Goal: Answer question/provide support: Share knowledge or assist other users

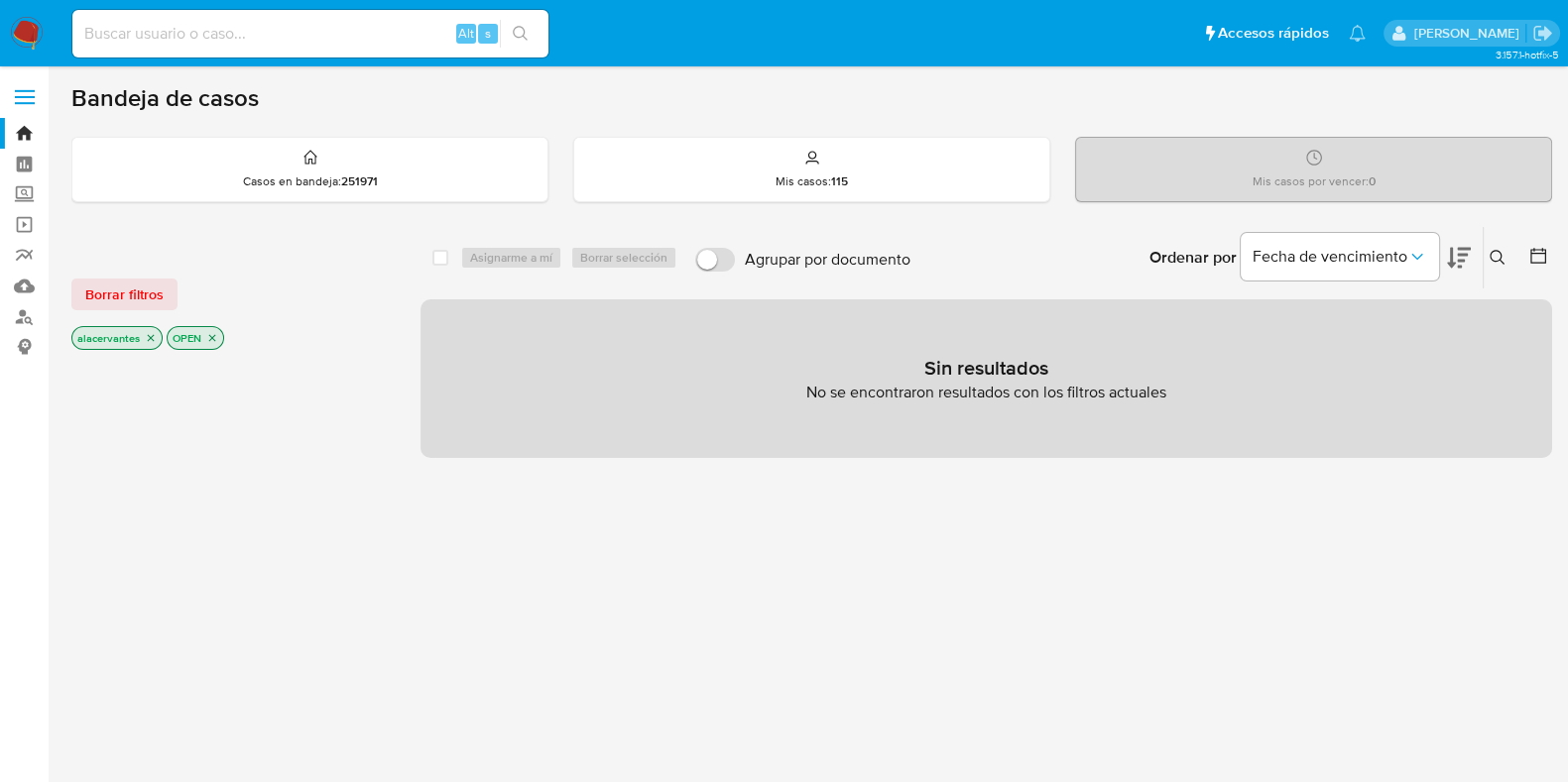
click at [15, 36] on img at bounding box center [27, 34] width 34 height 34
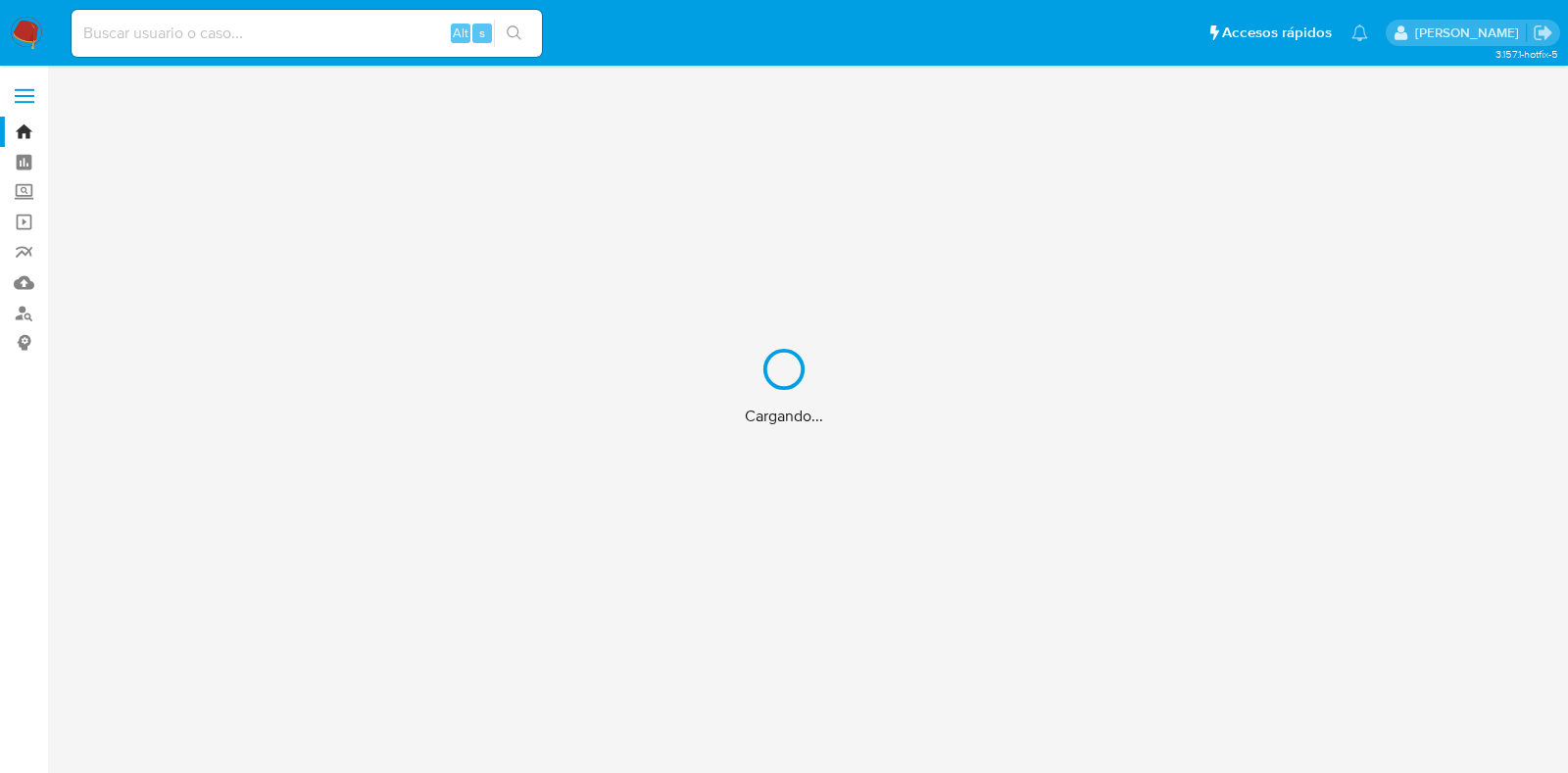
click at [163, 34] on div "Cargando..." at bounding box center [784, 386] width 1568 height 773
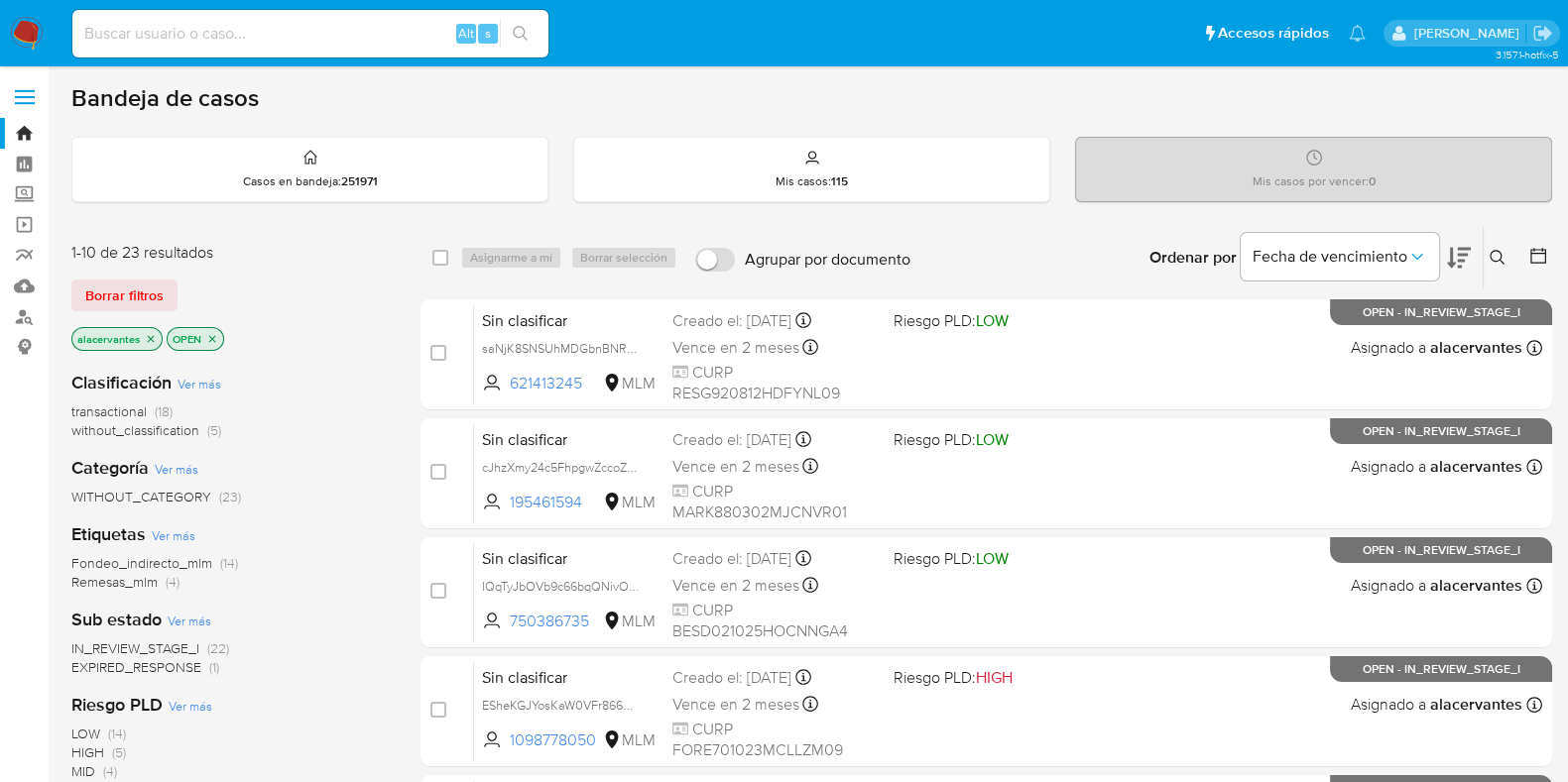
click at [177, 44] on input at bounding box center [310, 34] width 476 height 26
click at [178, 42] on input at bounding box center [310, 34] width 476 height 26
paste input "320055943"
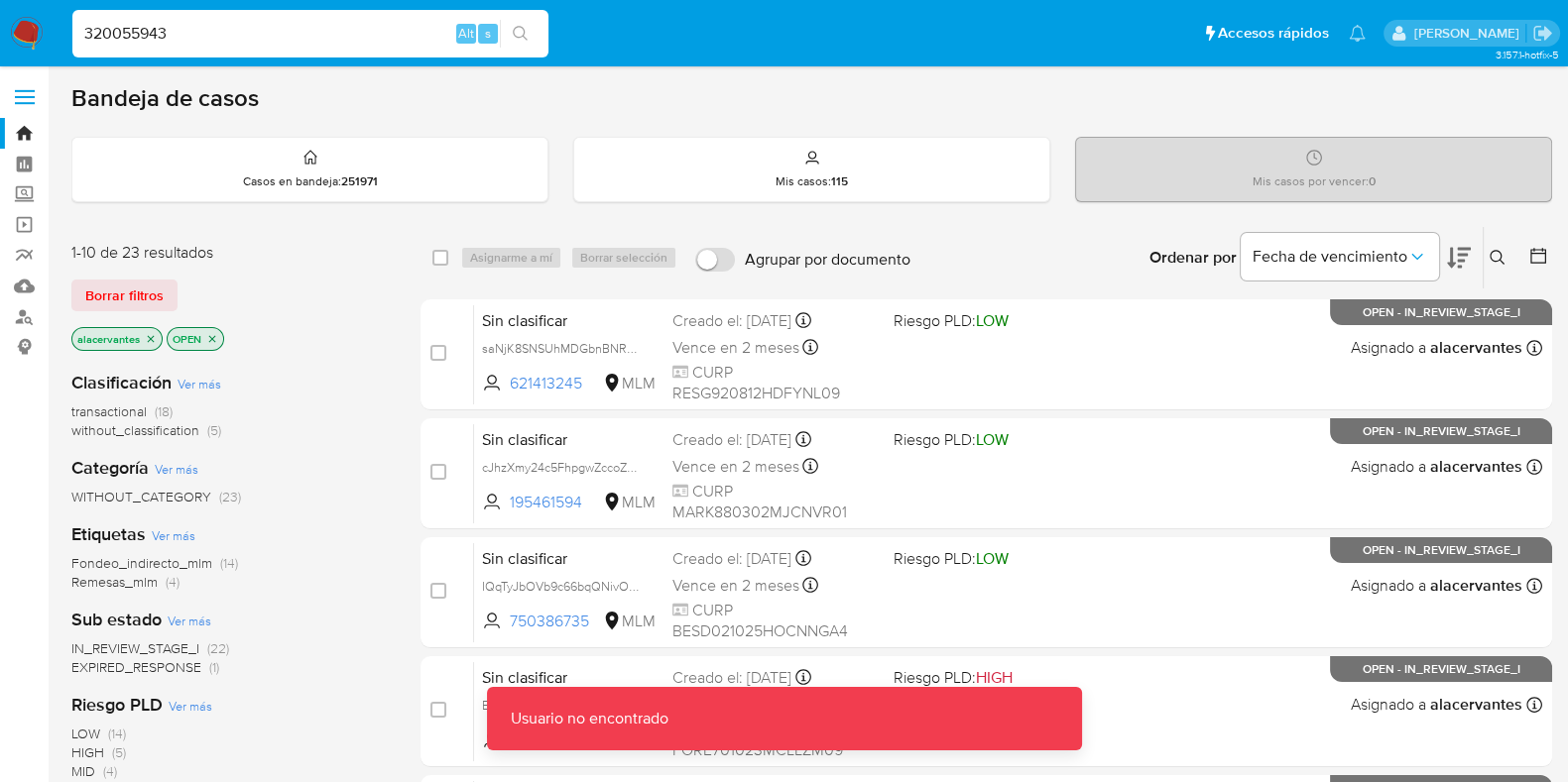
click at [263, 39] on input "320055943" at bounding box center [310, 34] width 476 height 26
type input "320055943"
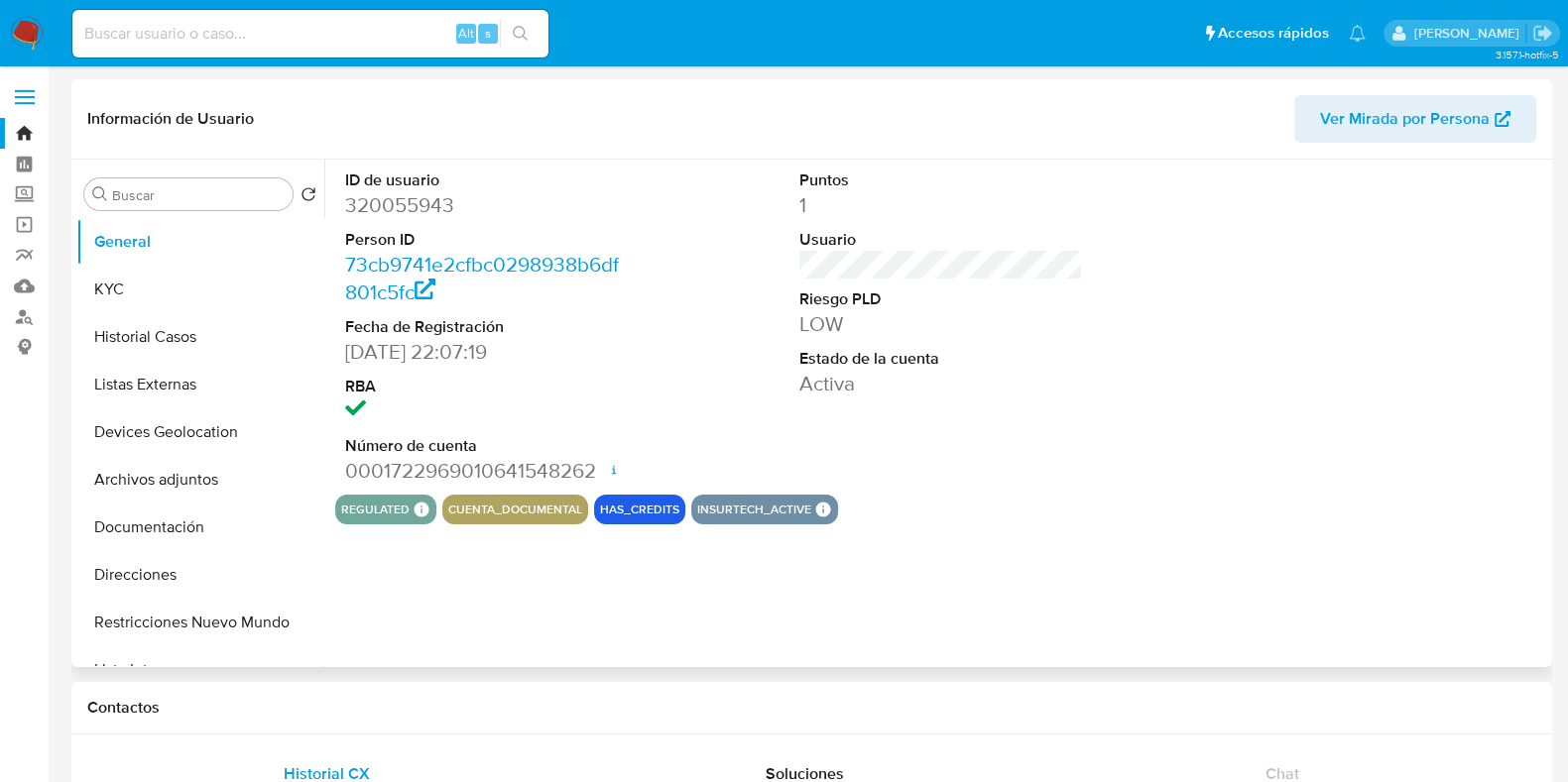
select select "10"
click at [148, 354] on button "Historial Casos" at bounding box center [193, 337] width 232 height 48
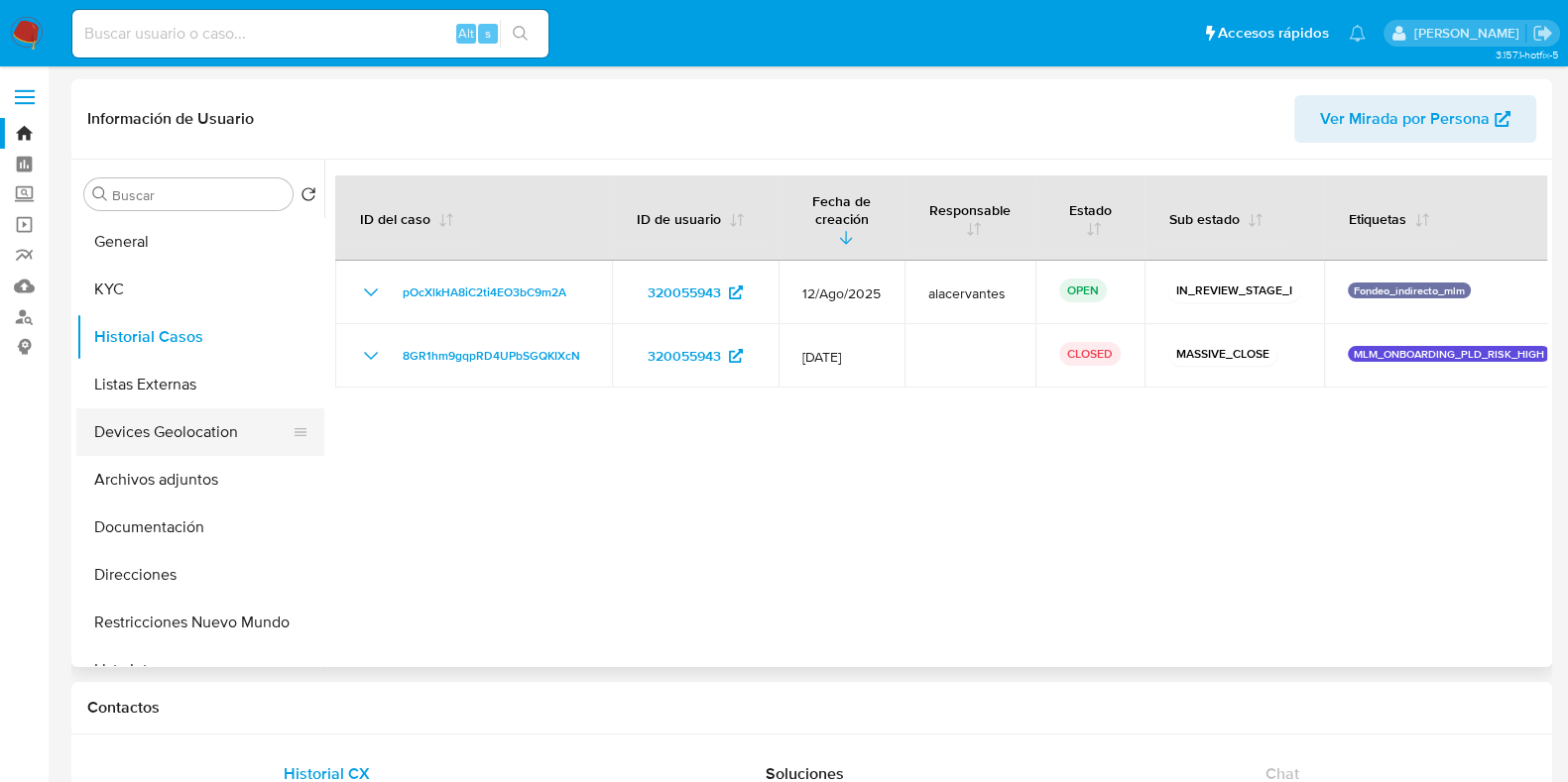
click at [200, 418] on button "Devices Geolocation" at bounding box center [193, 433] width 232 height 48
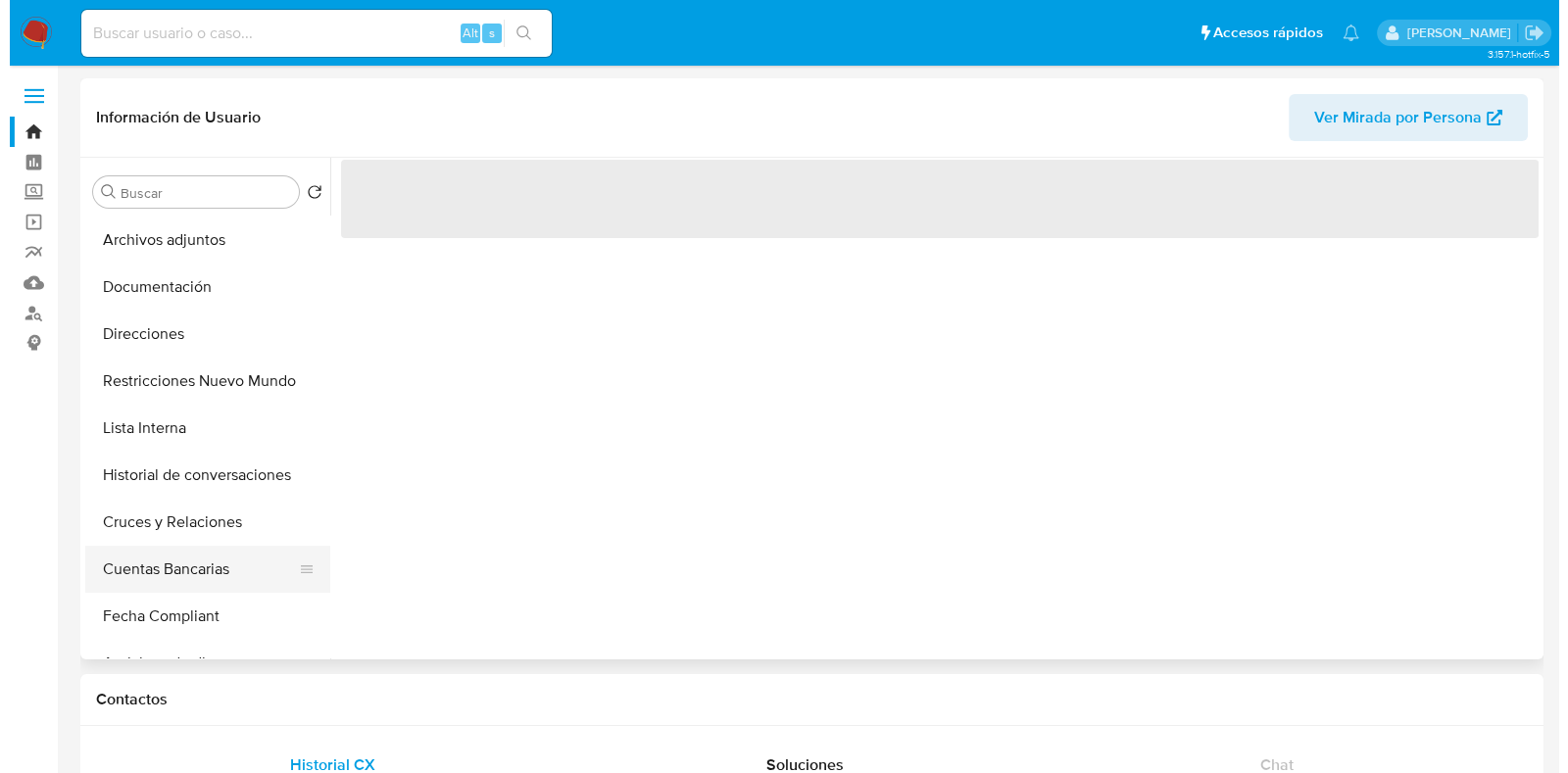
scroll to position [245, 0]
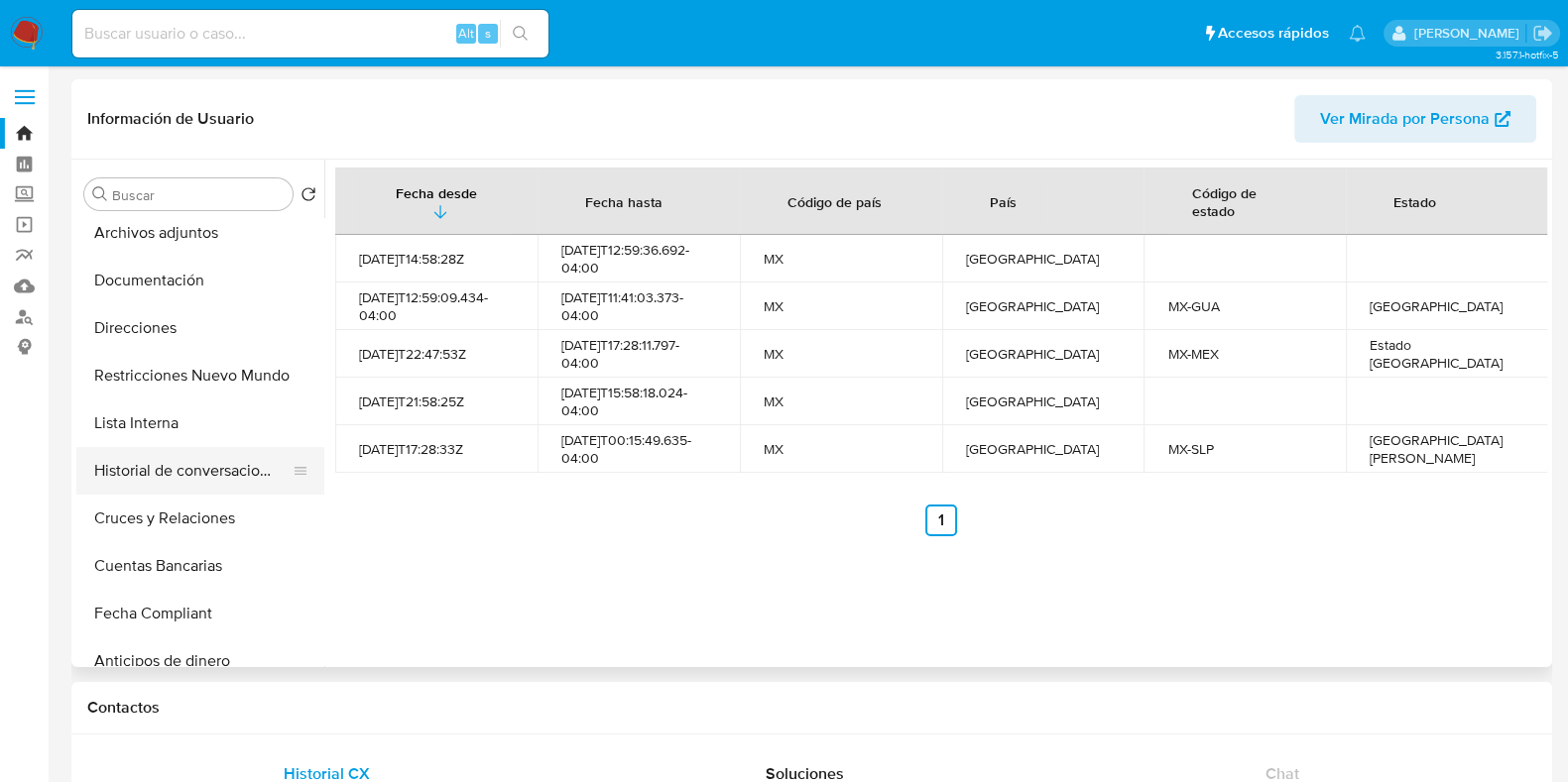
click at [198, 483] on button "Historial de conversaciones" at bounding box center [193, 471] width 232 height 48
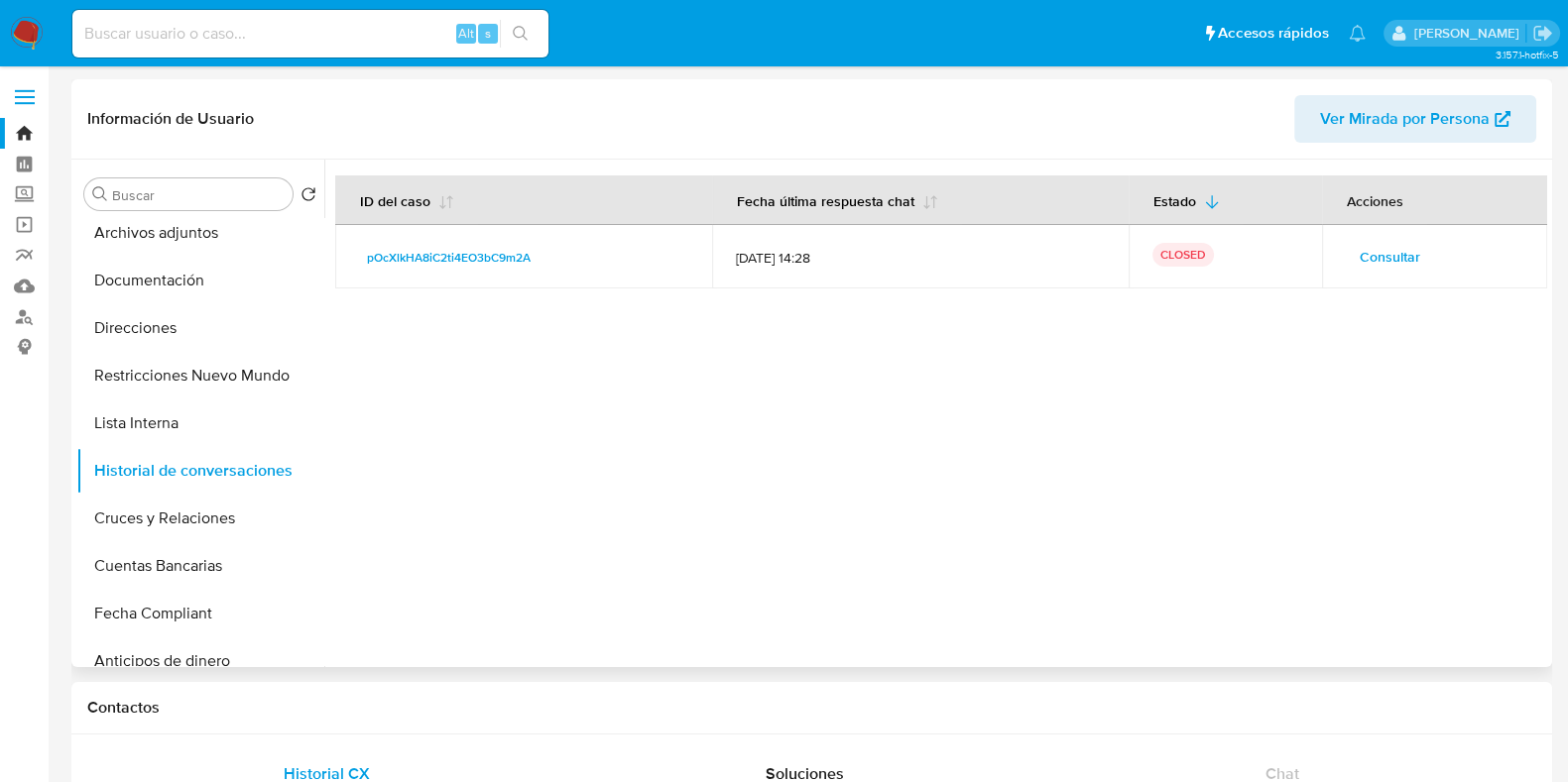
click at [1388, 255] on span "Consultar" at bounding box center [1389, 257] width 61 height 28
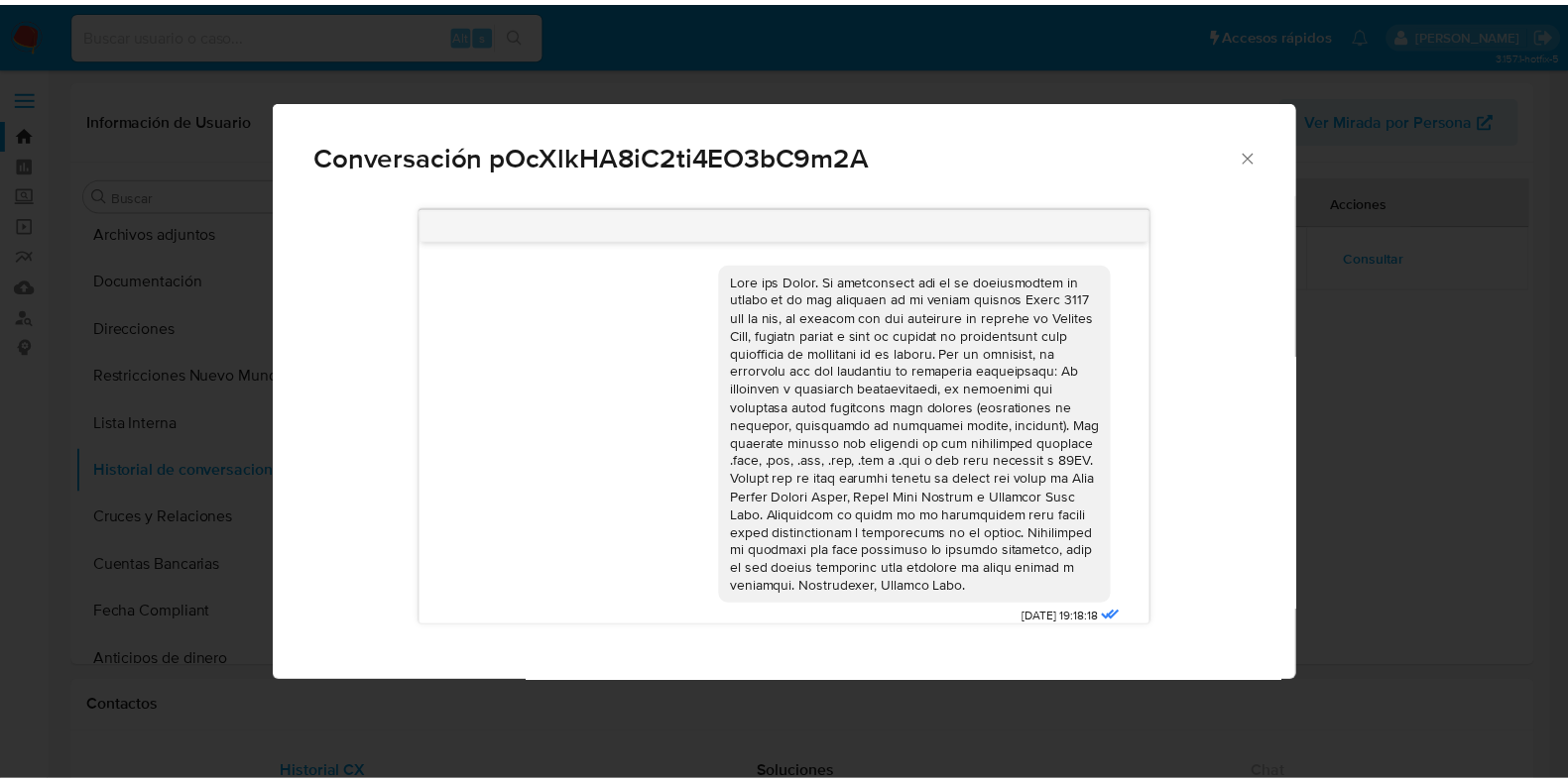
scroll to position [94, 0]
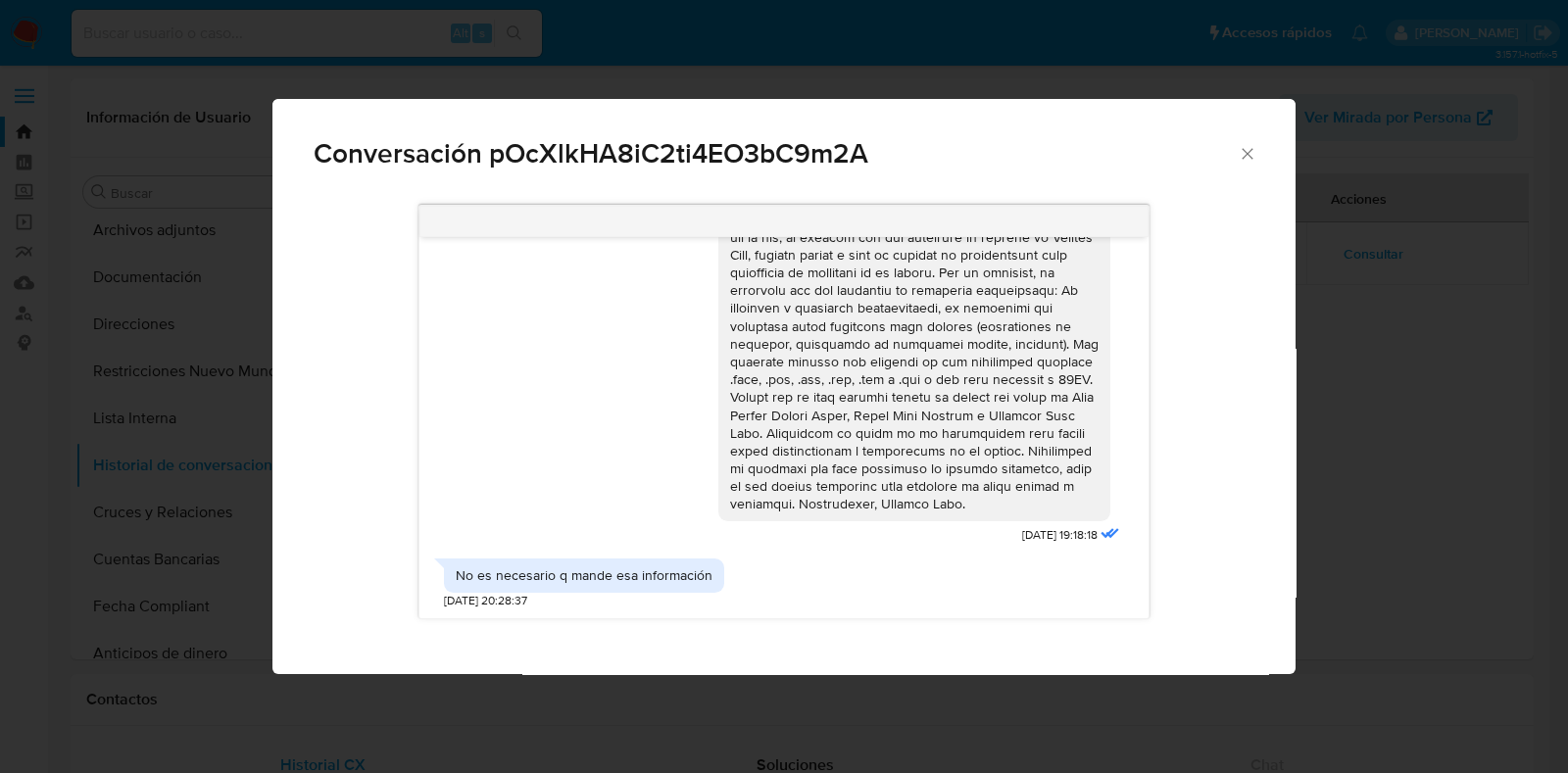
click at [1257, 149] on div "Conversación pOcXlkHA8iC2ti4EO3bC9m2A" at bounding box center [784, 145] width 1023 height 93
click at [1247, 149] on icon "Cerrar" at bounding box center [1248, 154] width 20 height 20
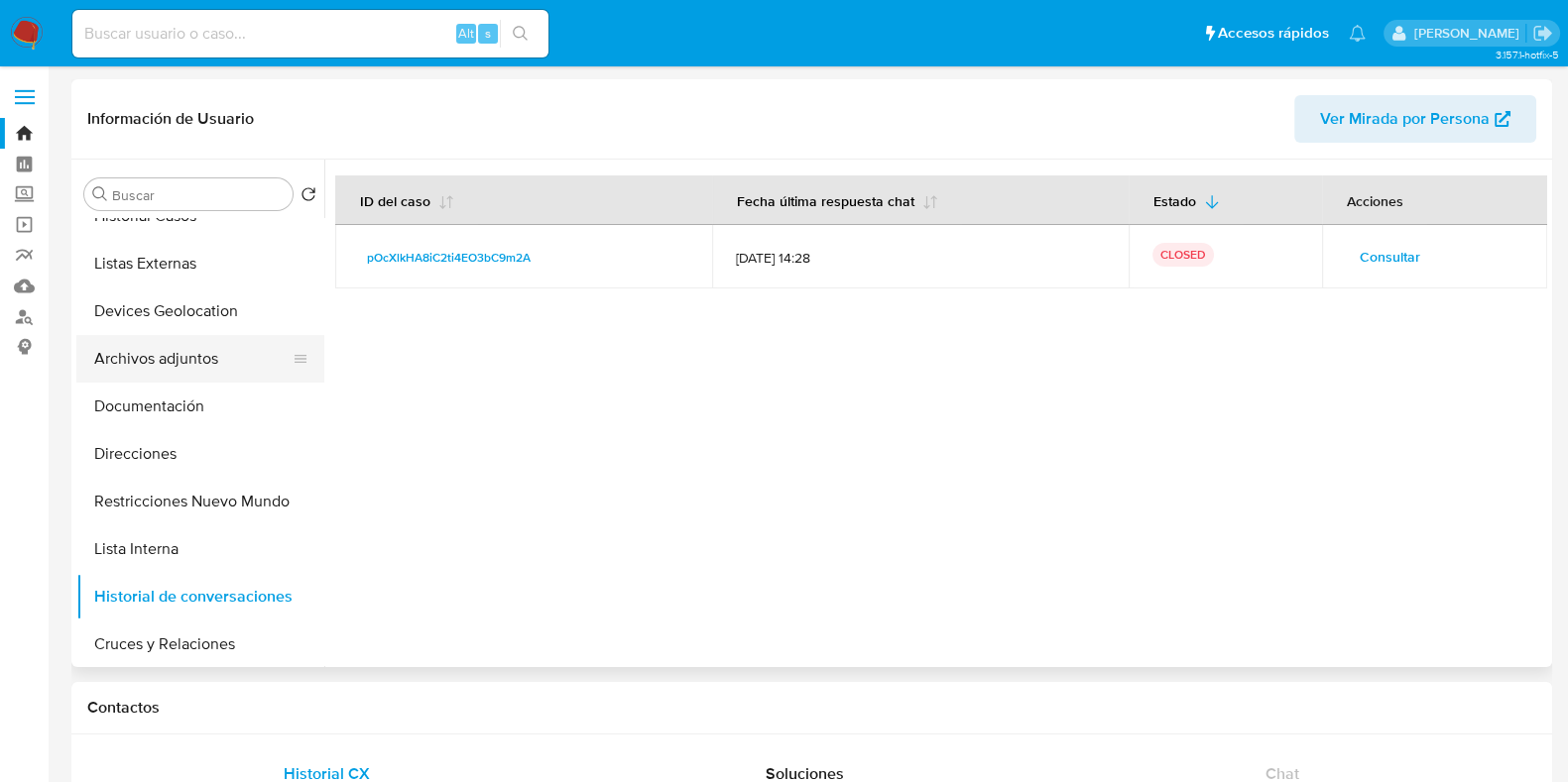
scroll to position [0, 0]
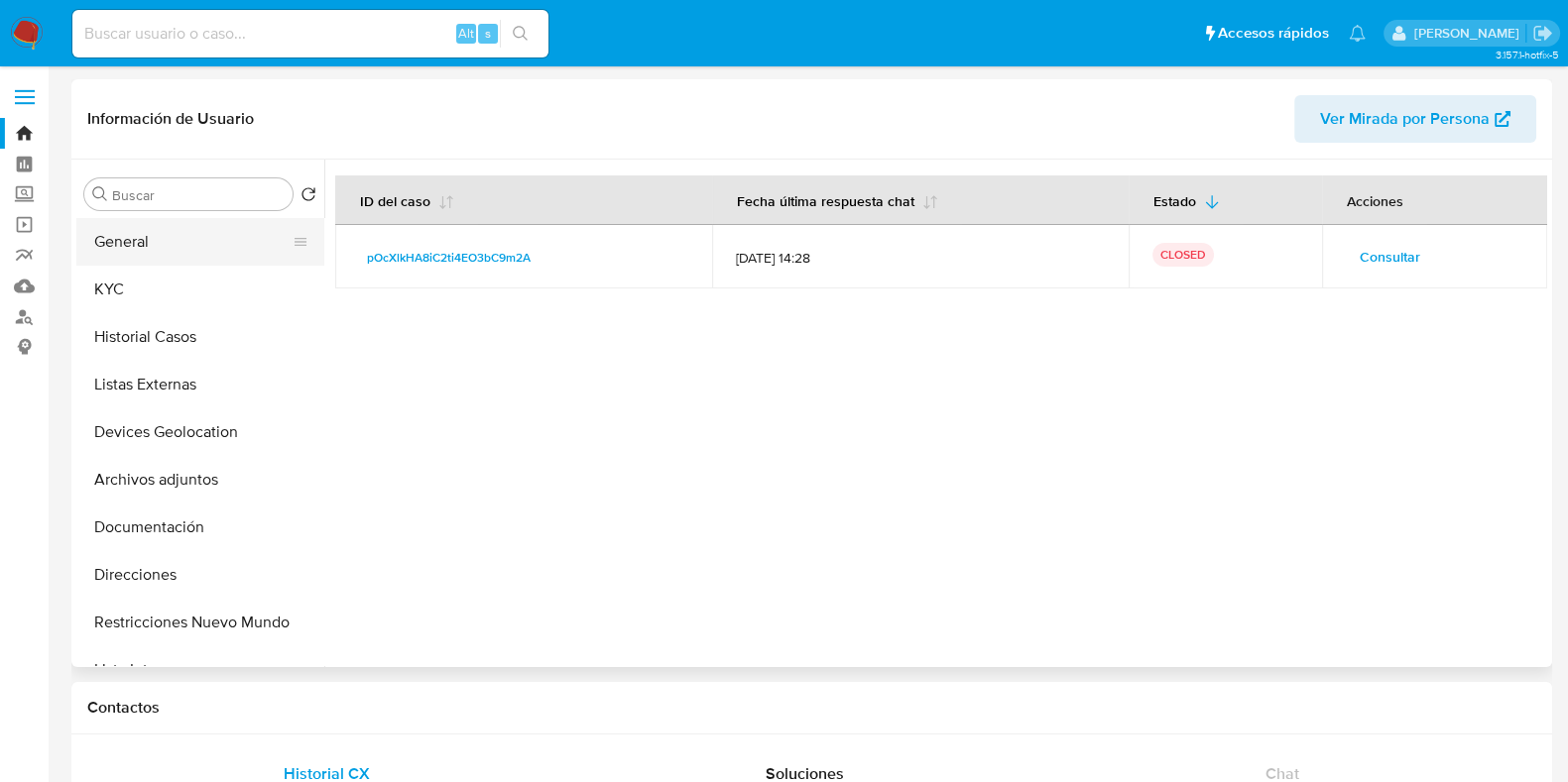
click at [151, 252] on button "General" at bounding box center [193, 242] width 232 height 48
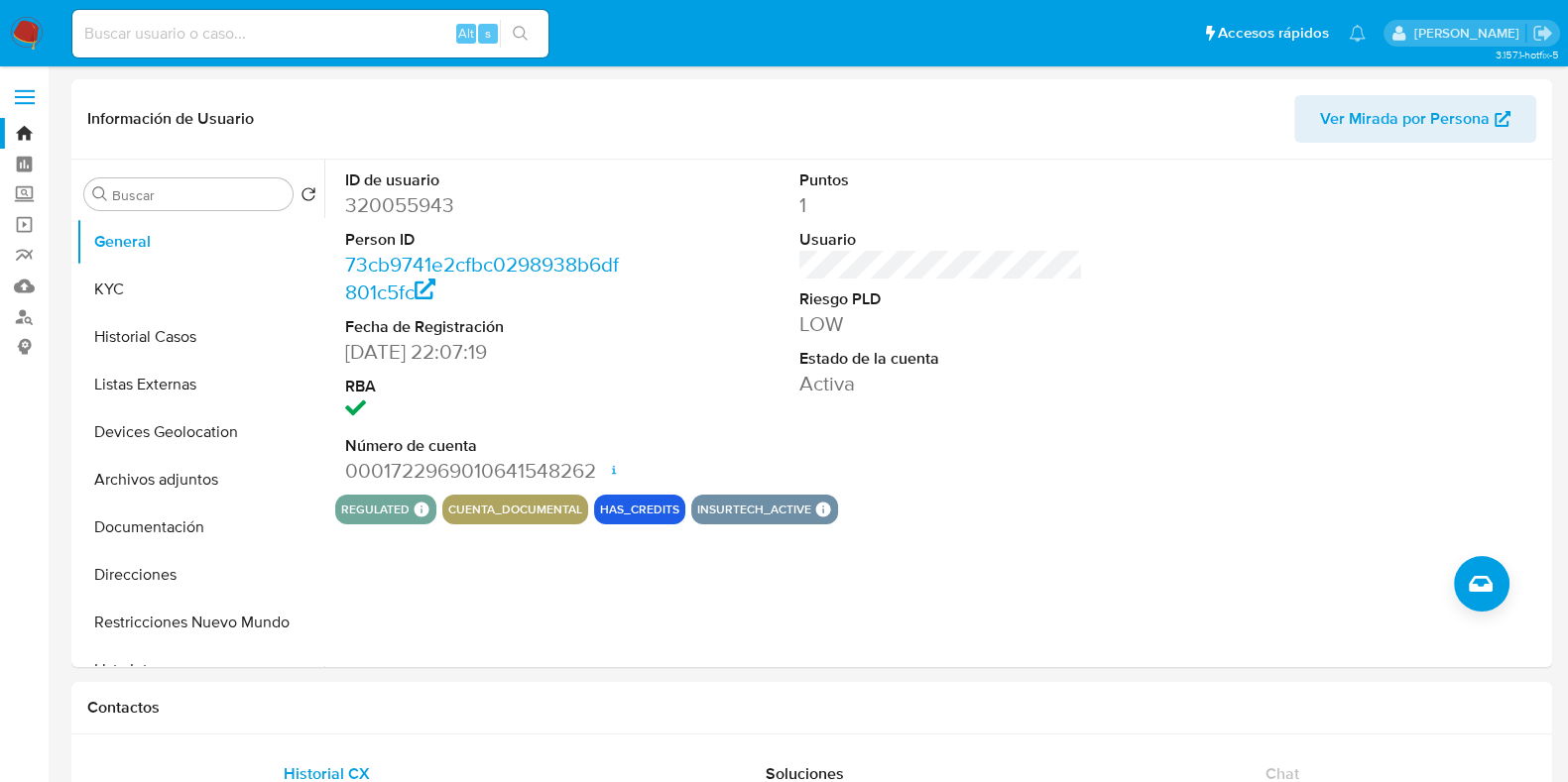
click at [30, 40] on img at bounding box center [27, 34] width 34 height 34
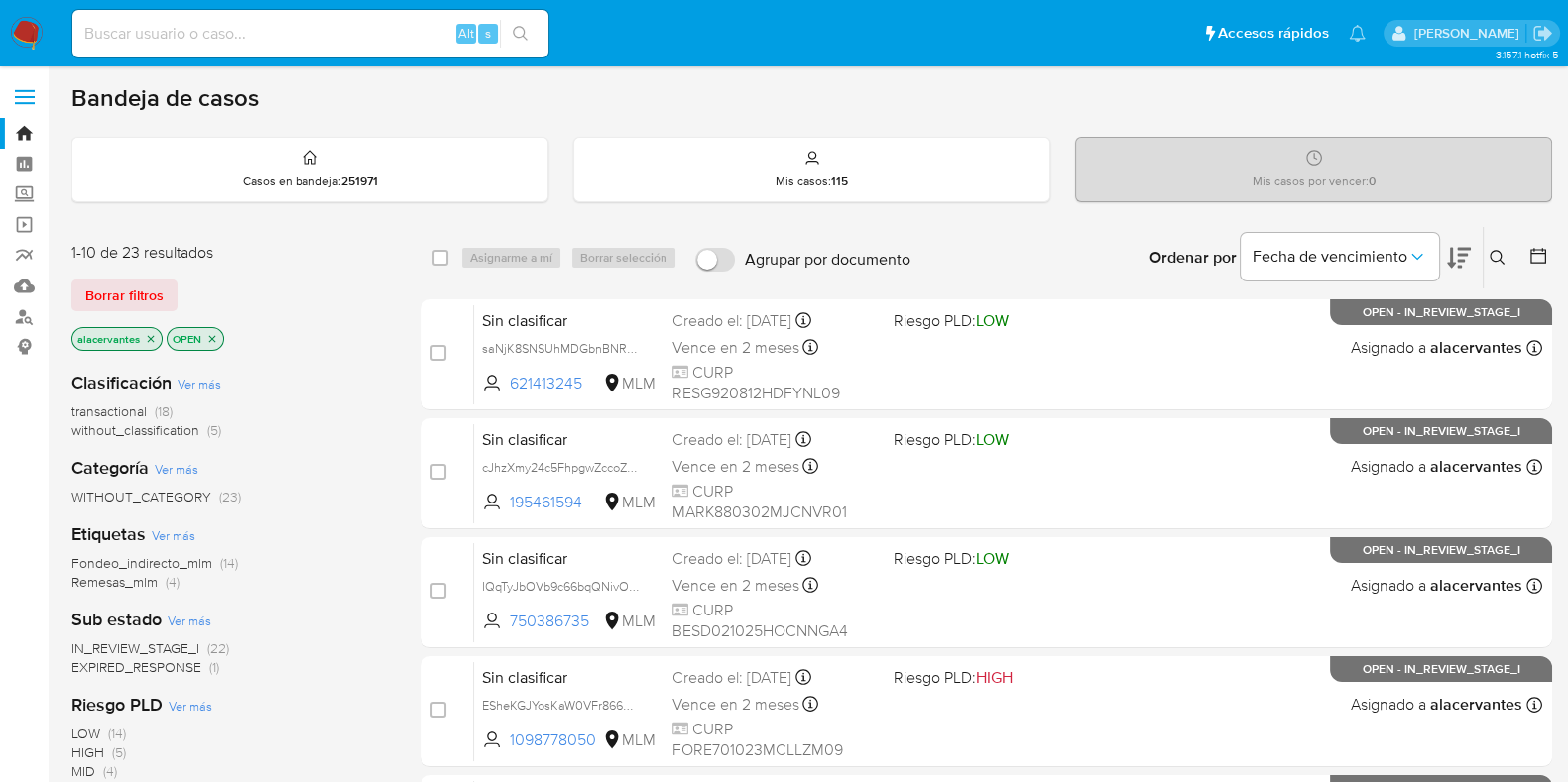
click at [1504, 255] on icon at bounding box center [1497, 258] width 16 height 16
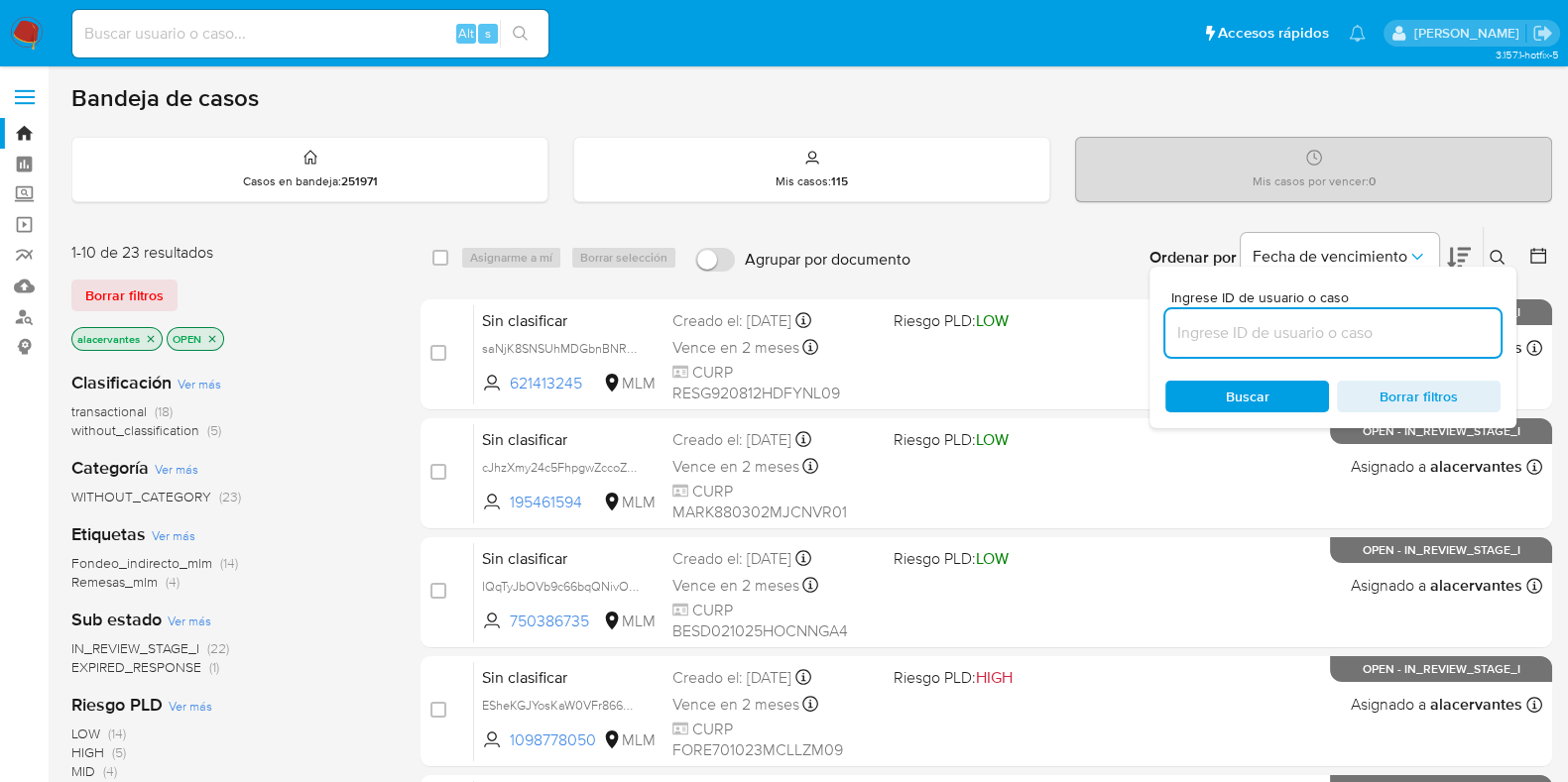
click at [1227, 333] on input at bounding box center [1333, 333] width 335 height 26
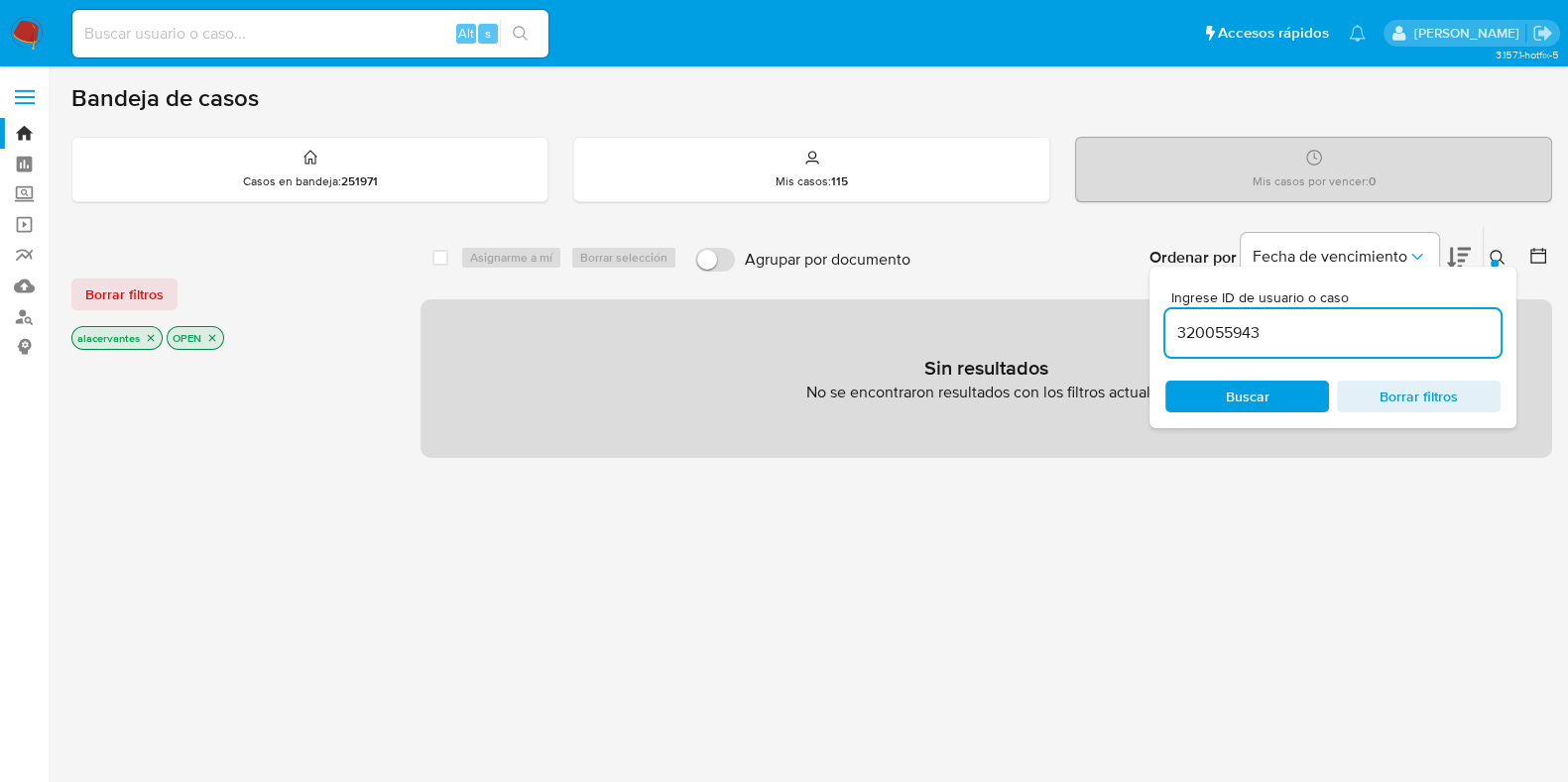
click at [1360, 314] on div "320055943" at bounding box center [1333, 333] width 335 height 48
click at [1361, 325] on input "320055943" at bounding box center [1333, 333] width 335 height 26
click at [1317, 390] on div "Buscar Borrar filtros" at bounding box center [1333, 397] width 335 height 32
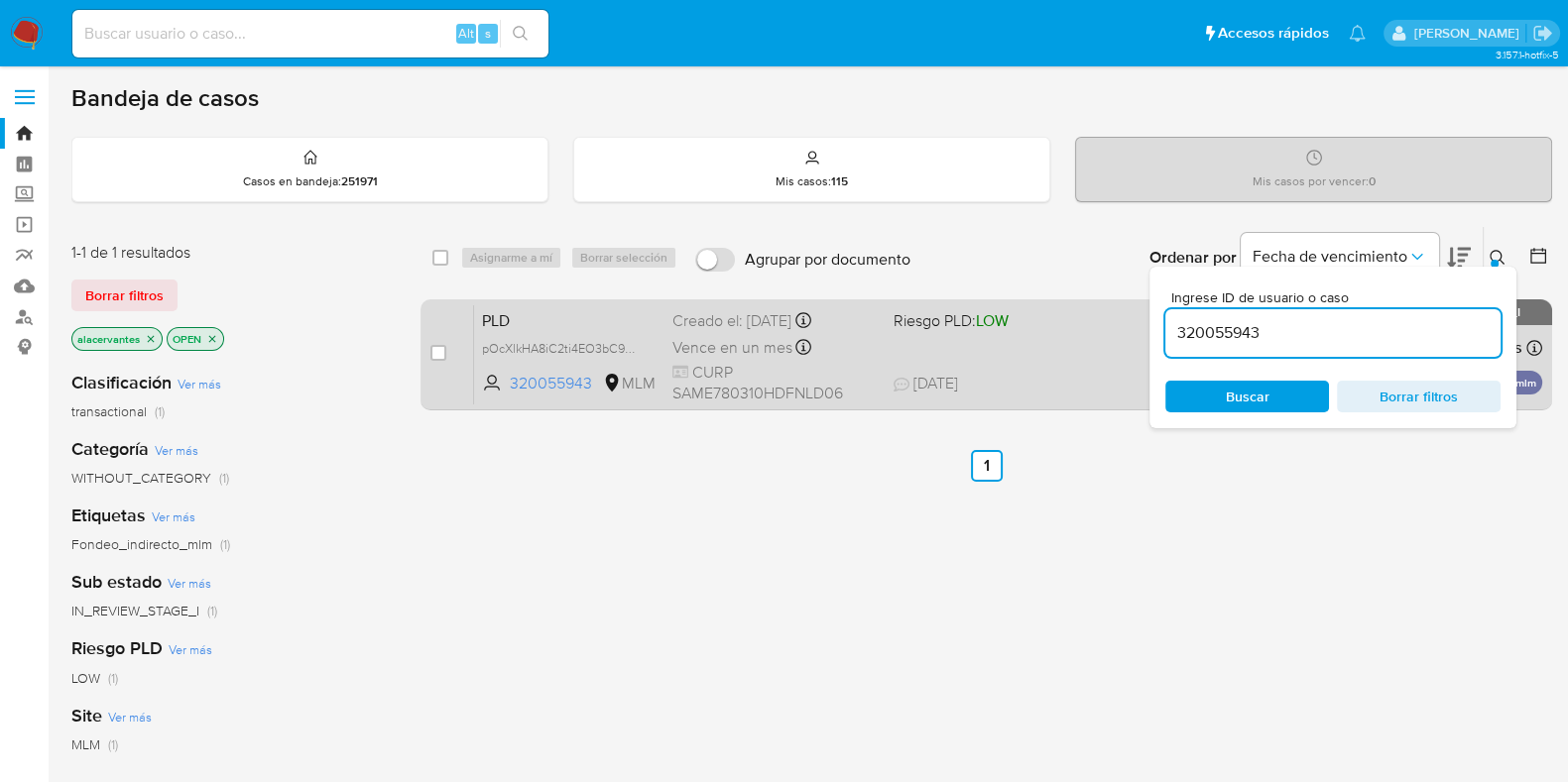
click at [952, 351] on div "PLD pOcXlkHA8iC2ti4EO3bC9m2A 320055943 MLM Riesgo PLD: LOW Creado el: 12/08/202…" at bounding box center [1007, 354] width 1068 height 100
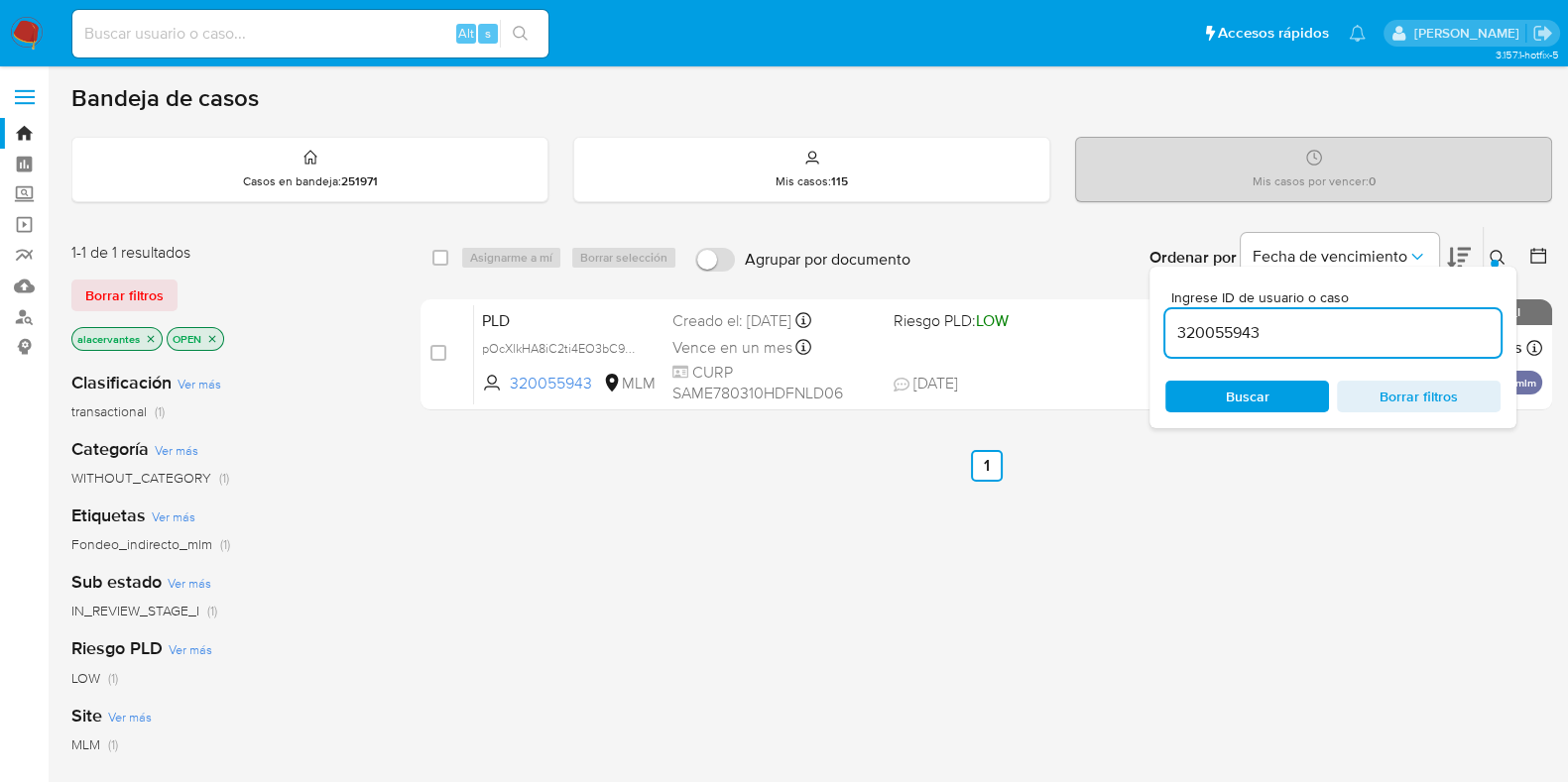
click at [1318, 335] on input "320055943" at bounding box center [1333, 333] width 335 height 26
click at [1317, 332] on input "320055943" at bounding box center [1333, 333] width 335 height 26
click at [1259, 332] on input "320055943" at bounding box center [1333, 333] width 335 height 26
click at [1258, 330] on input "320055943" at bounding box center [1333, 333] width 335 height 26
click at [1260, 329] on input "320055943" at bounding box center [1333, 333] width 335 height 26
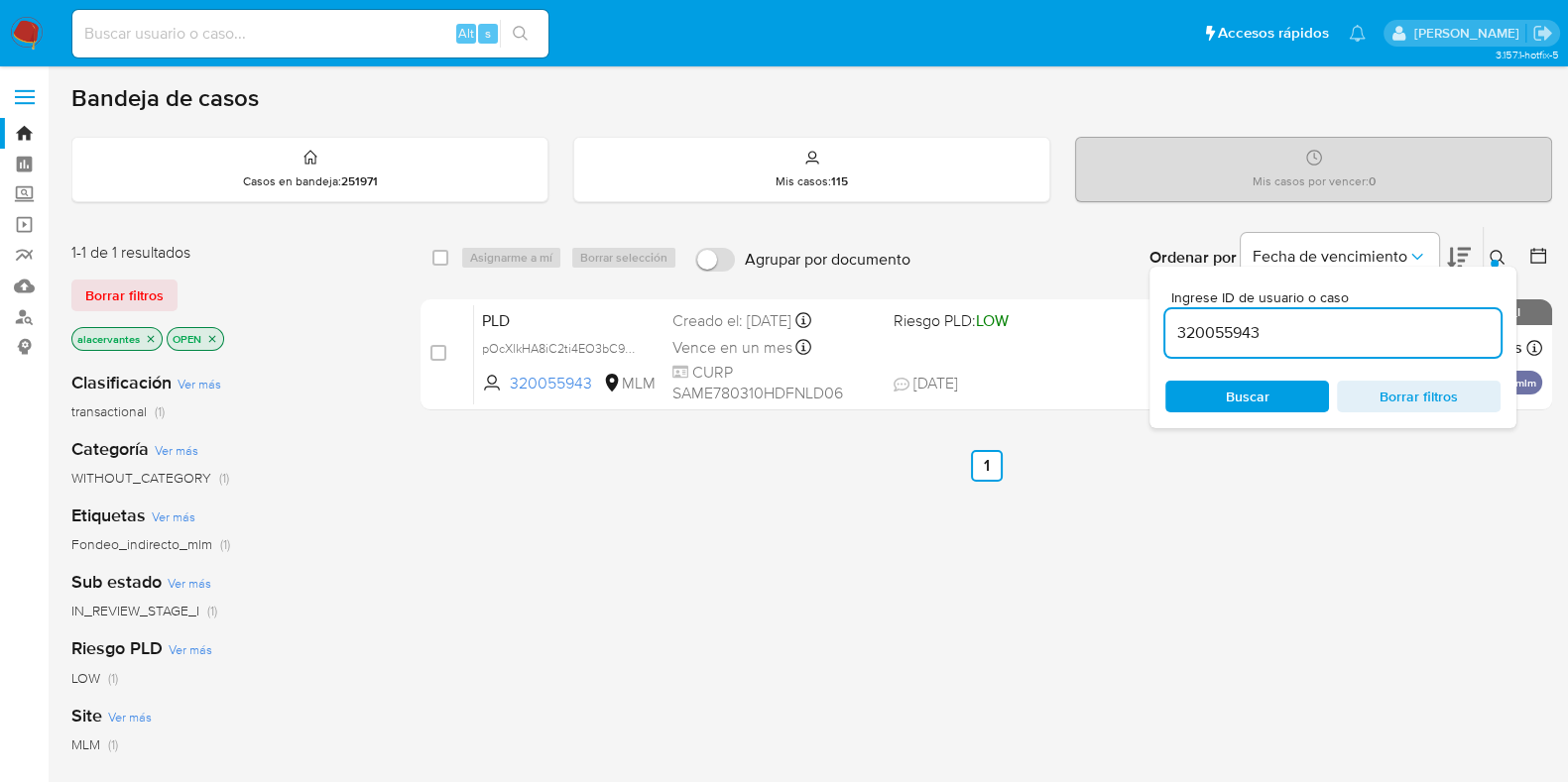
paste input "673089106"
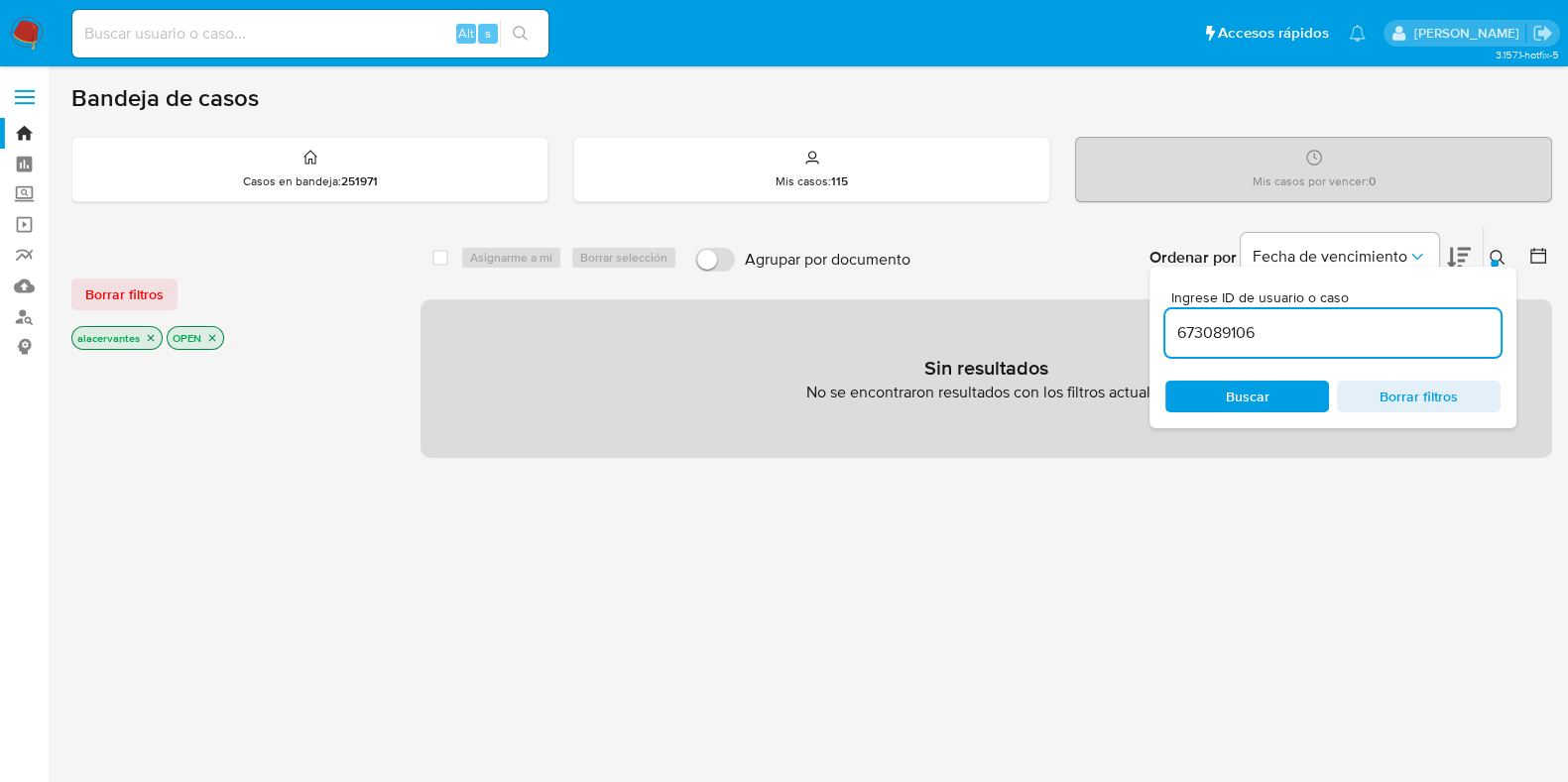
click at [1375, 329] on input "673089106" at bounding box center [1333, 333] width 335 height 26
type input "673089106"
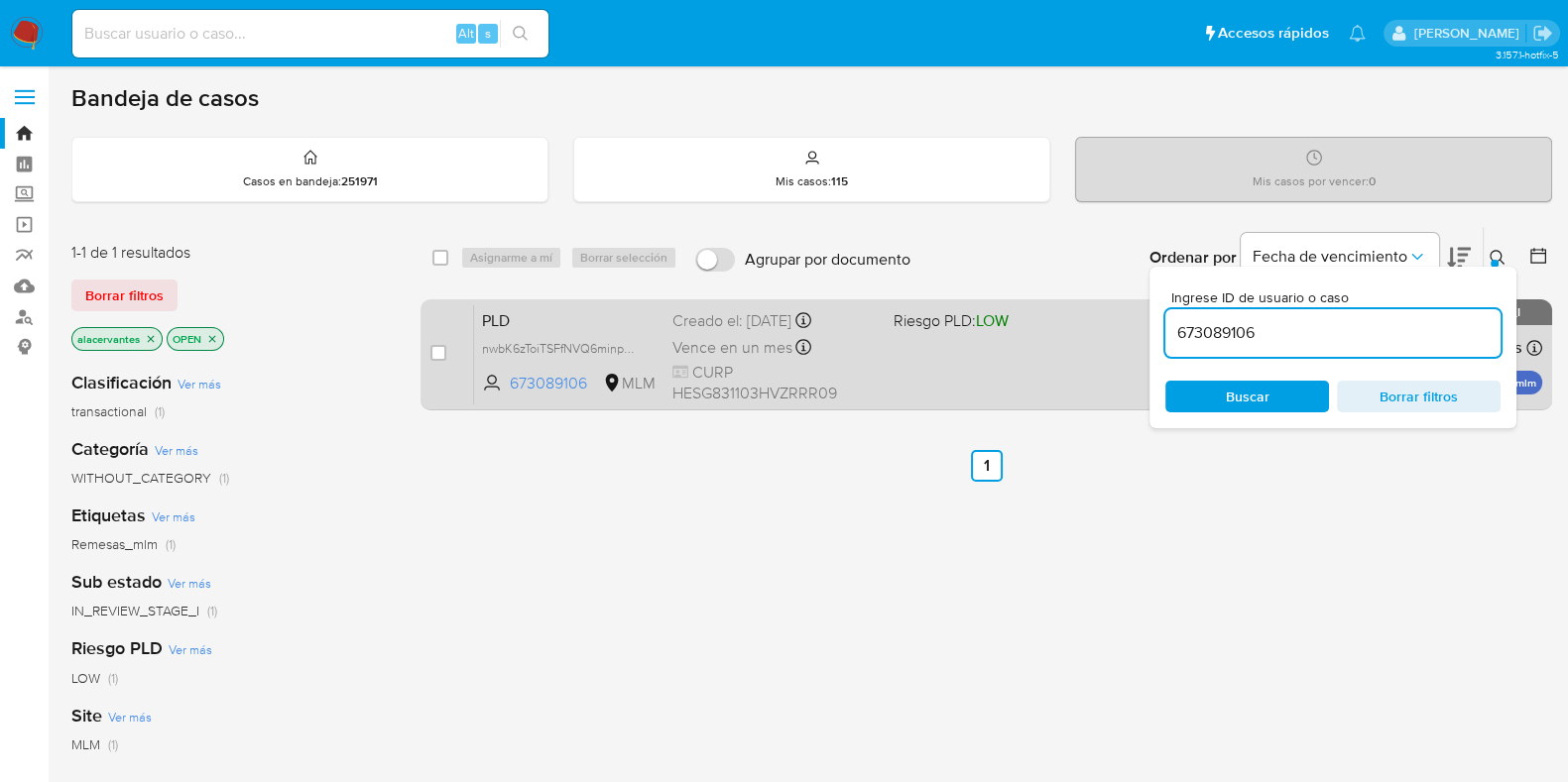
click at [971, 371] on div "PLD nwbK6zToiTSFfNVQ6minpBsq 673089106 MLM Riesgo PLD: LOW Creado el: 12/08/202…" at bounding box center [1007, 354] width 1068 height 100
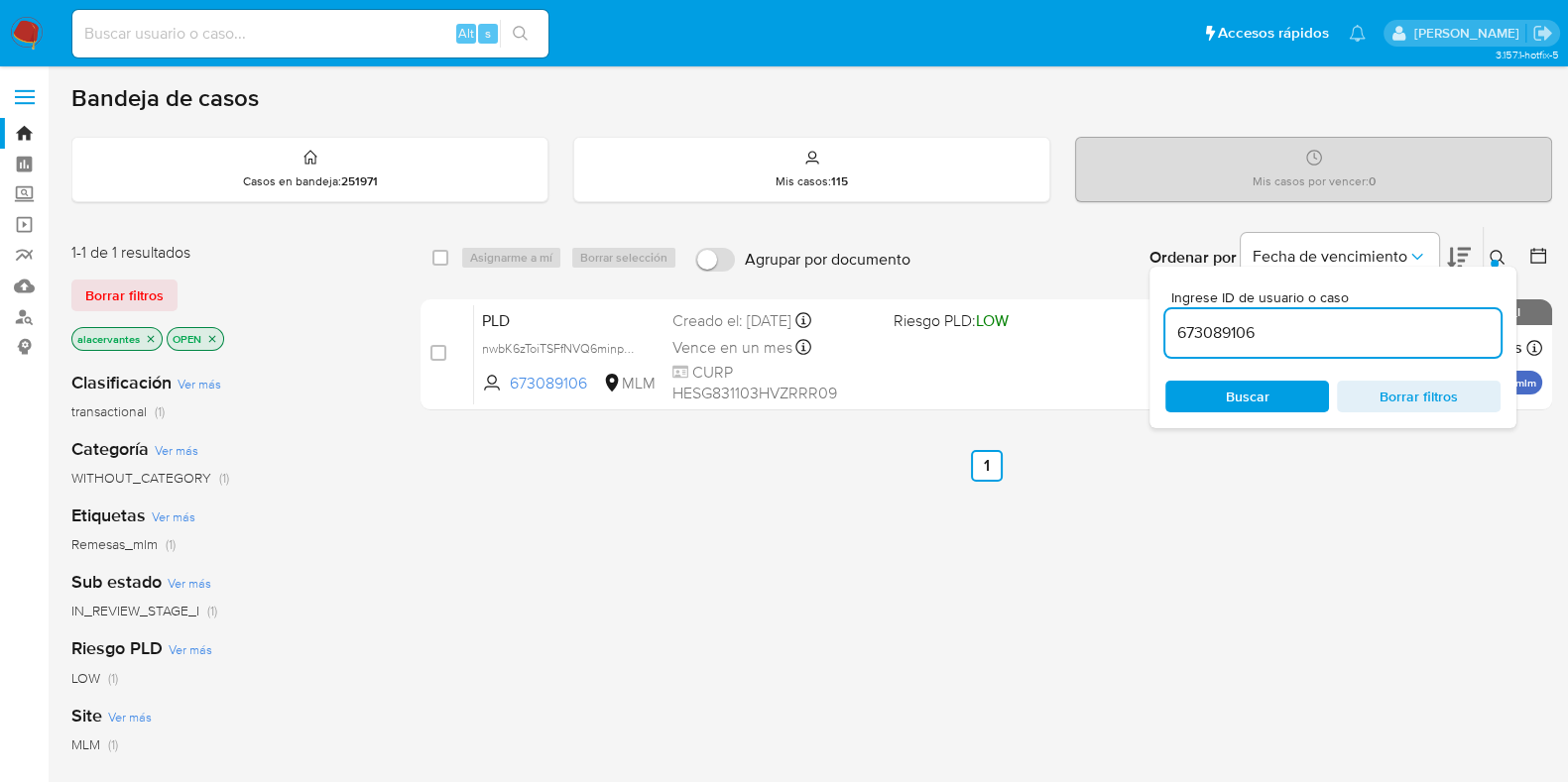
click at [15, 36] on img at bounding box center [27, 34] width 34 height 34
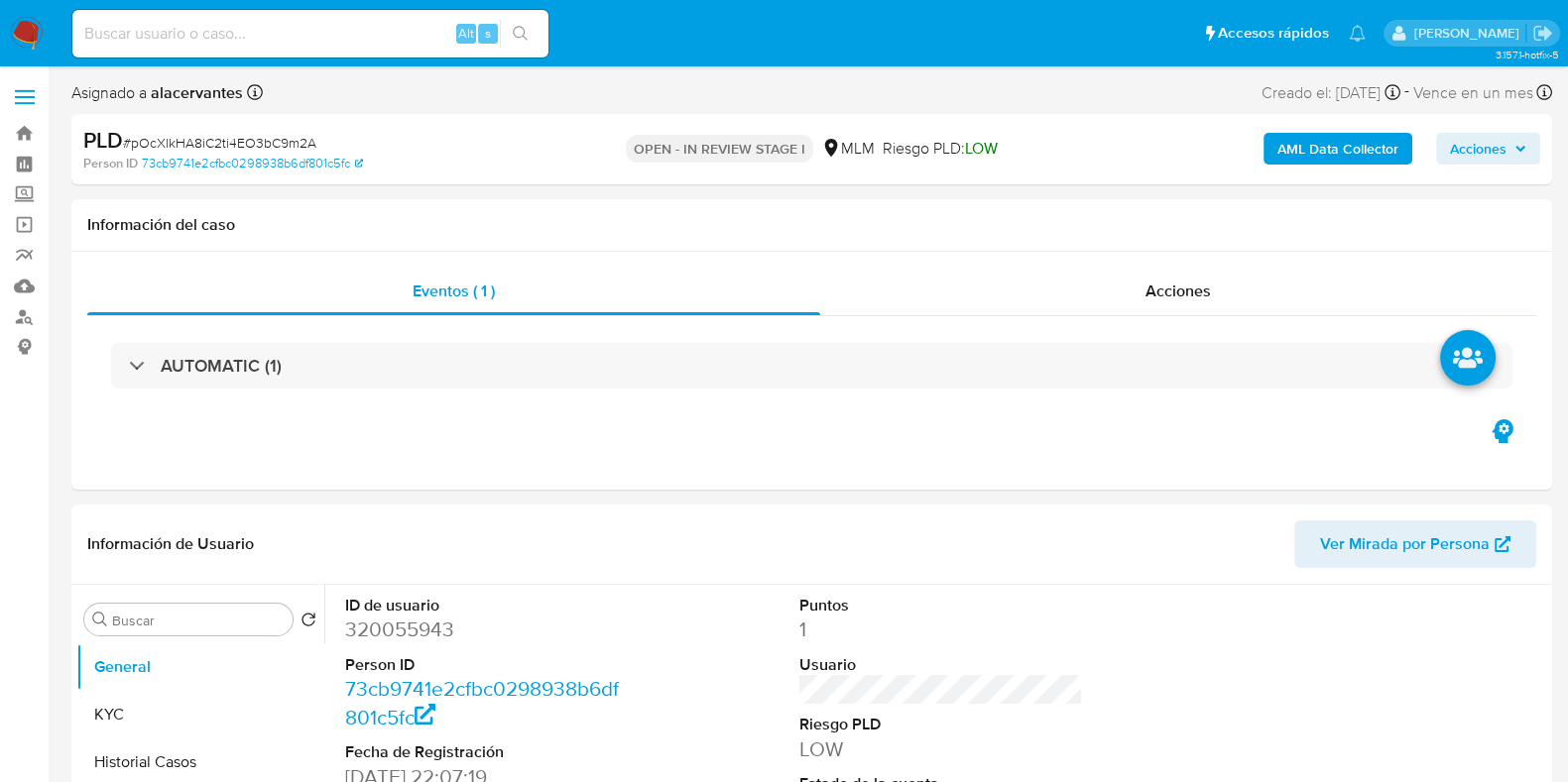
select select "10"
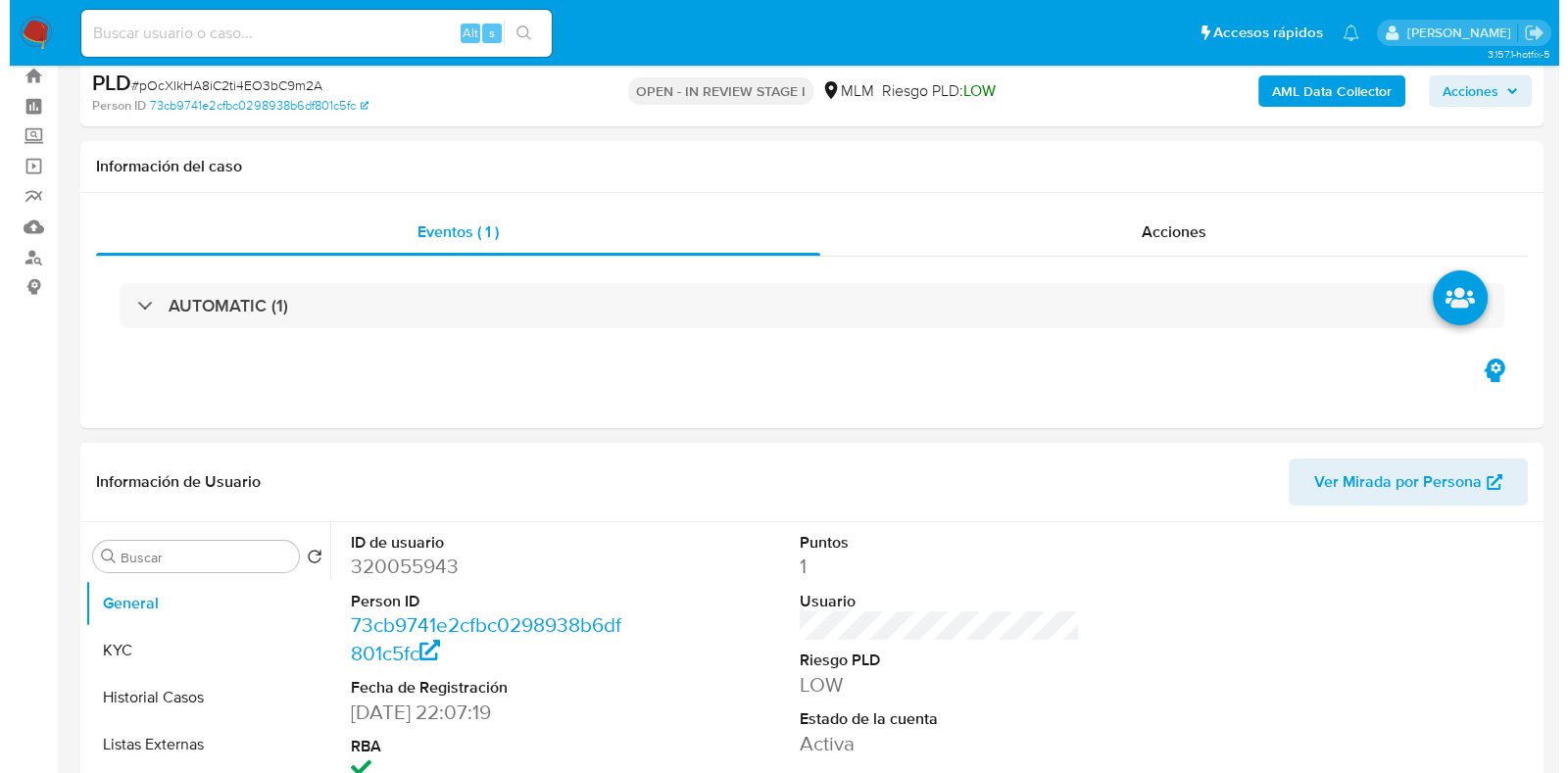
scroll to position [245, 0]
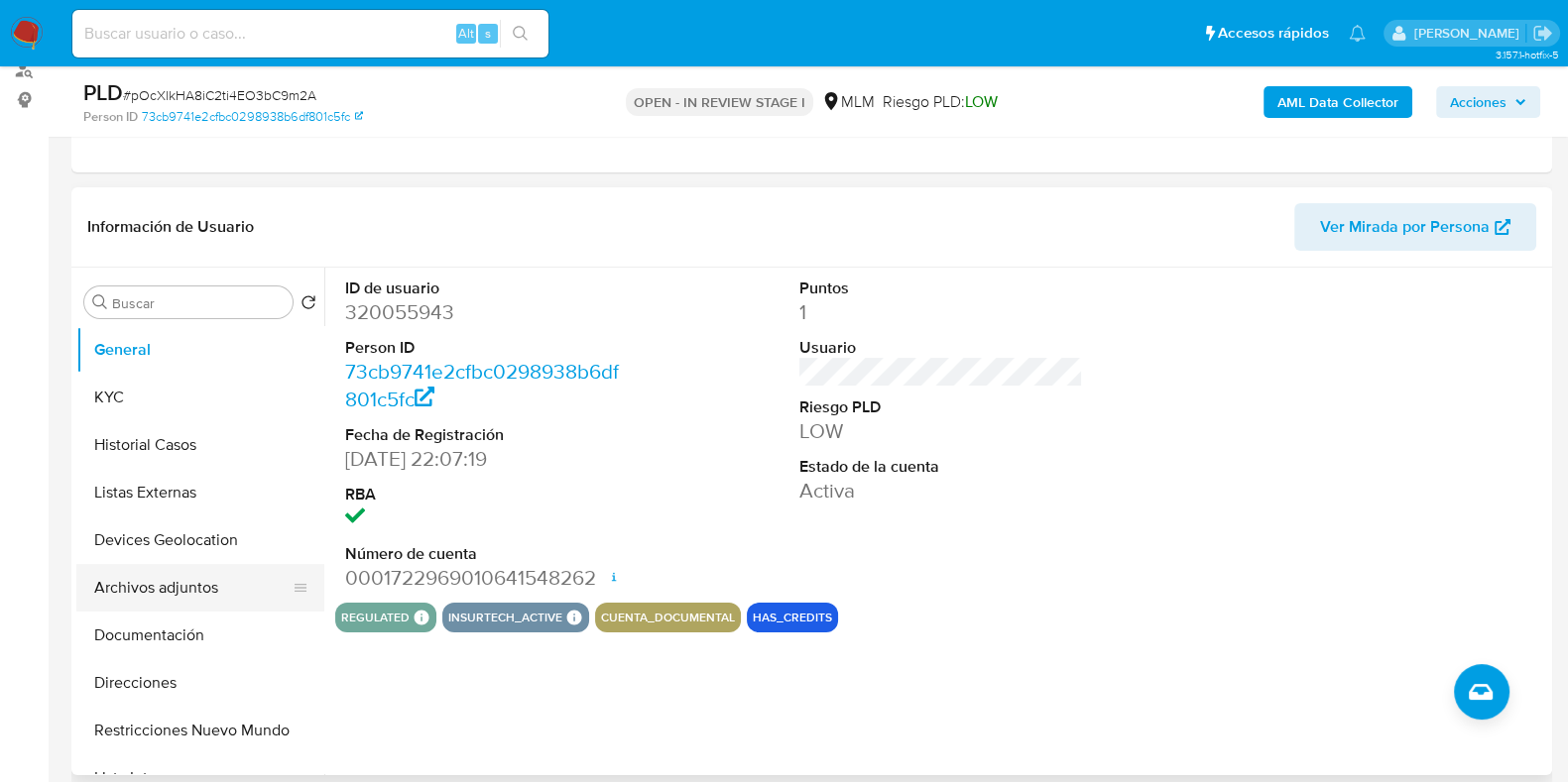
click at [155, 585] on button "Archivos adjuntos" at bounding box center [193, 588] width 232 height 48
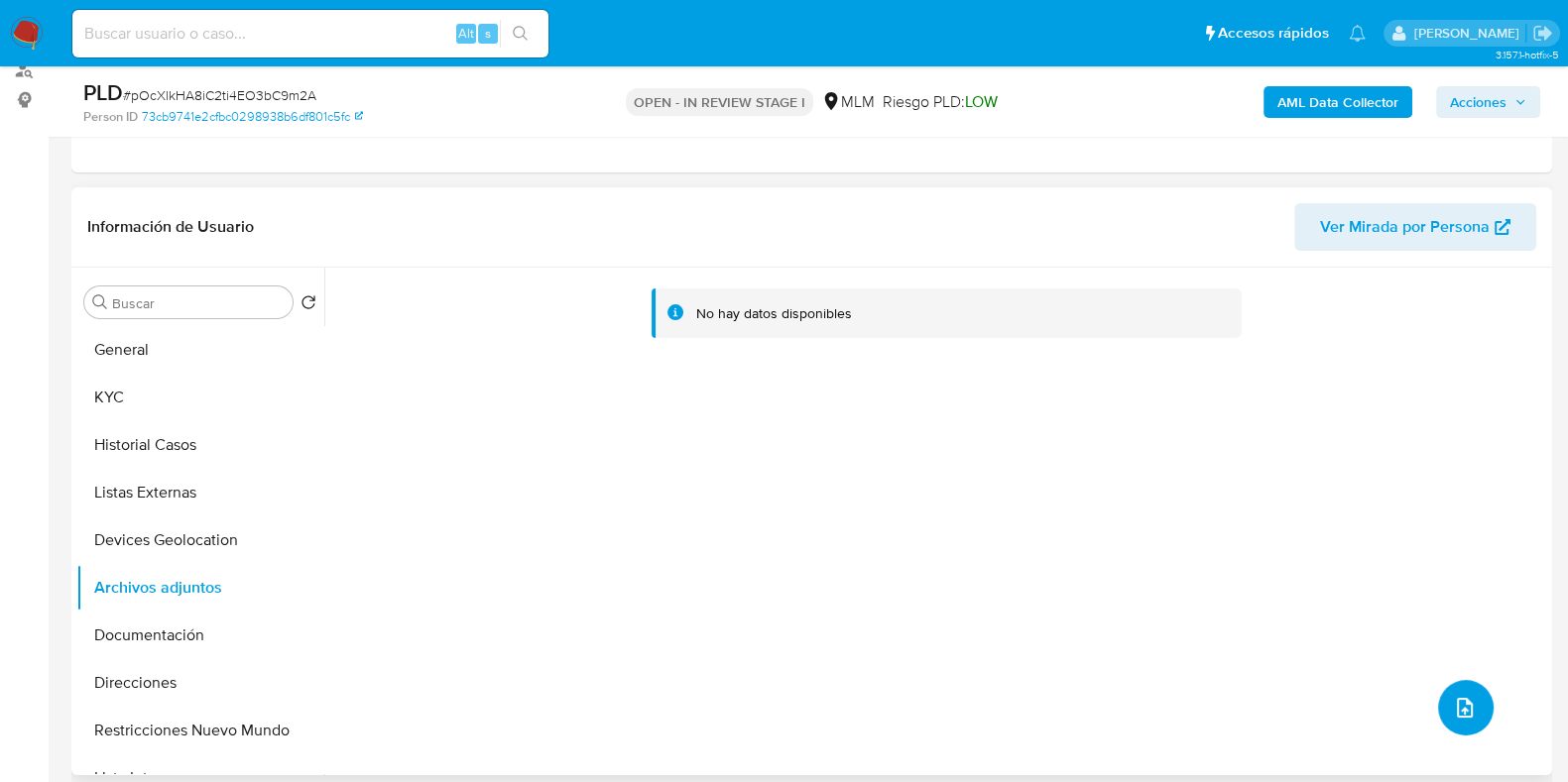
click at [1443, 717] on button "upload-file" at bounding box center [1466, 708] width 56 height 56
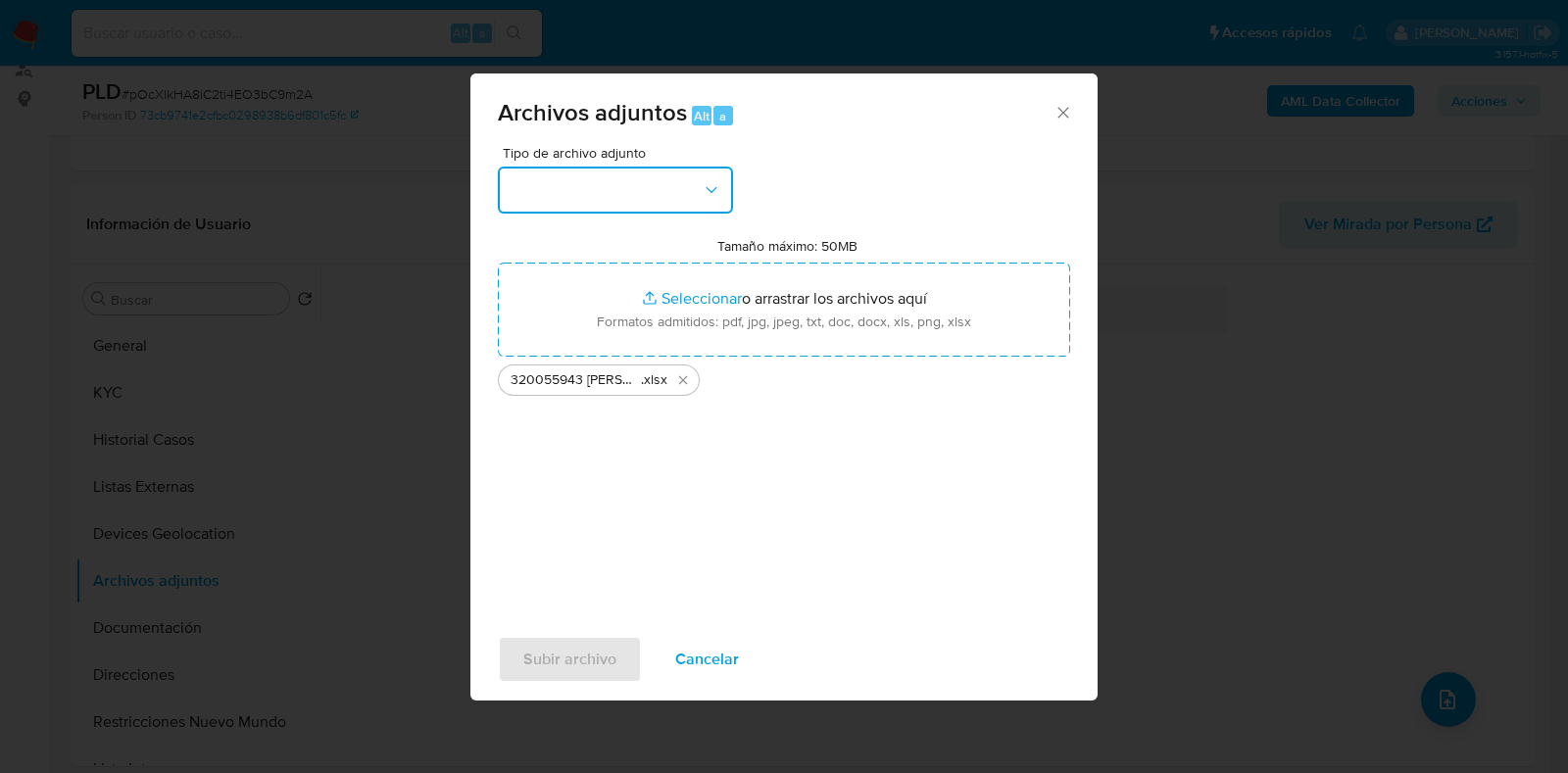
click at [644, 197] on button "button" at bounding box center [615, 190] width 236 height 47
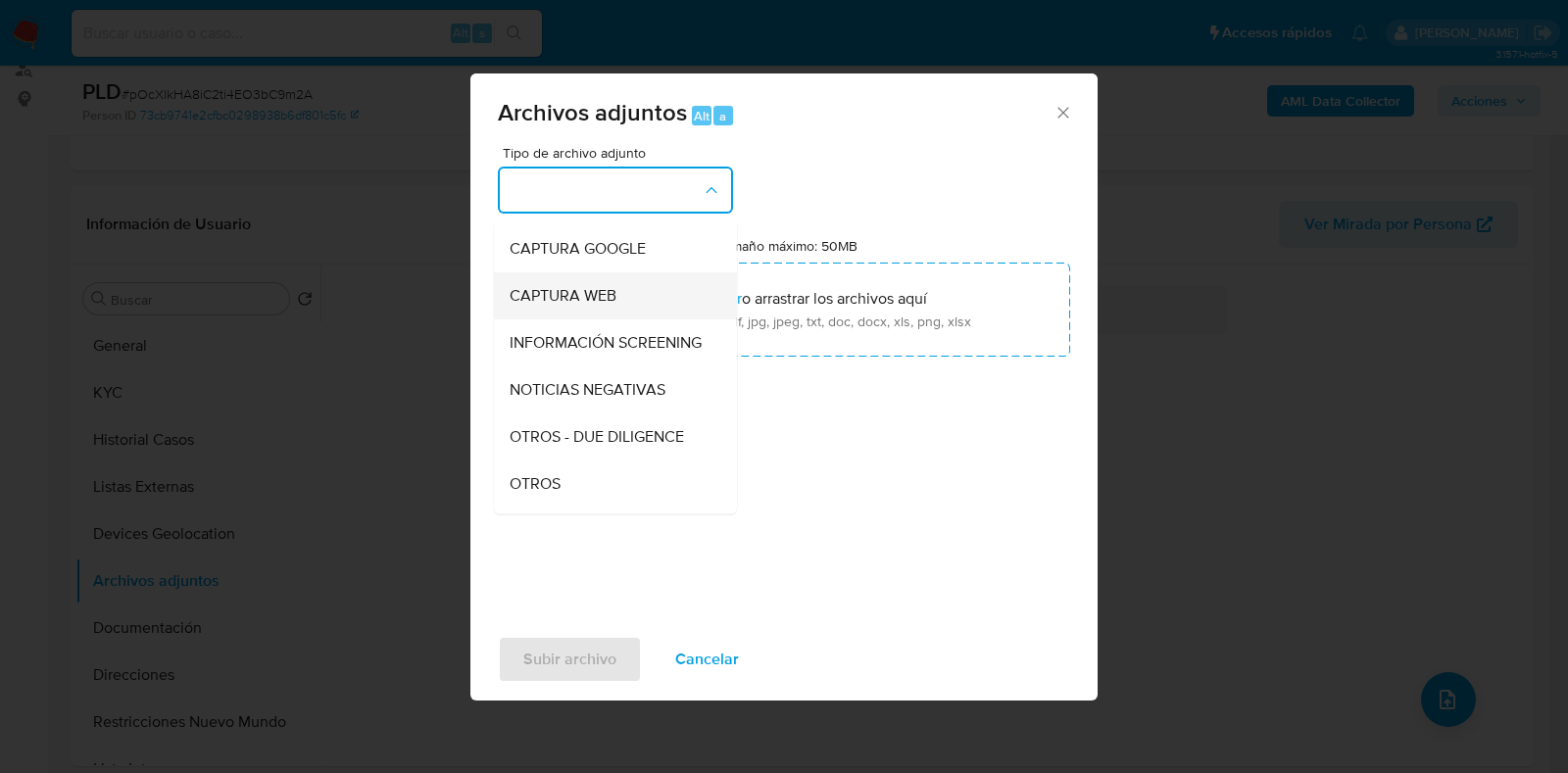
scroll to position [121, 0]
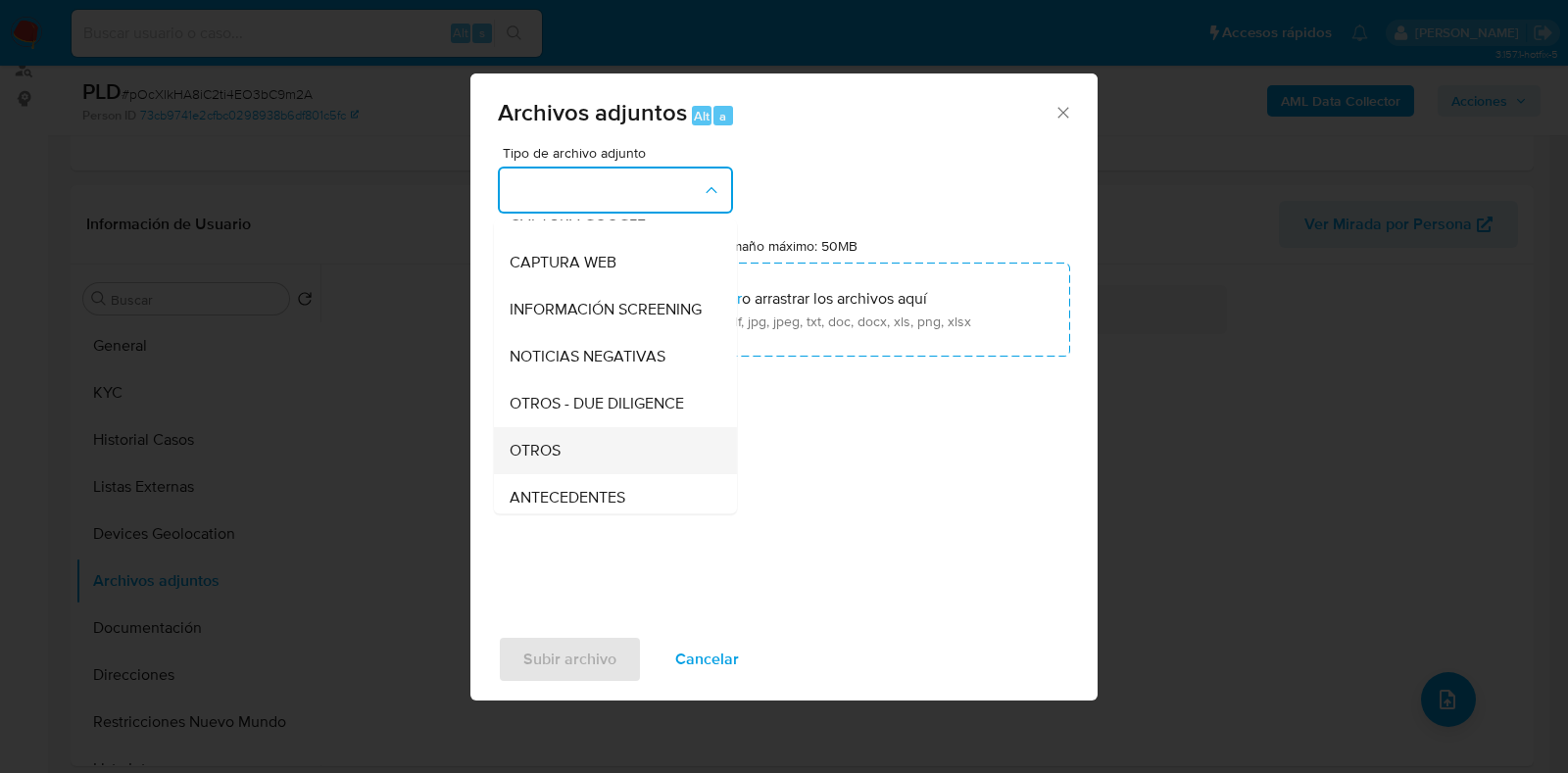
click at [593, 460] on div "OTROS" at bounding box center [609, 451] width 200 height 47
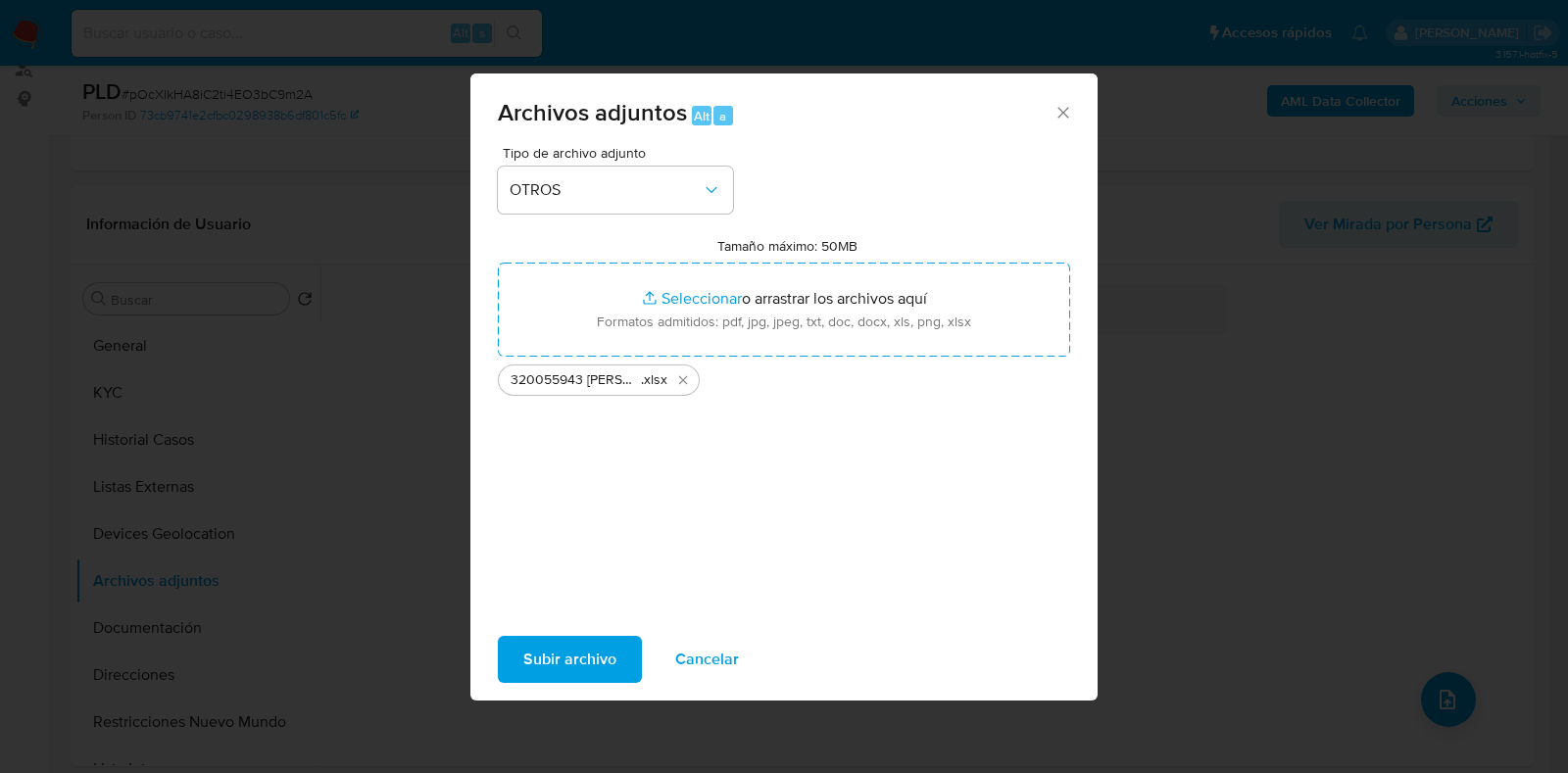
click at [593, 652] on span "Subir archivo" at bounding box center [570, 660] width 93 height 43
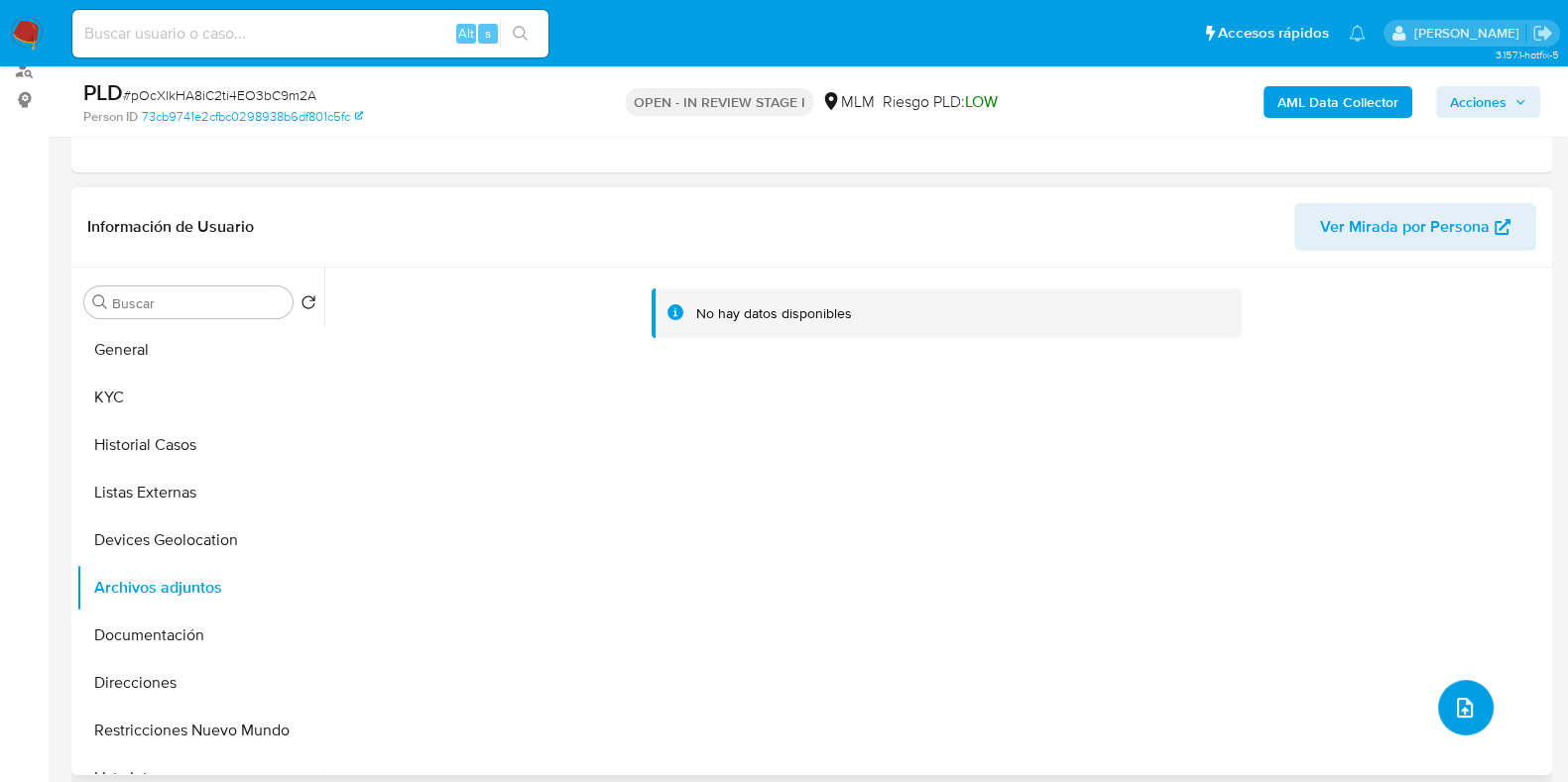
click at [1456, 705] on icon "upload-file" at bounding box center [1465, 708] width 24 height 24
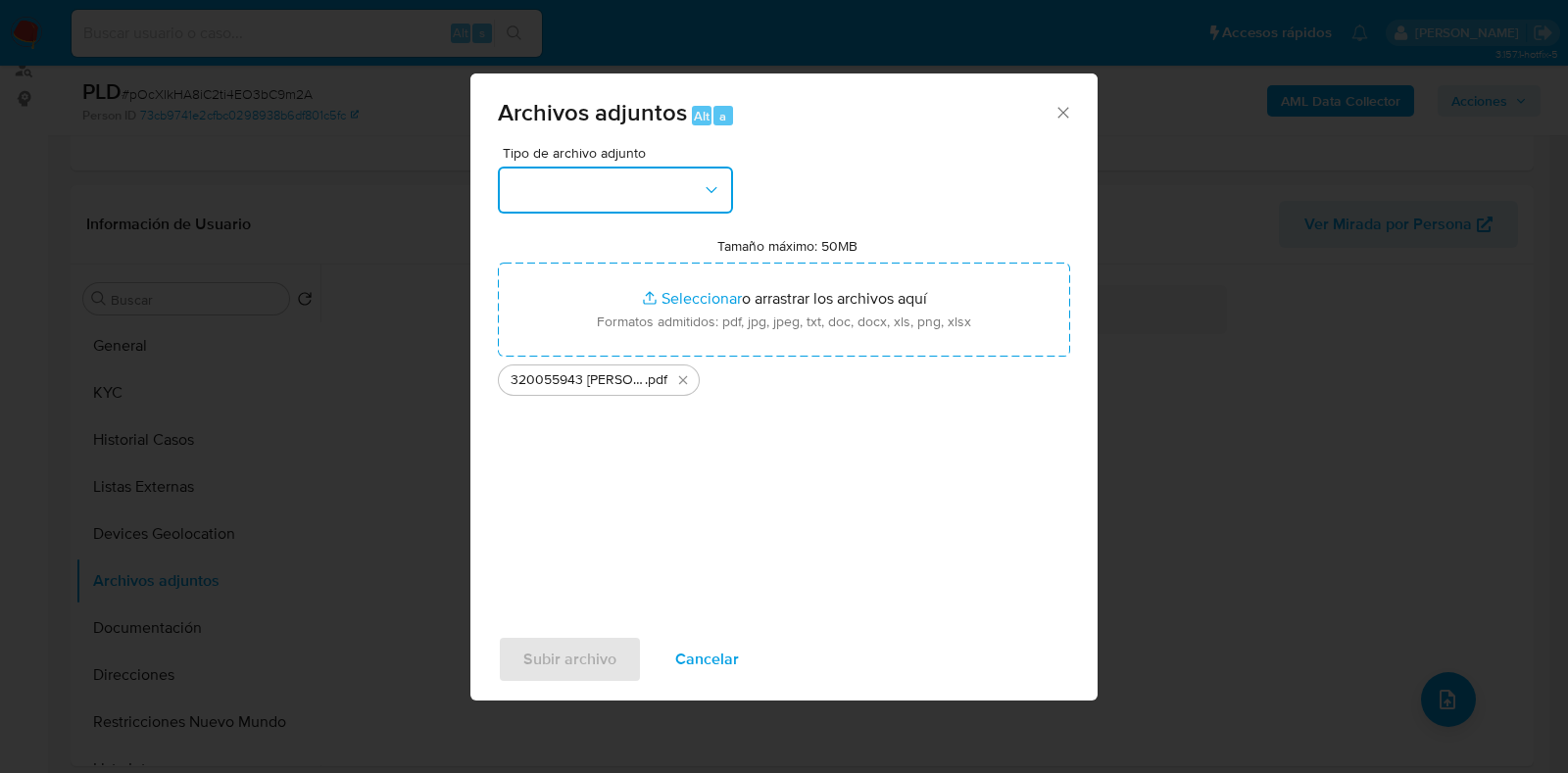
click at [656, 174] on button "button" at bounding box center [615, 190] width 236 height 47
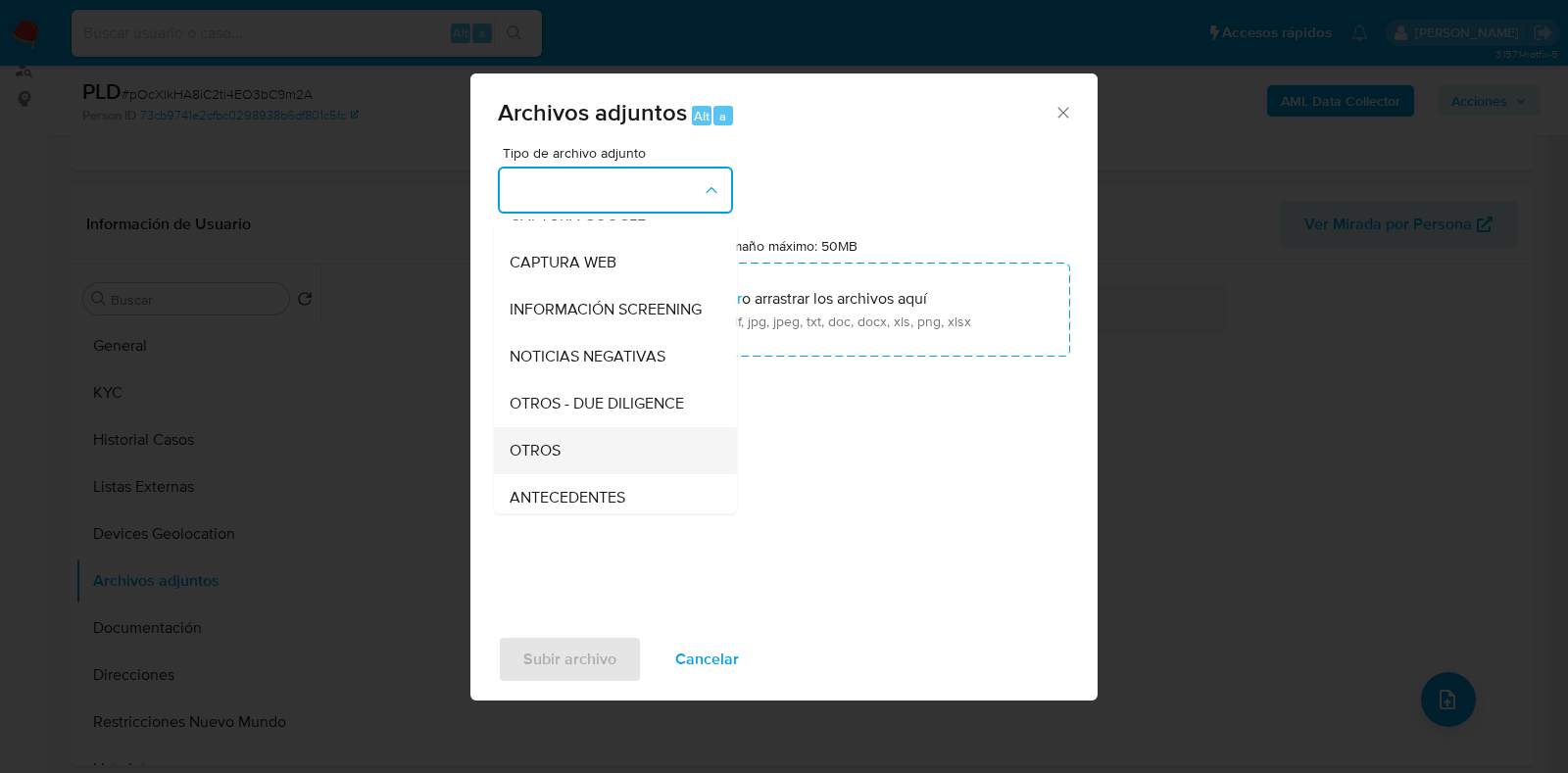
click at [593, 469] on div "OTROS" at bounding box center [609, 451] width 200 height 47
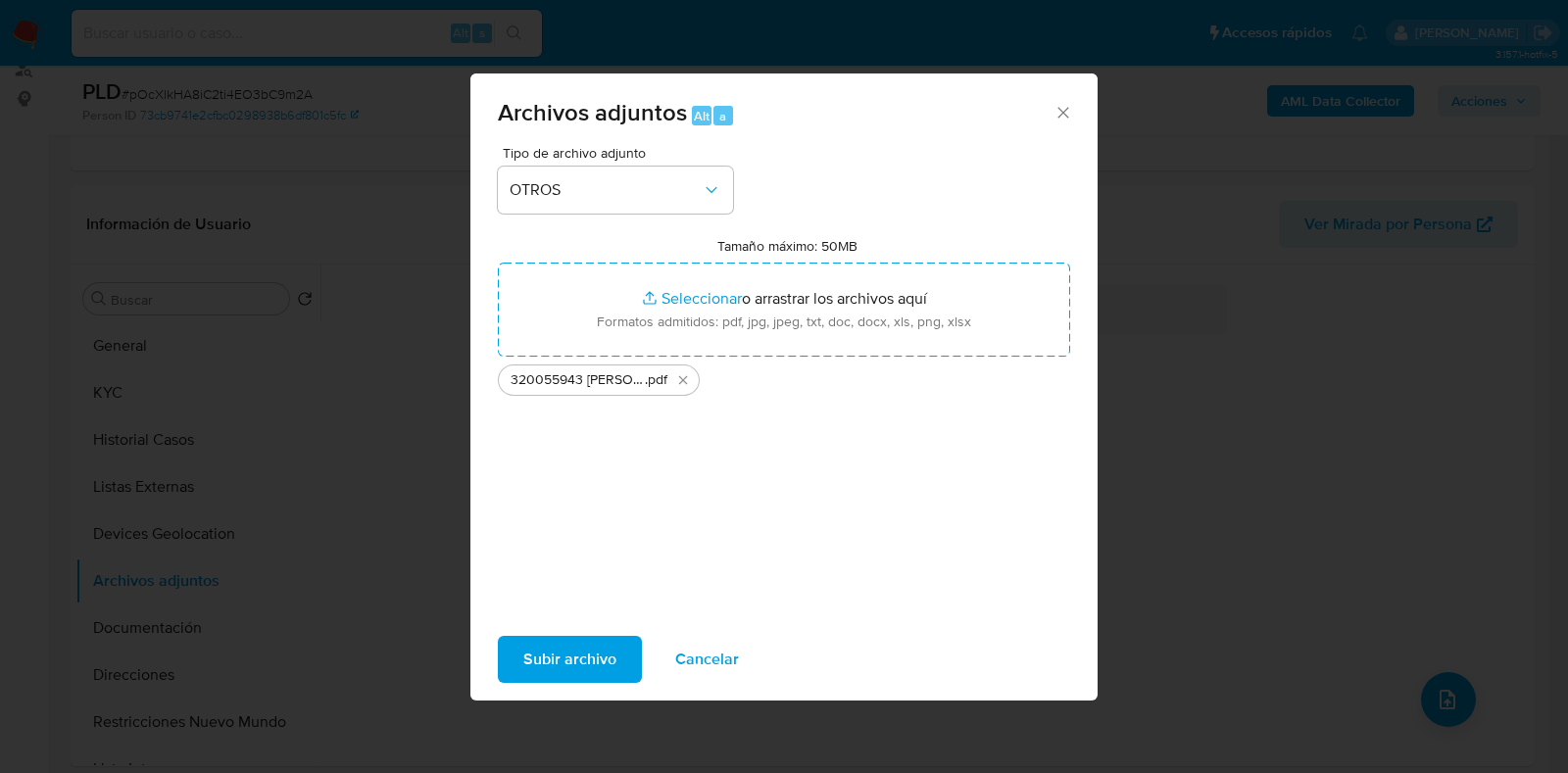
click at [579, 659] on span "Subir archivo" at bounding box center [570, 660] width 93 height 43
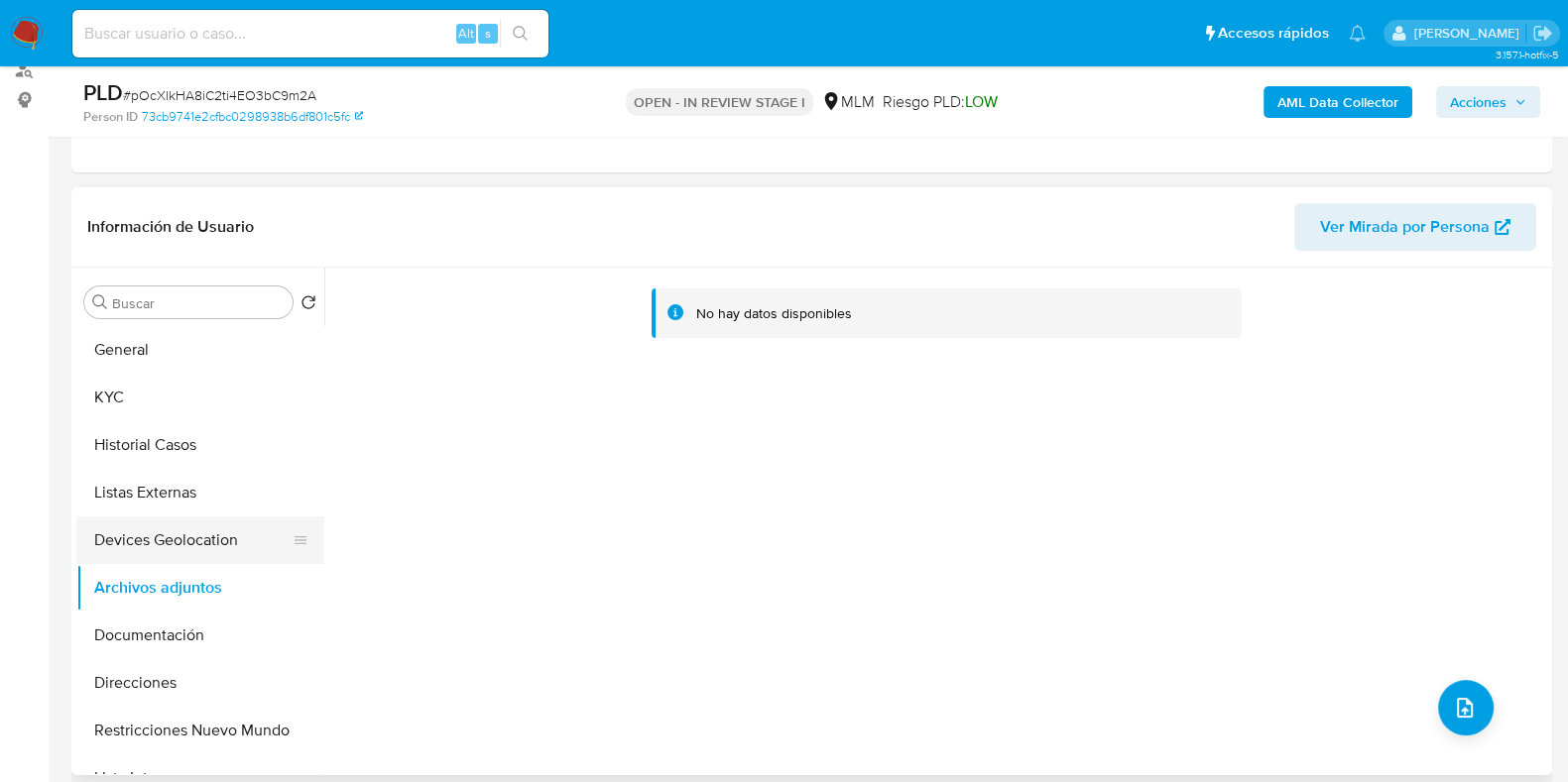
click at [228, 536] on button "Devices Geolocation" at bounding box center [193, 541] width 232 height 48
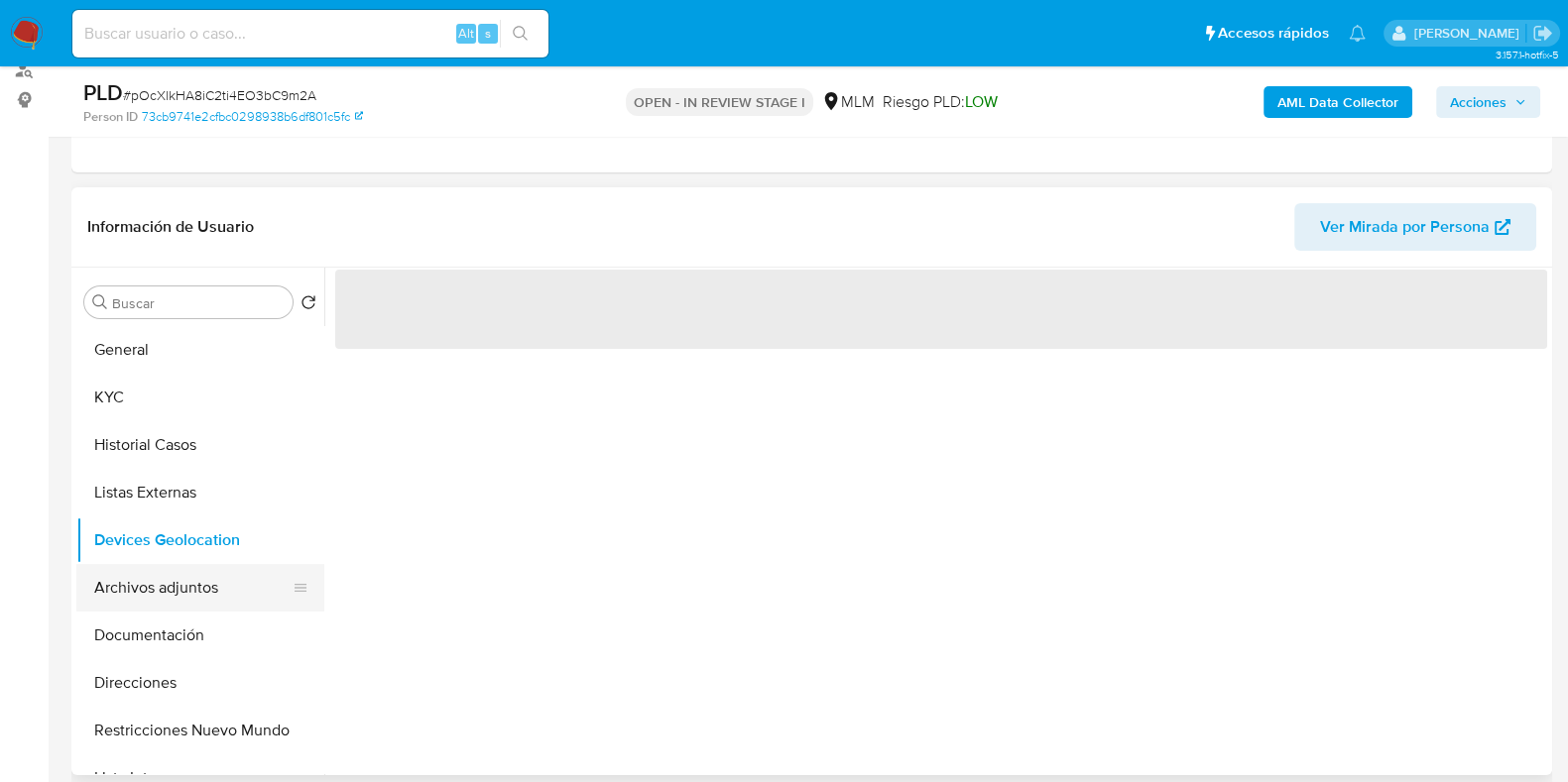
click at [139, 583] on button "Archivos adjuntos" at bounding box center [193, 588] width 232 height 48
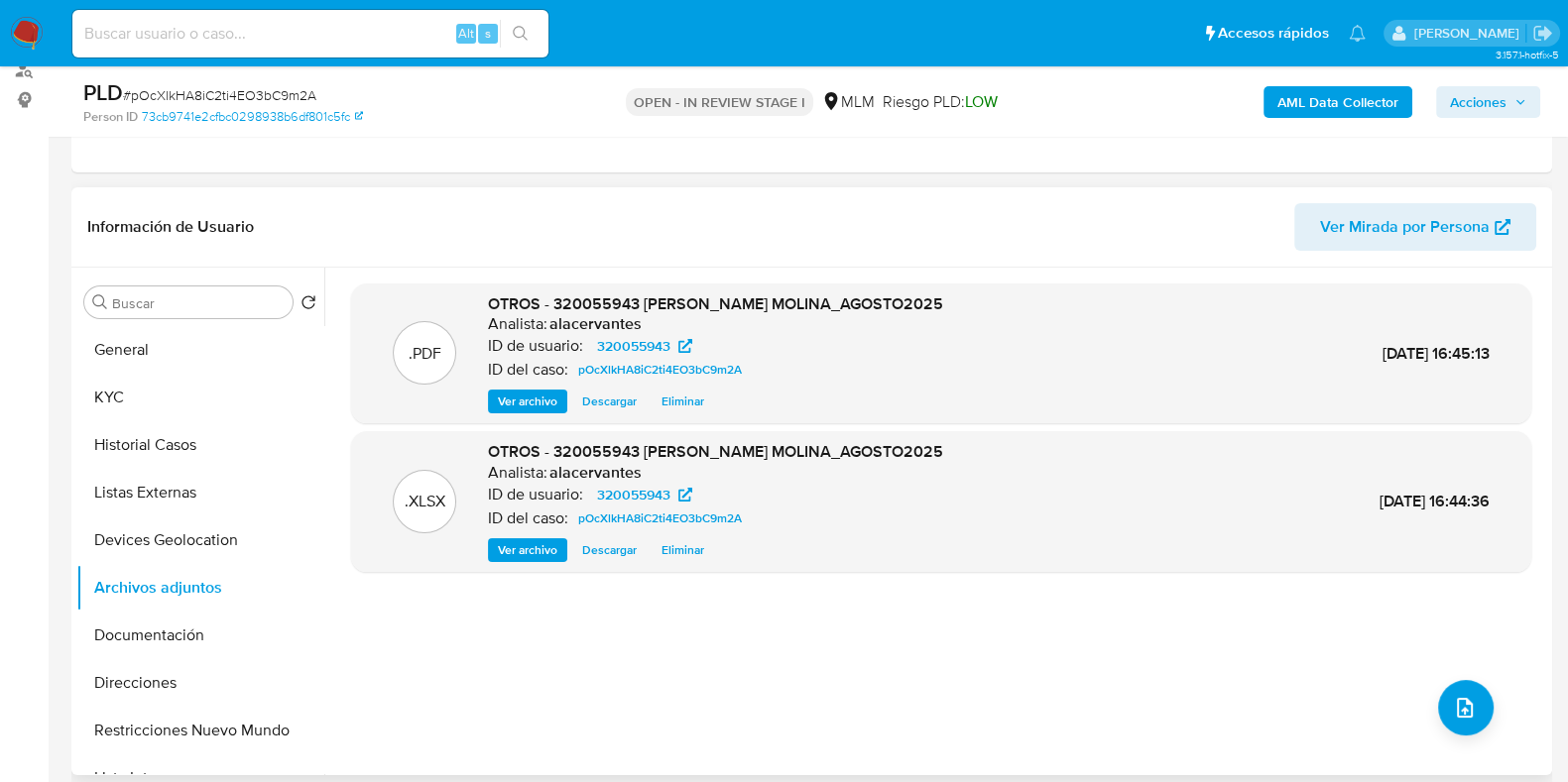
click at [542, 399] on span "Ver archivo" at bounding box center [528, 402] width 60 height 20
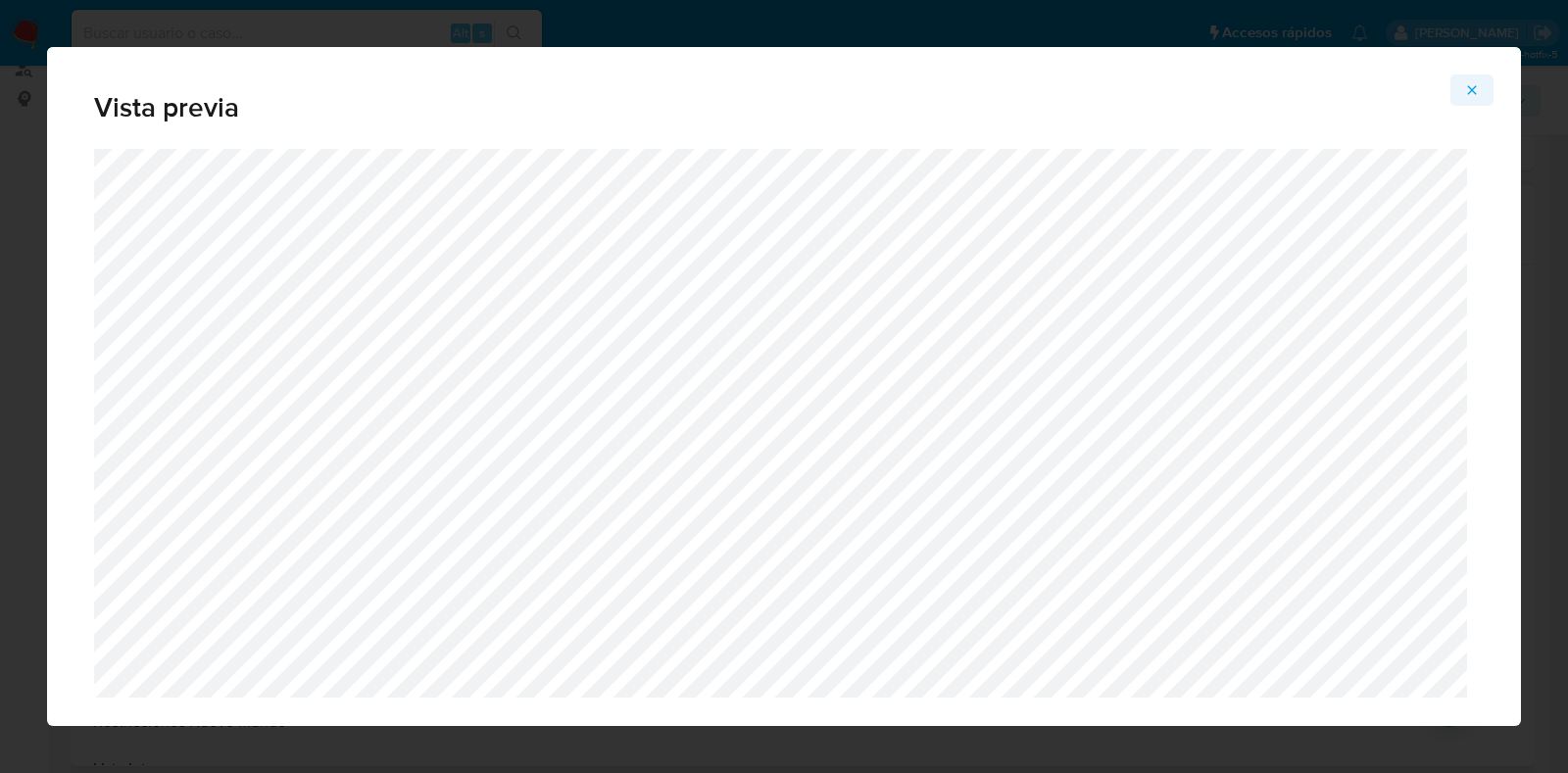
click at [1480, 91] on button "Attachment preview" at bounding box center [1471, 91] width 43 height 32
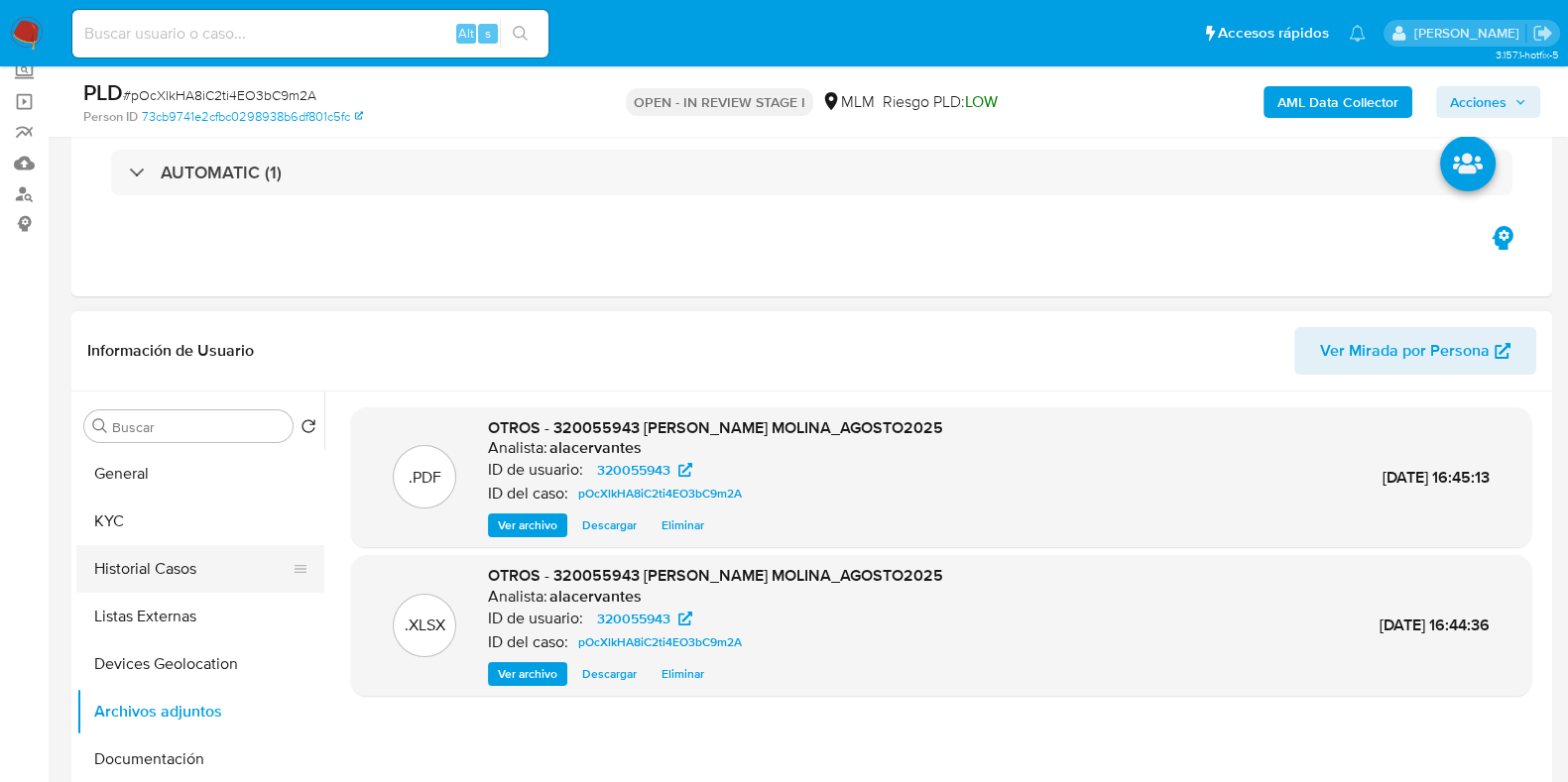
click at [165, 568] on button "Historial Casos" at bounding box center [193, 570] width 232 height 48
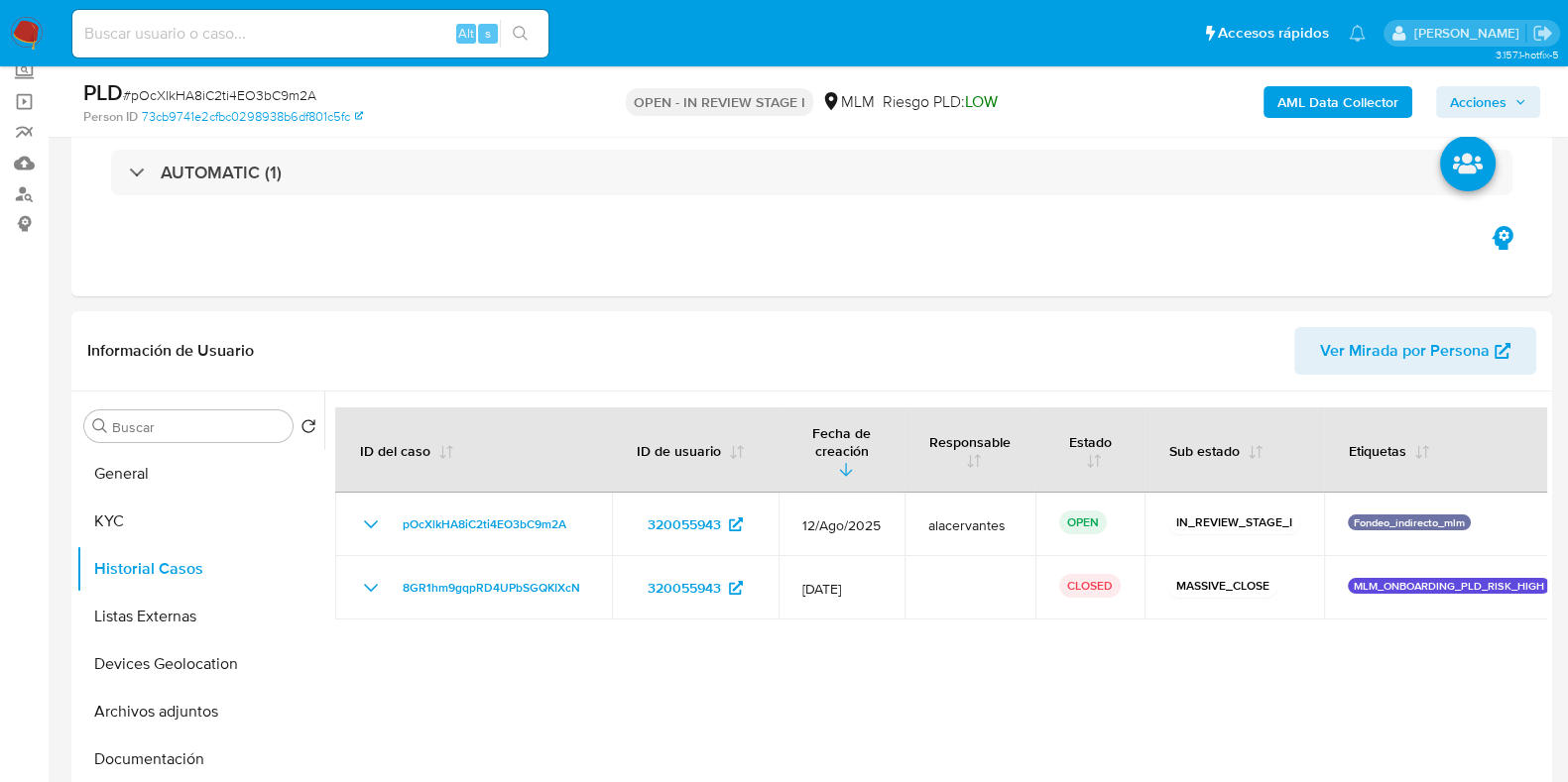
click at [1470, 111] on span "Acciones" at bounding box center [1478, 103] width 57 height 32
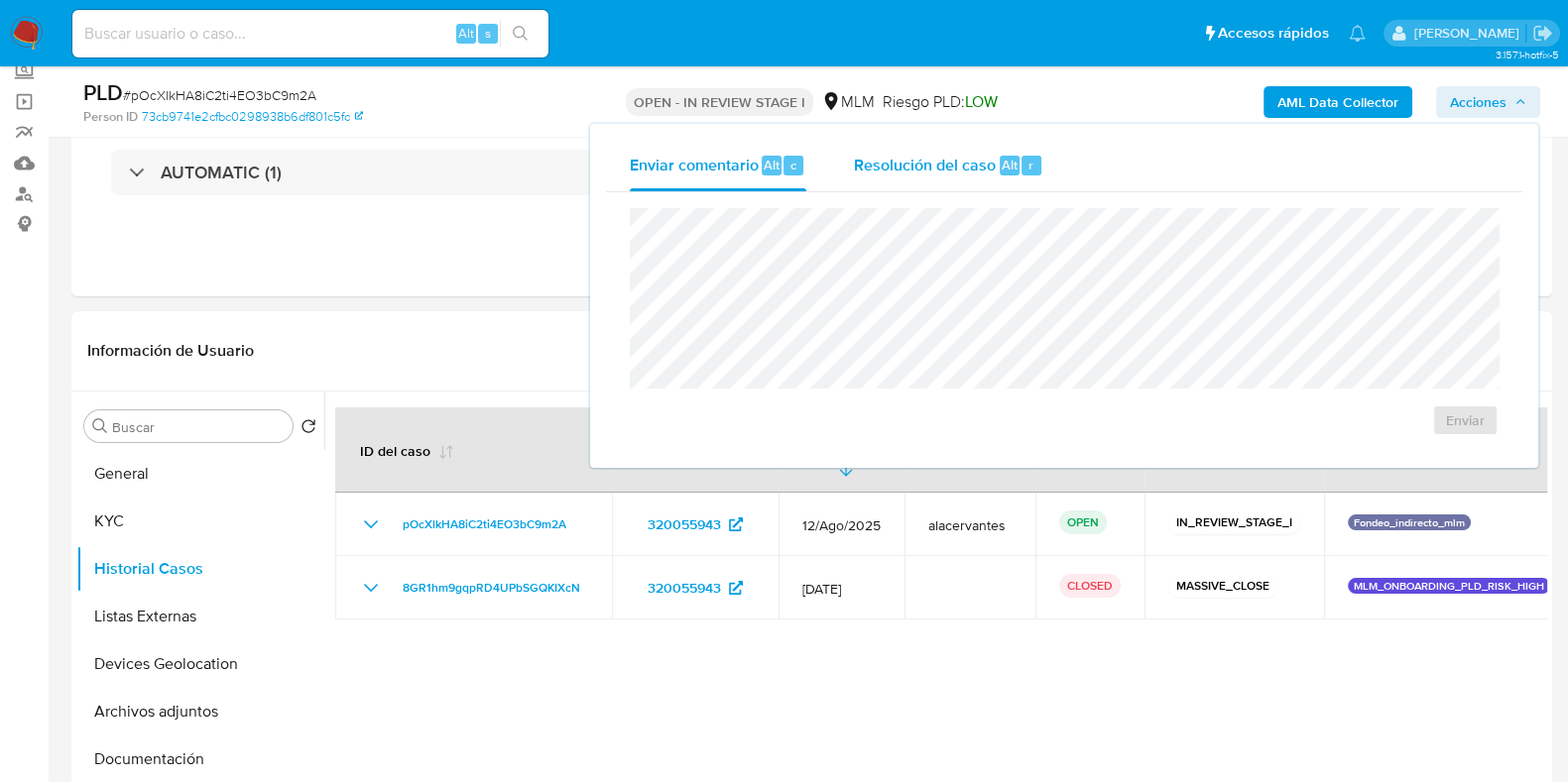
click at [962, 179] on div "Resolución del caso Alt r" at bounding box center [949, 166] width 190 height 52
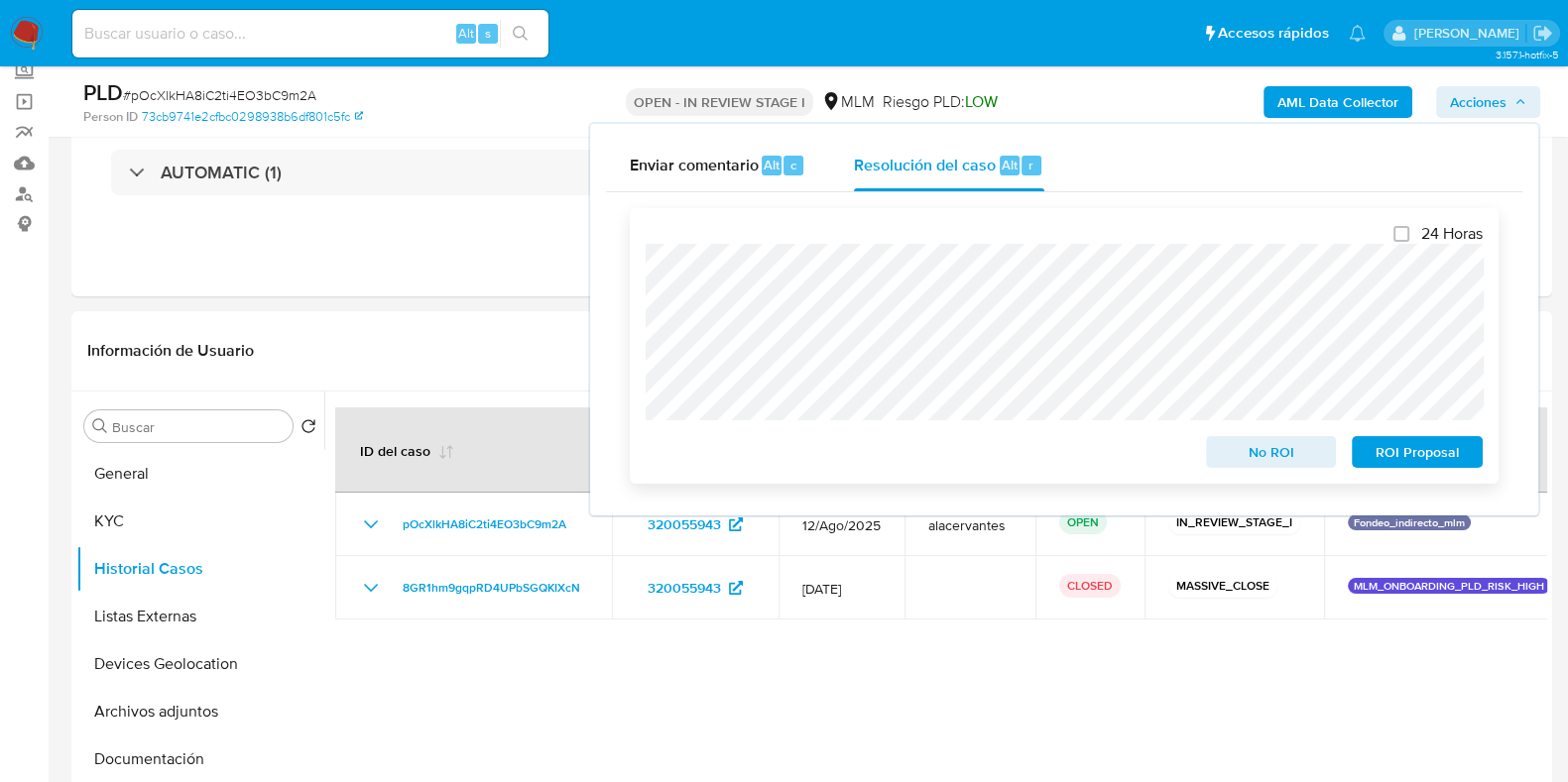
click at [1472, 456] on button "ROI Proposal" at bounding box center [1416, 452] width 131 height 32
click at [1472, 456] on div "ROI Proposal" at bounding box center [1412, 450] width 139 height 40
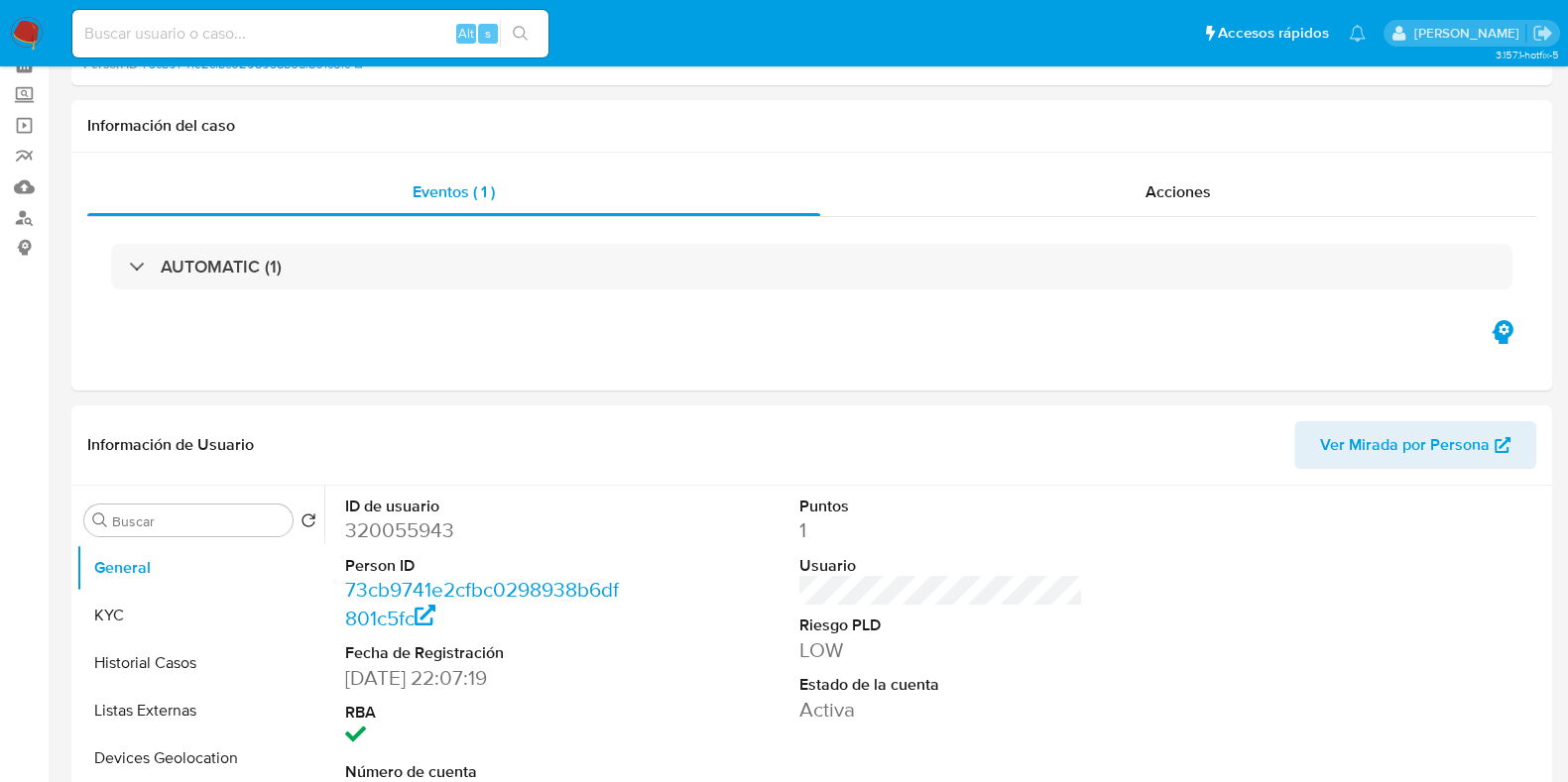
select select "10"
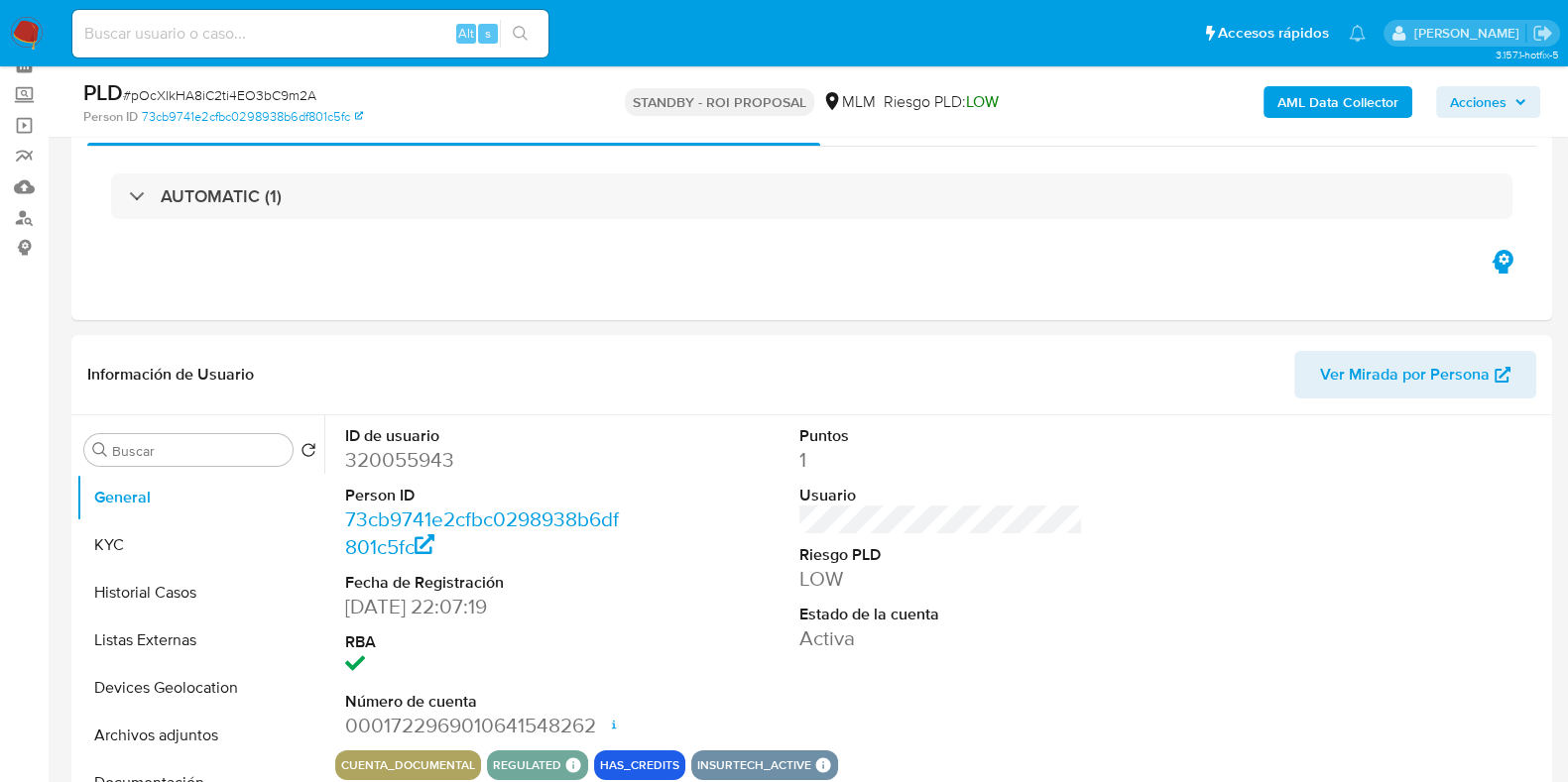
scroll to position [123, 0]
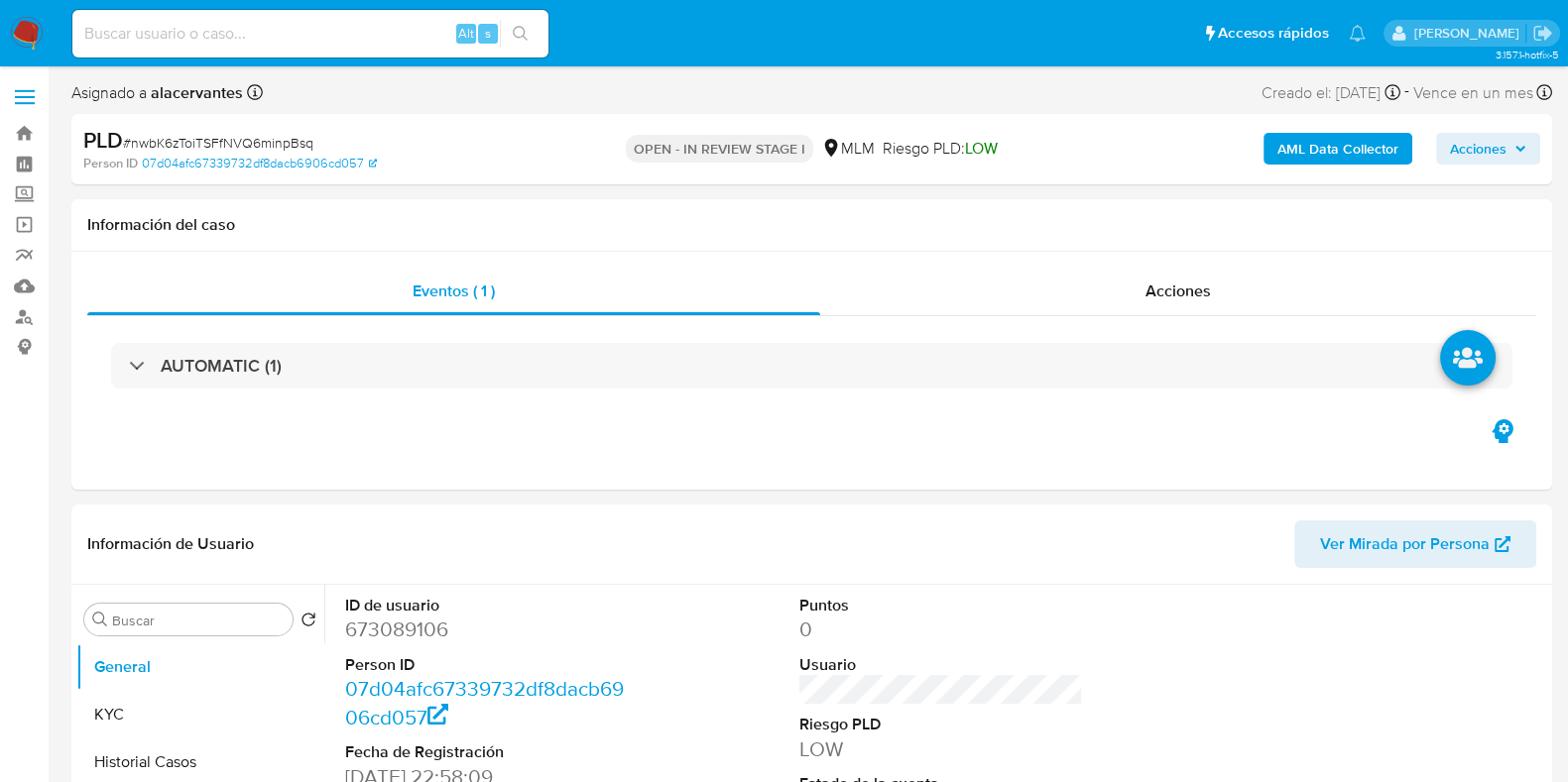
select select "10"
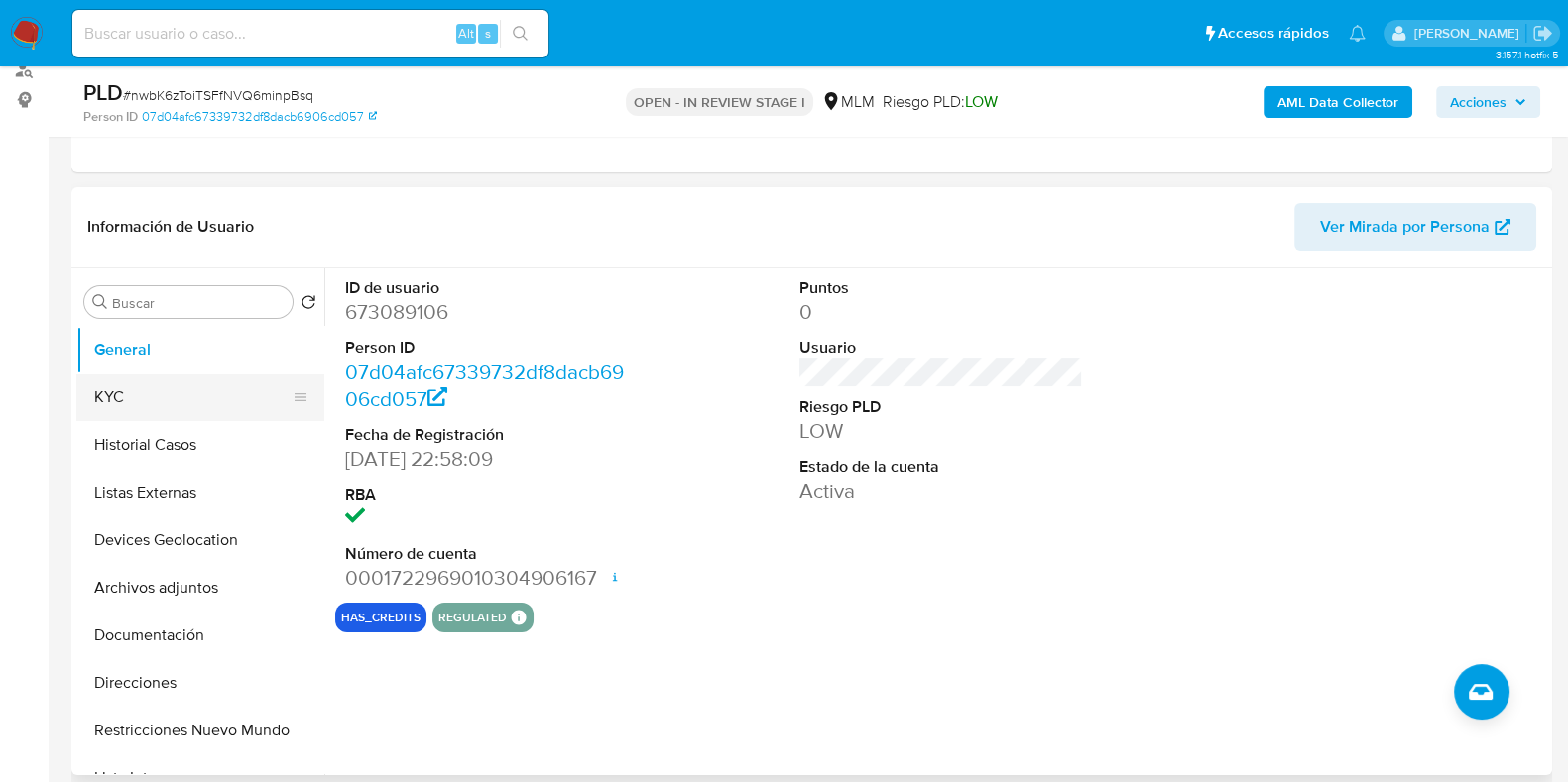
click at [154, 405] on button "KYC" at bounding box center [193, 398] width 232 height 48
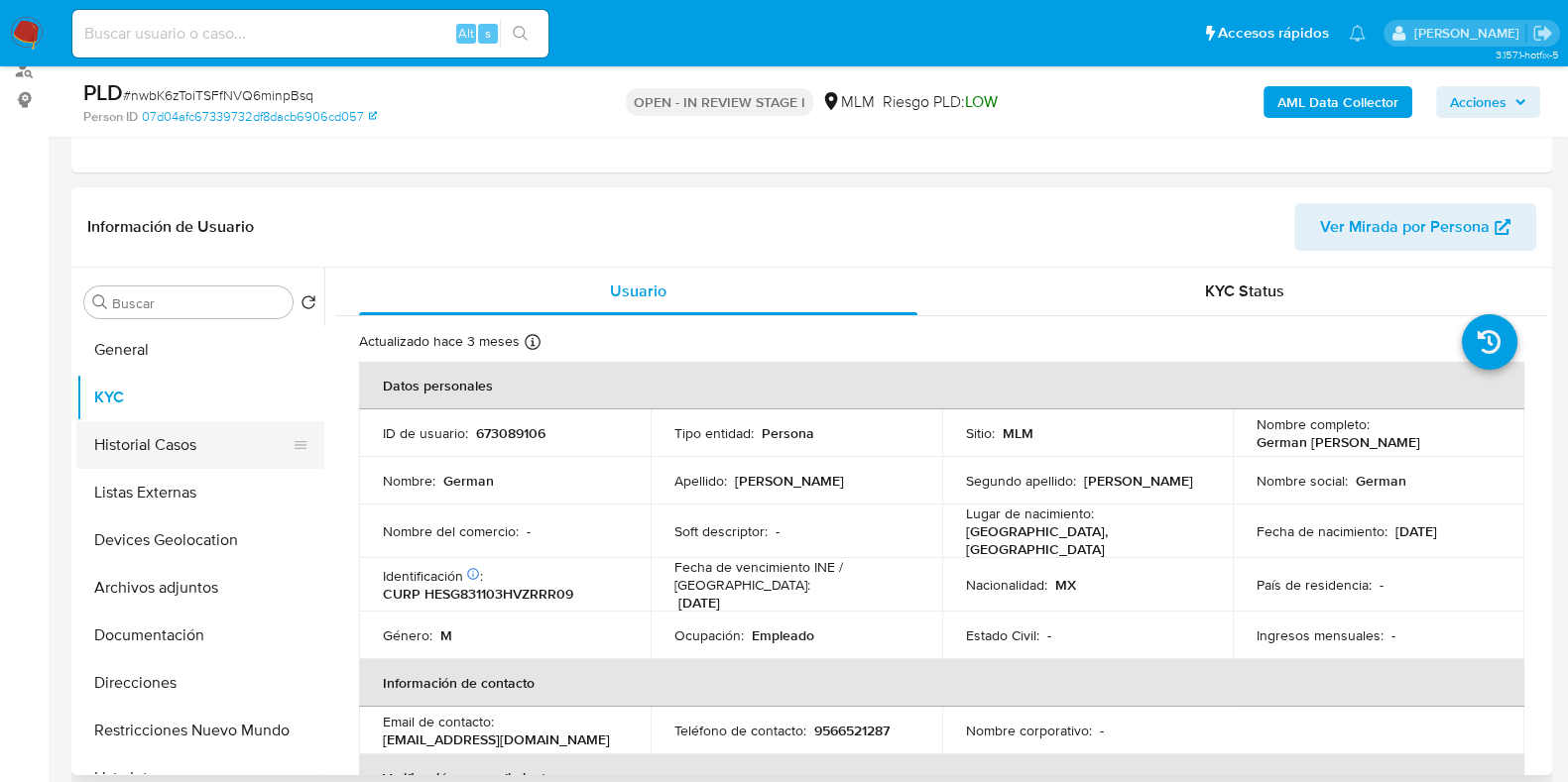
click at [186, 440] on button "Historial Casos" at bounding box center [193, 446] width 232 height 48
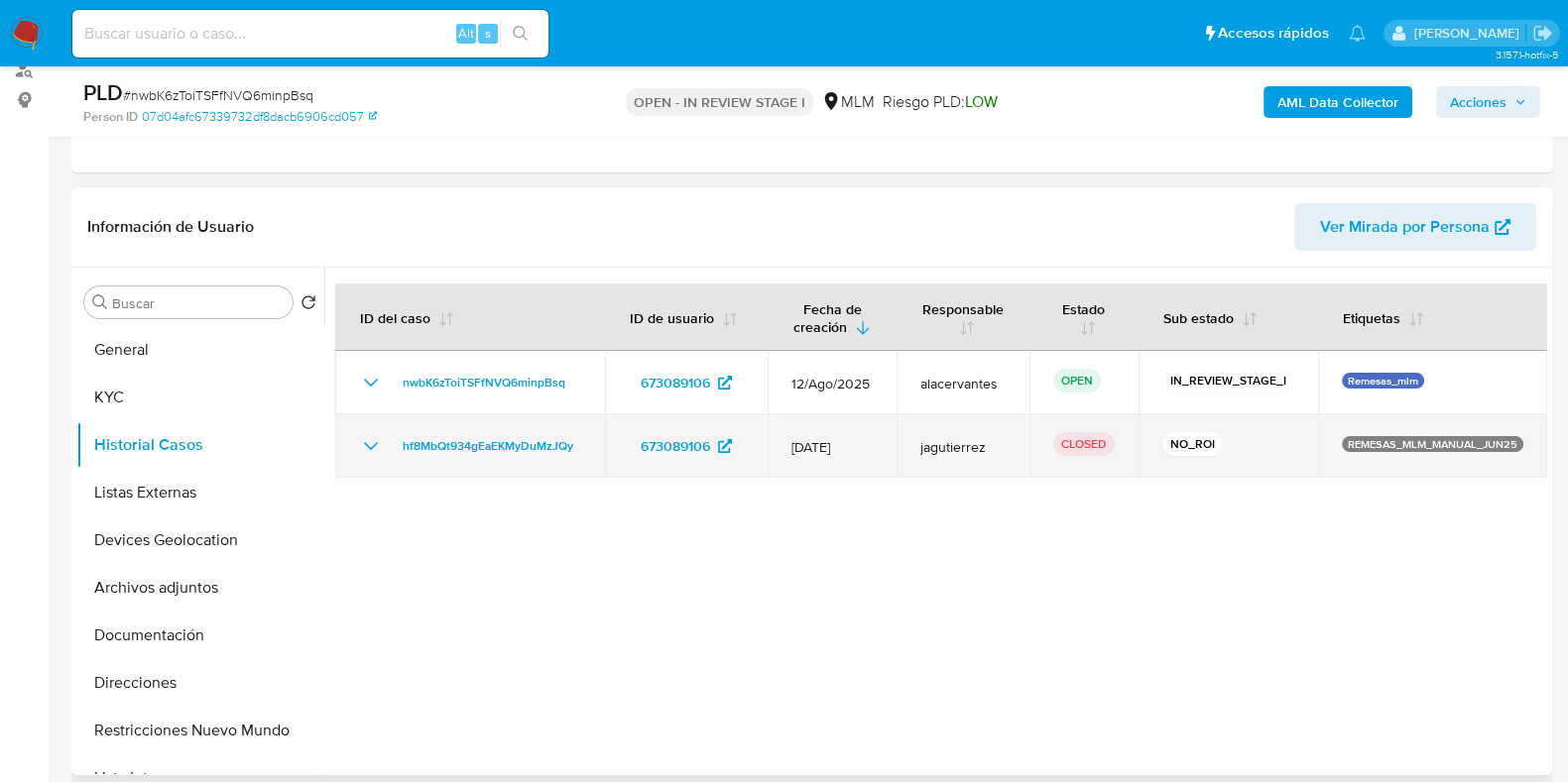
scroll to position [372, 0]
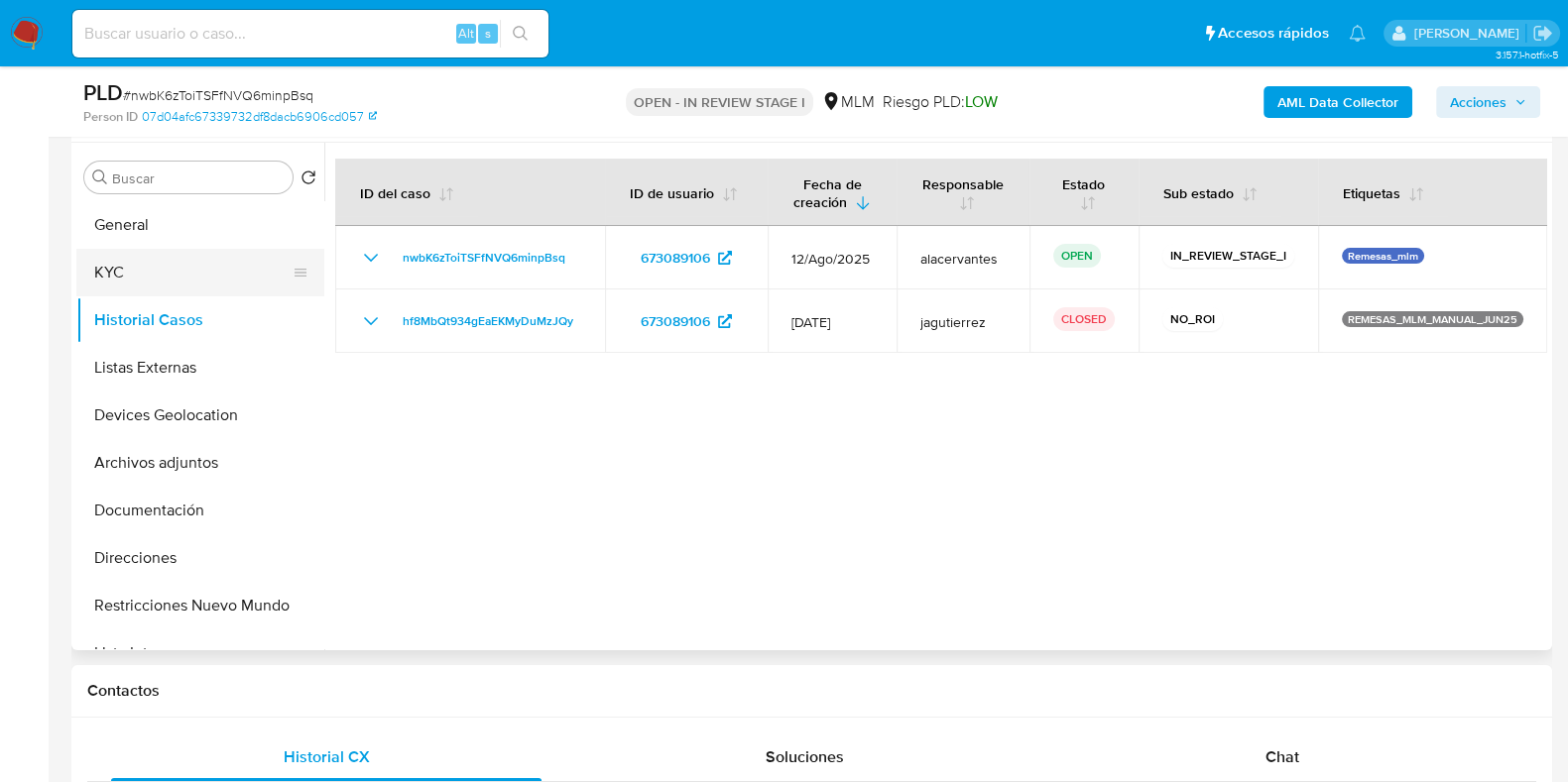
click at [168, 287] on button "KYC" at bounding box center [193, 273] width 232 height 48
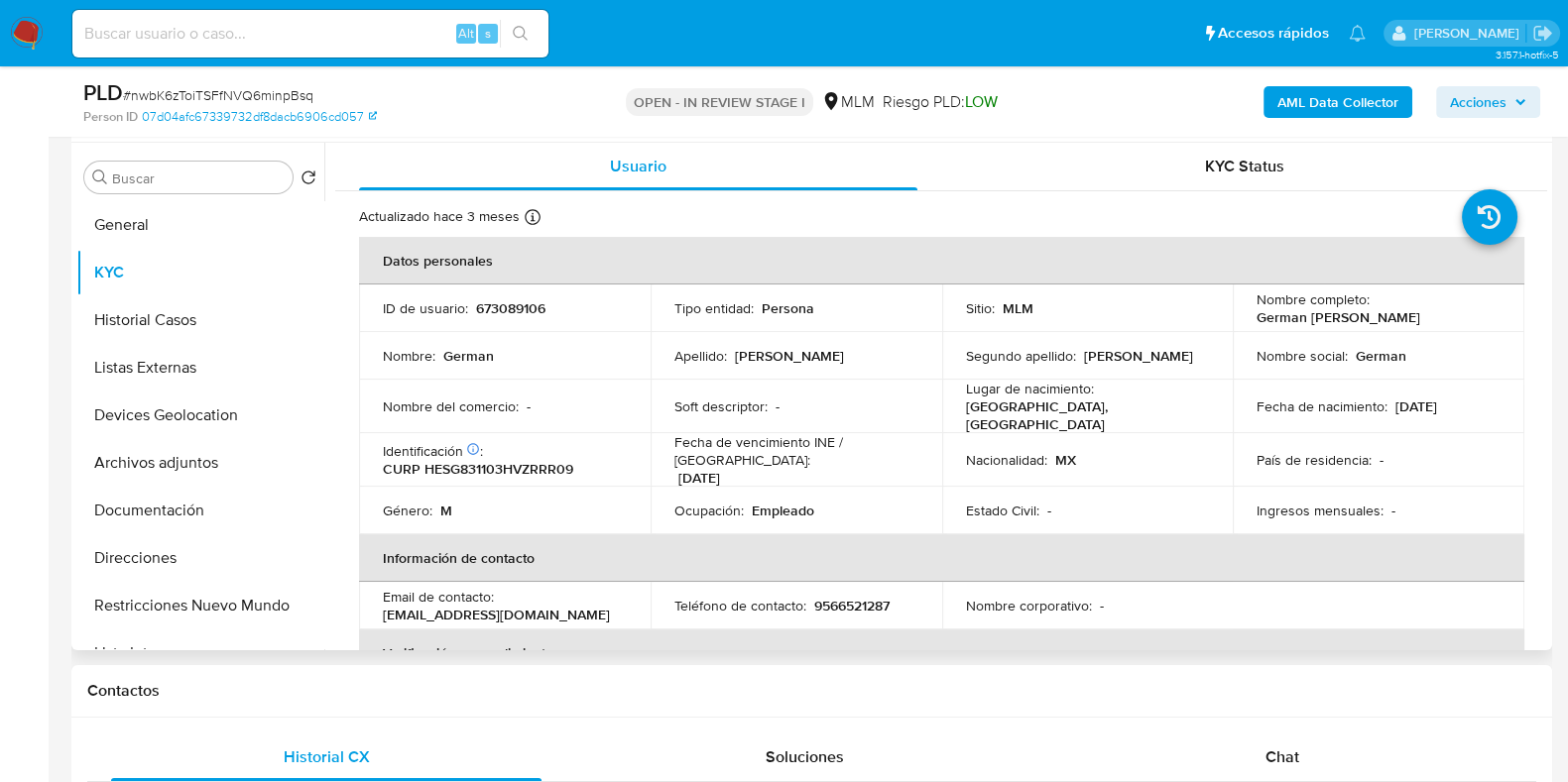
click at [863, 597] on p "9566521287" at bounding box center [852, 606] width 76 height 18
copy p "9566521287"
drag, startPoint x: 516, startPoint y: 601, endPoint x: 381, endPoint y: 603, distance: 135.0
click at [381, 603] on td "Email de contacto : elianh329@gmail.com" at bounding box center [505, 606] width 291 height 48
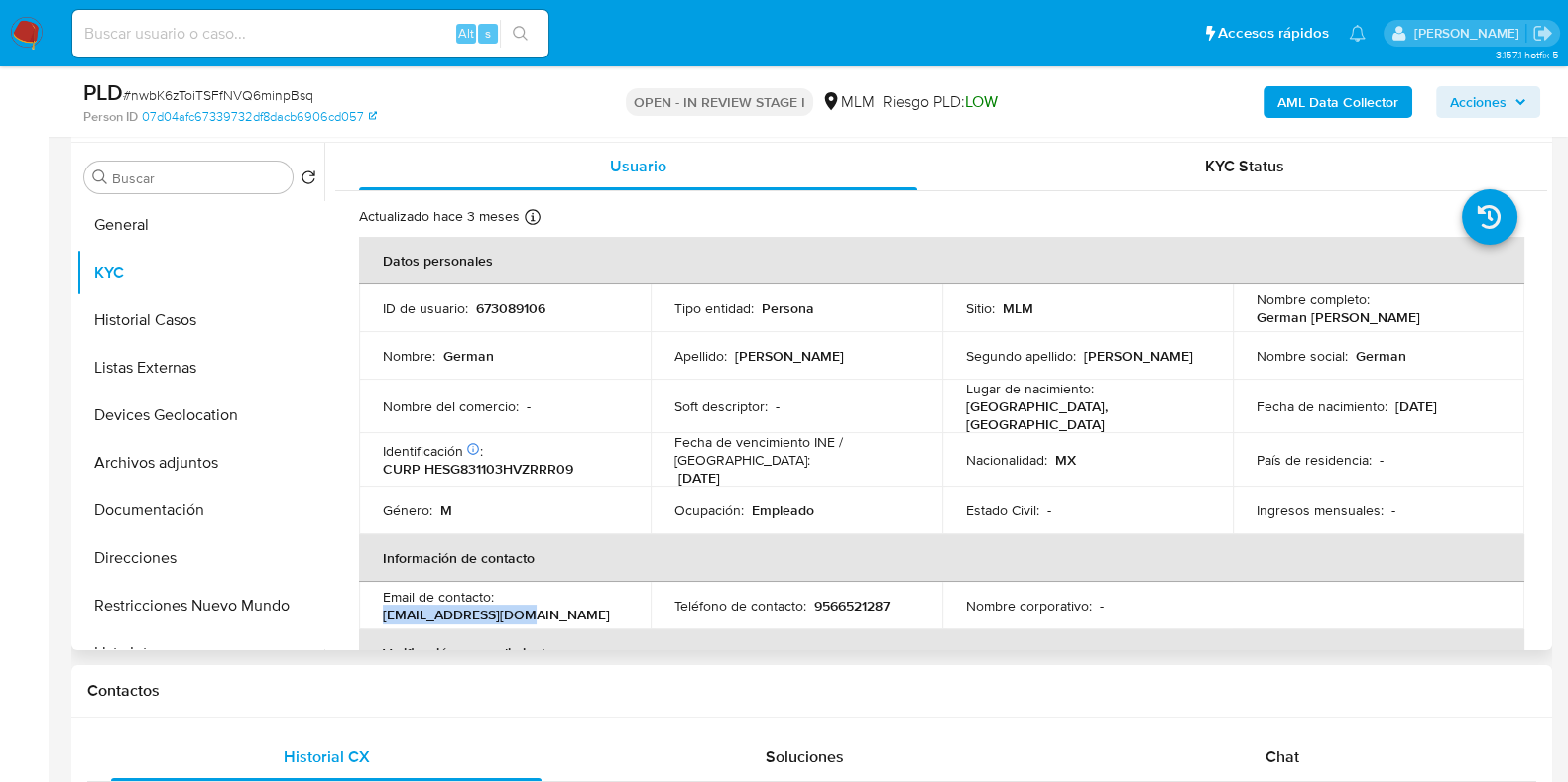
copy p "elianh329@gmail.com"
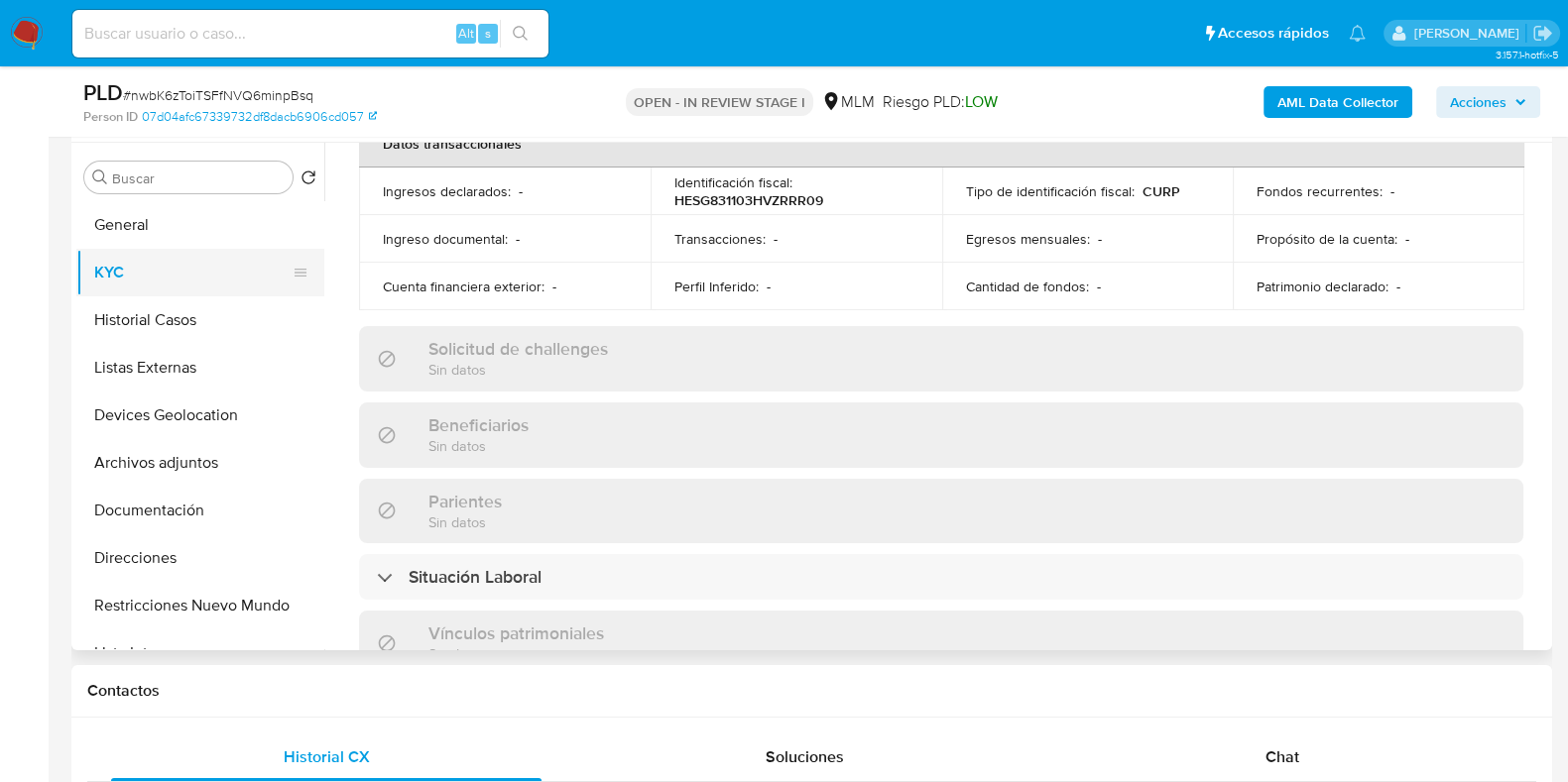
scroll to position [502, 0]
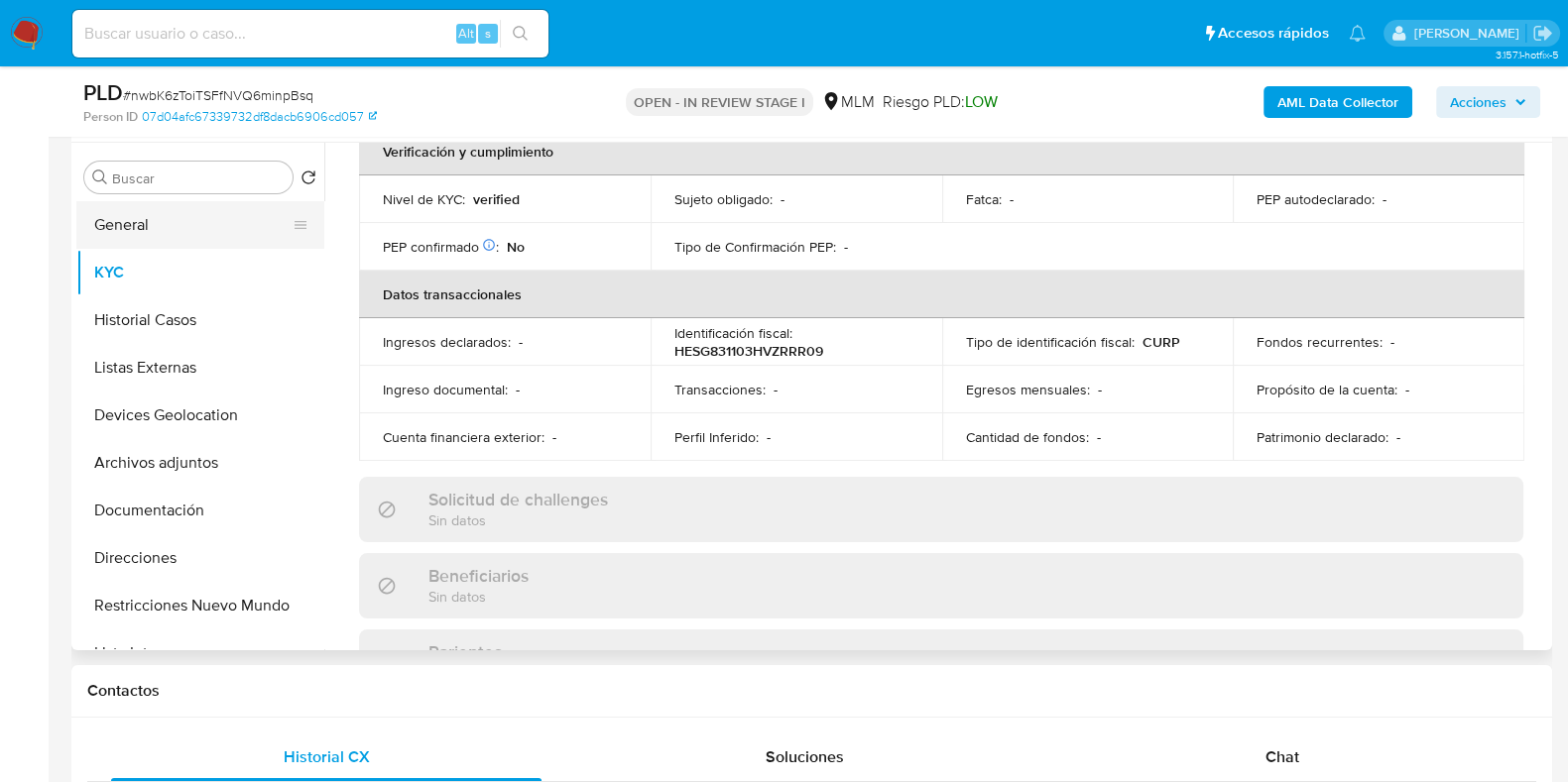
click at [170, 236] on button "General" at bounding box center [193, 225] width 232 height 48
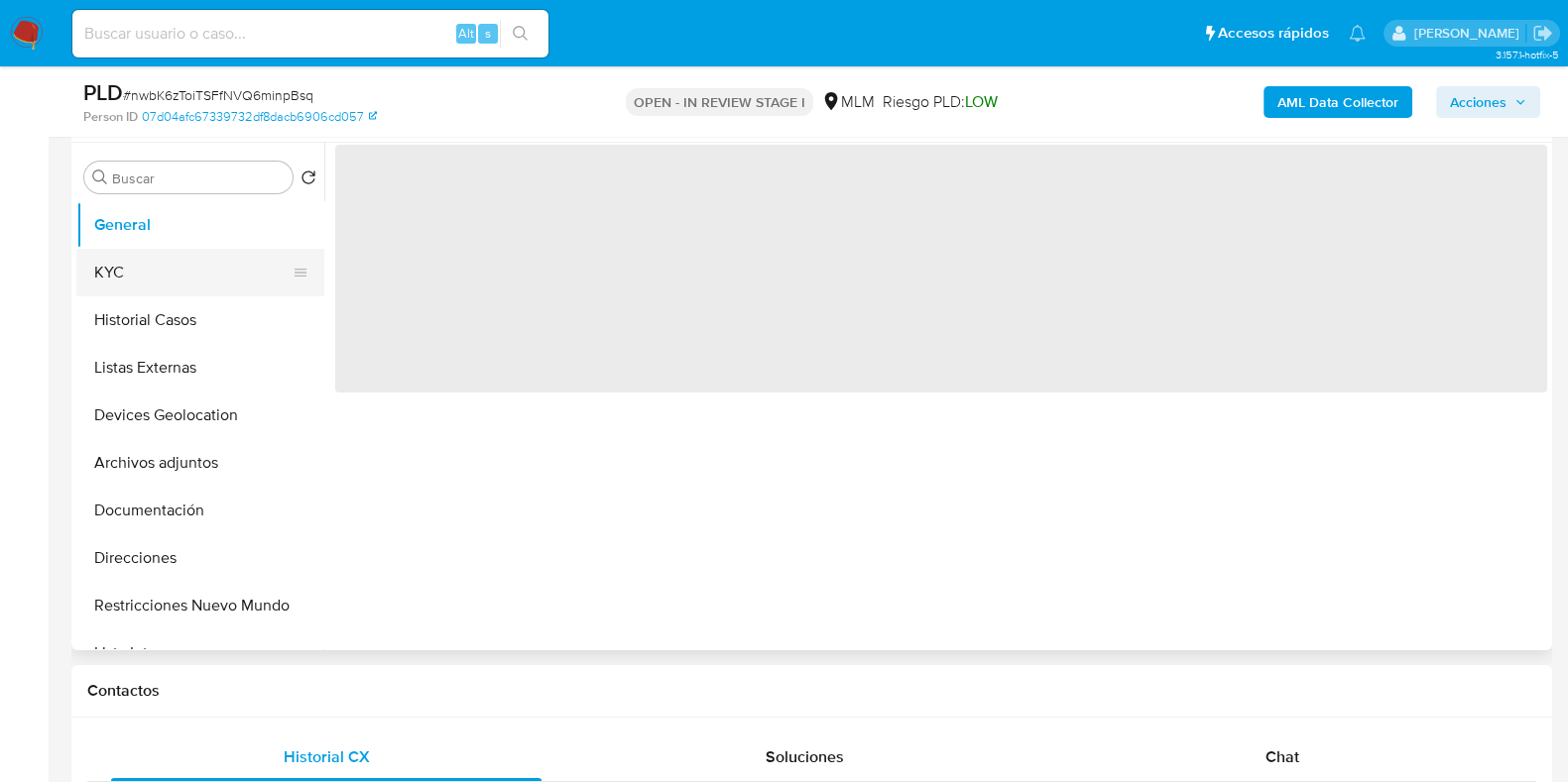
scroll to position [0, 0]
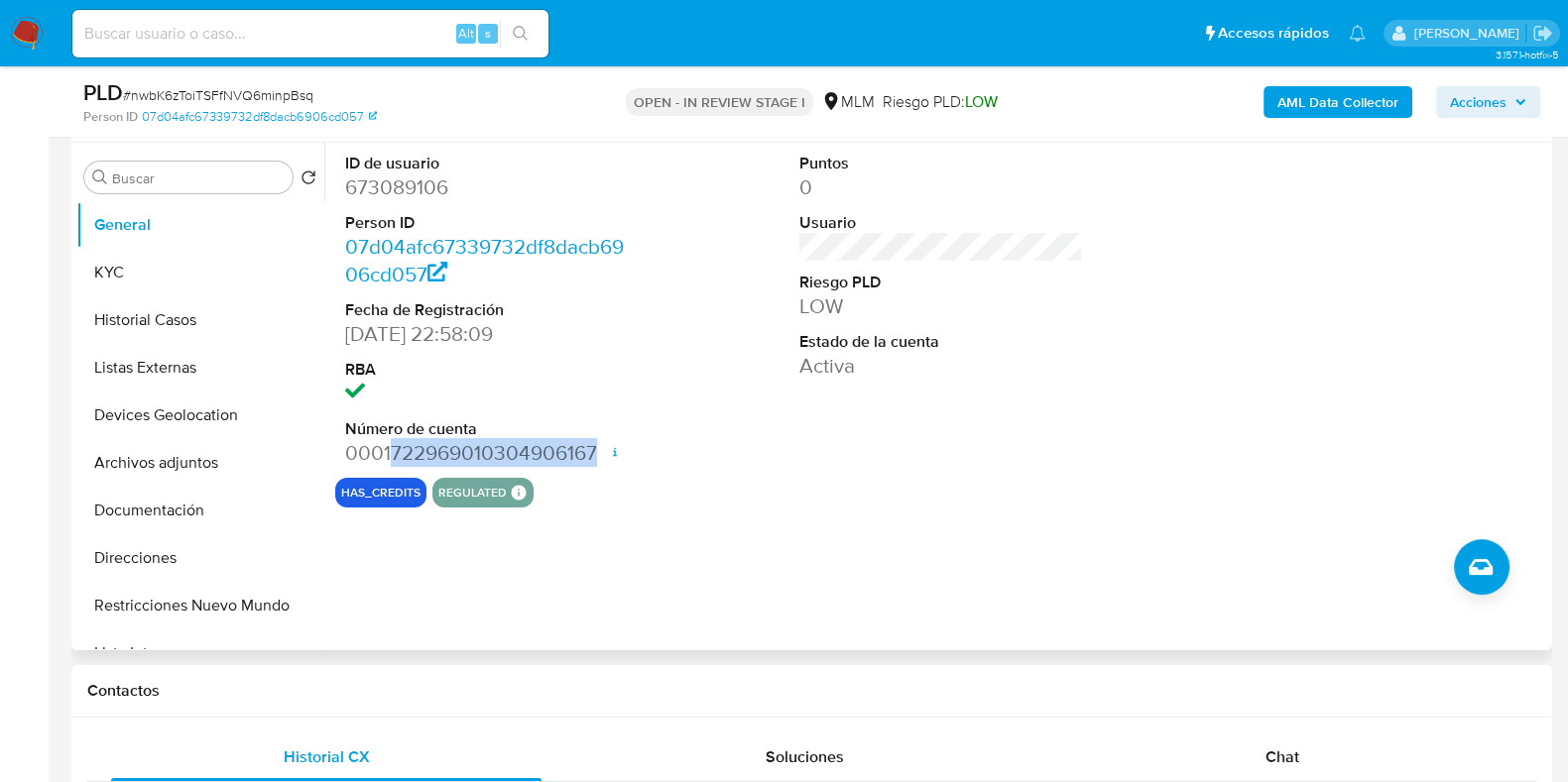
drag, startPoint x: 391, startPoint y: 450, endPoint x: 599, endPoint y: 439, distance: 208.3
click at [599, 439] on dd "0001722969010304906167 Fecha de apertura 26/03/2024 17:17 Estado ACTIVE" at bounding box center [487, 453] width 283 height 28
copy dd "722969010304906167"
click at [212, 353] on button "Listas Externas" at bounding box center [193, 368] width 232 height 48
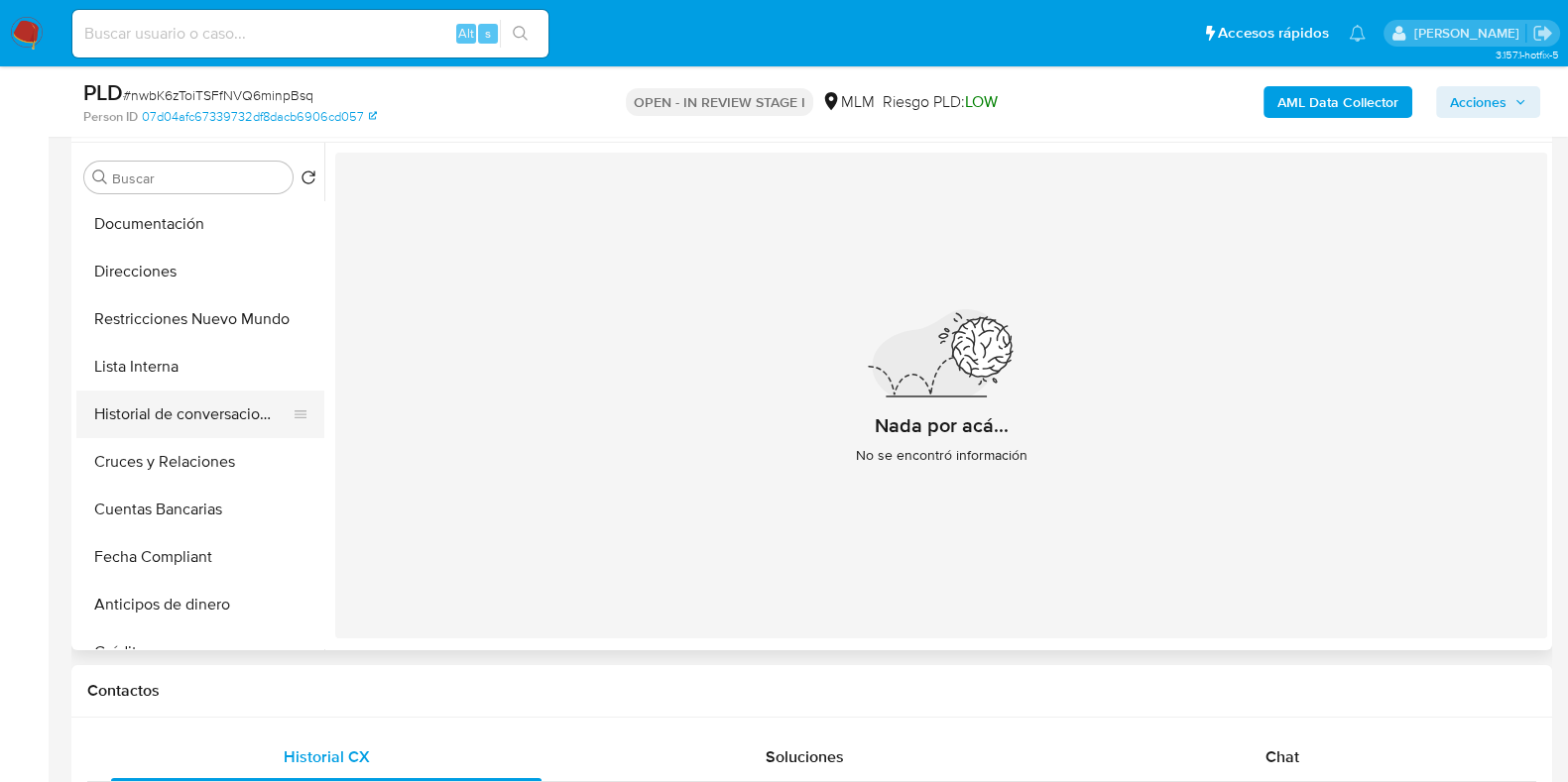
scroll to position [247, 0]
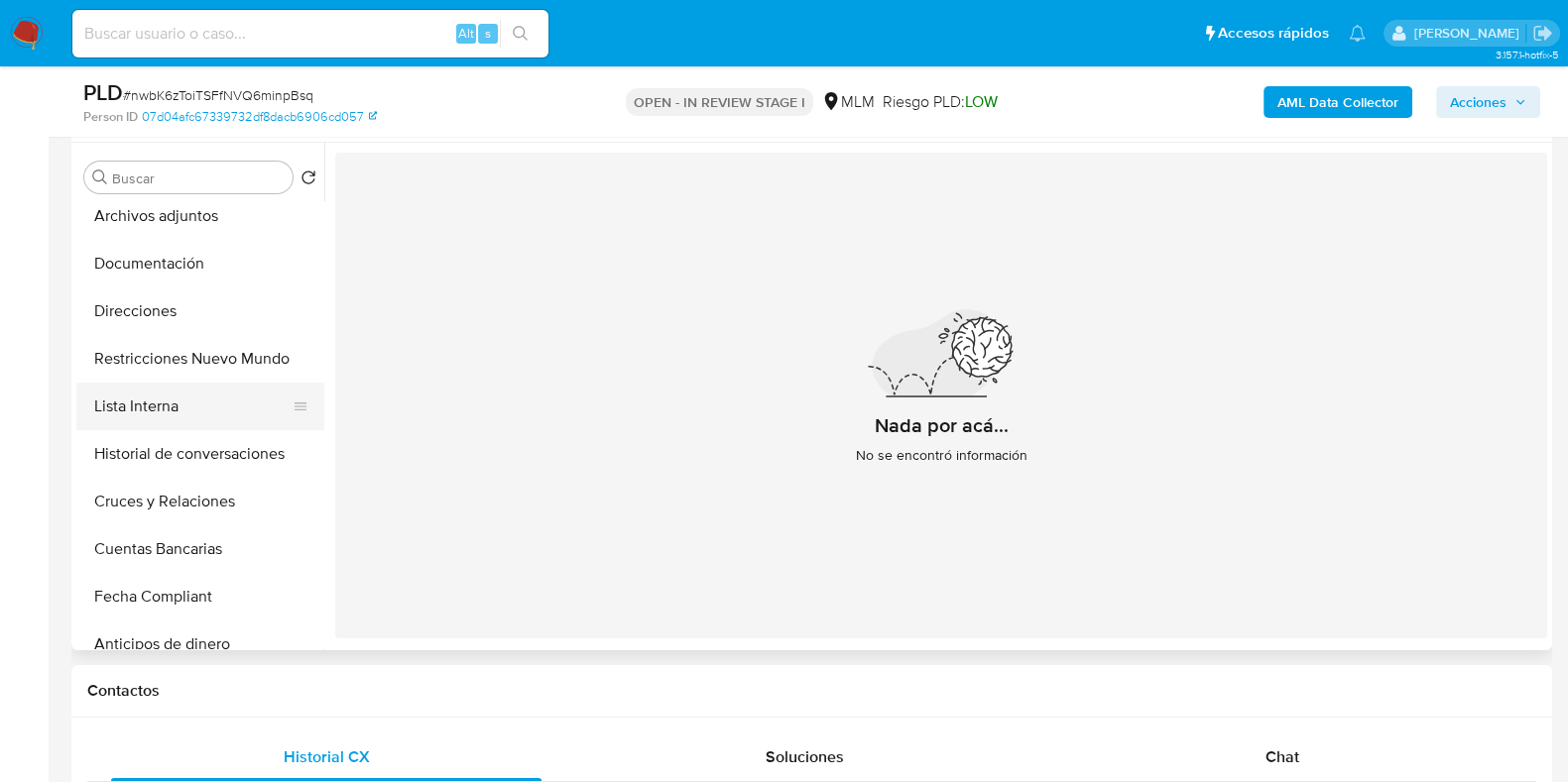
click at [162, 408] on button "Lista Interna" at bounding box center [193, 407] width 232 height 48
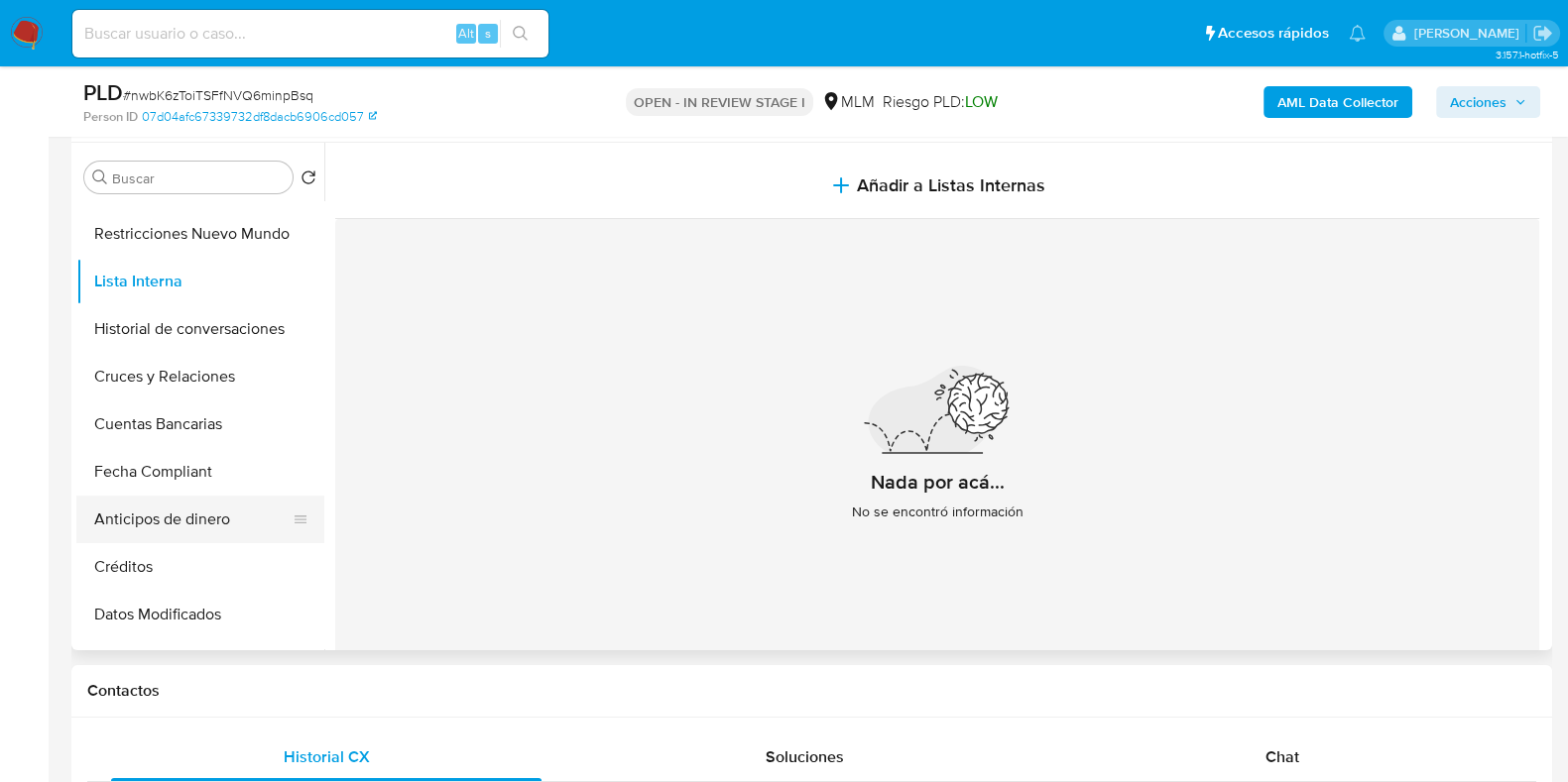
scroll to position [123, 0]
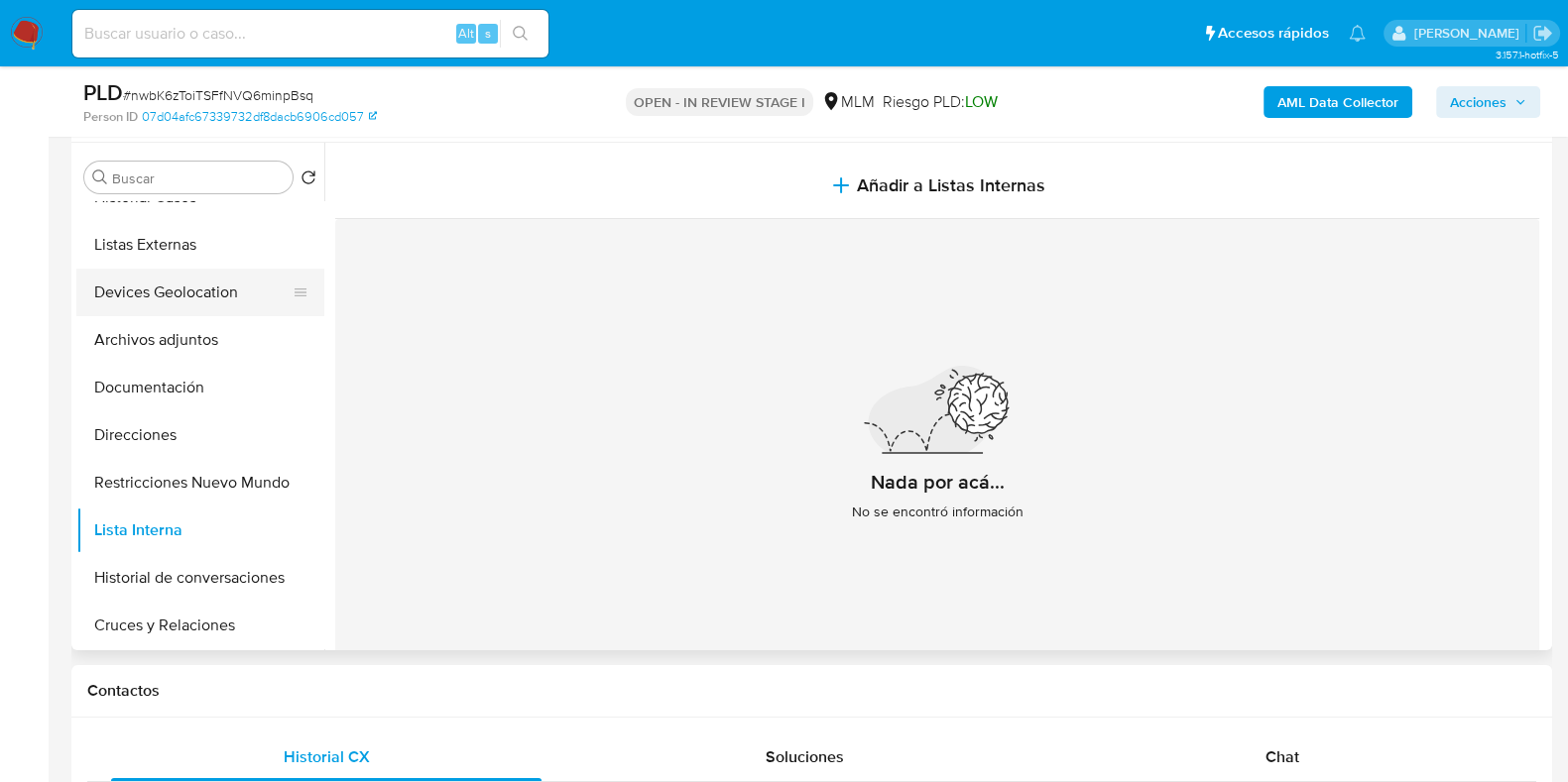
click at [195, 305] on button "Devices Geolocation" at bounding box center [193, 292] width 232 height 48
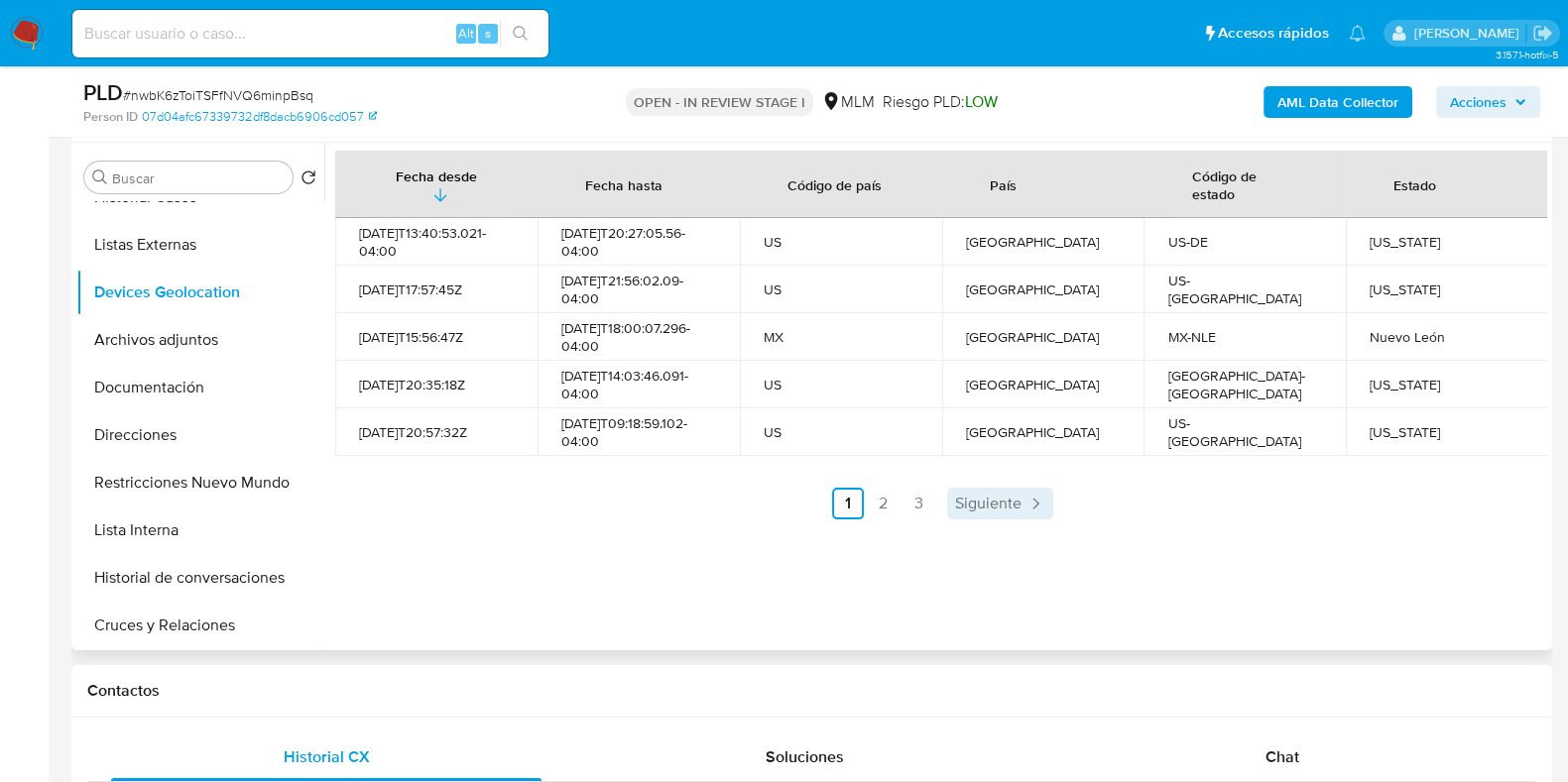
click at [1007, 502] on span "Siguiente" at bounding box center [987, 504] width 67 height 16
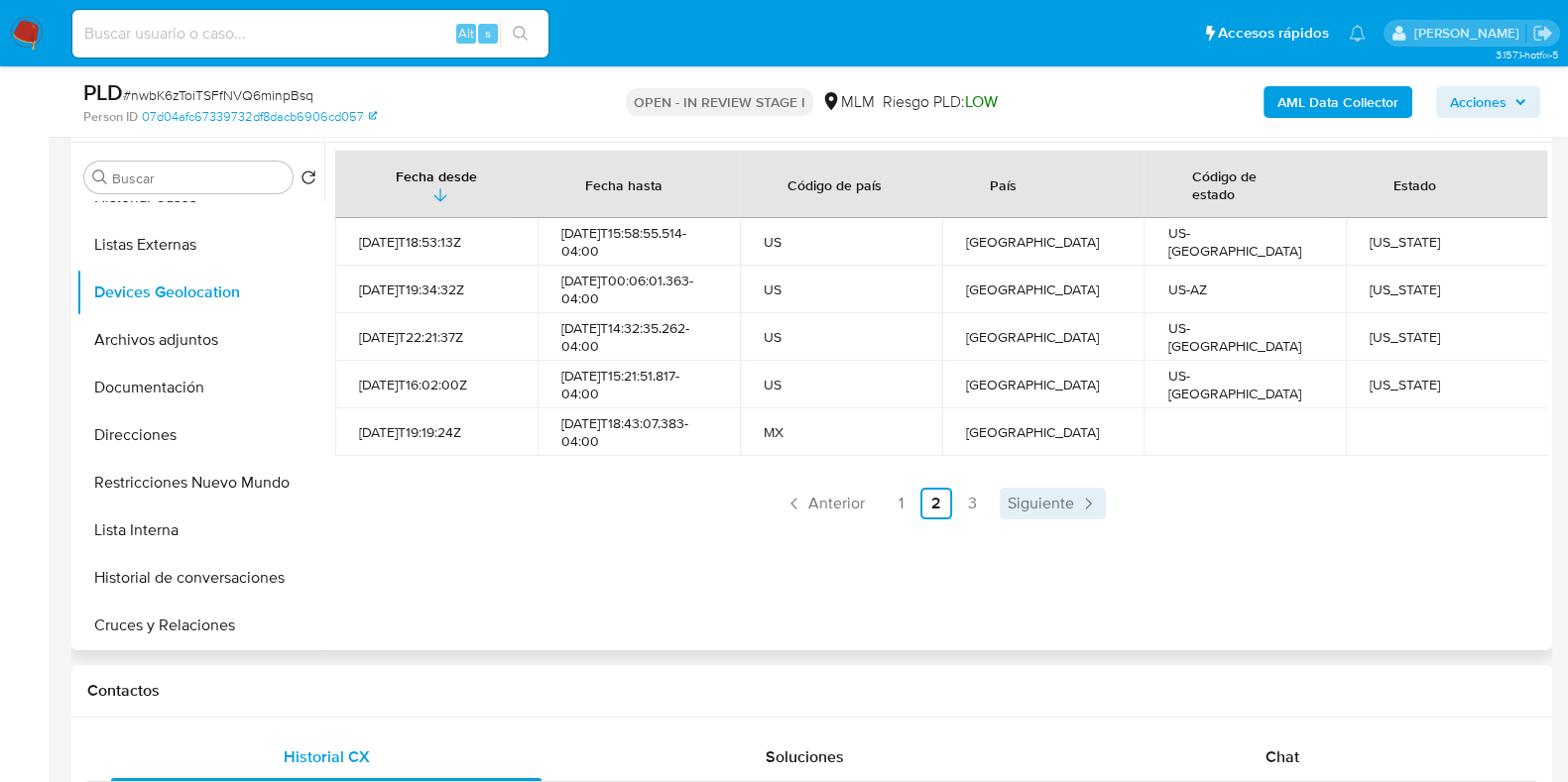
click at [1086, 485] on div "Fecha desde Fecha hasta Código de país País Código de estado Estado 2022-12-15T…" at bounding box center [941, 335] width 1212 height 369
click at [1082, 501] on icon "Paginación" at bounding box center [1088, 504] width 20 height 20
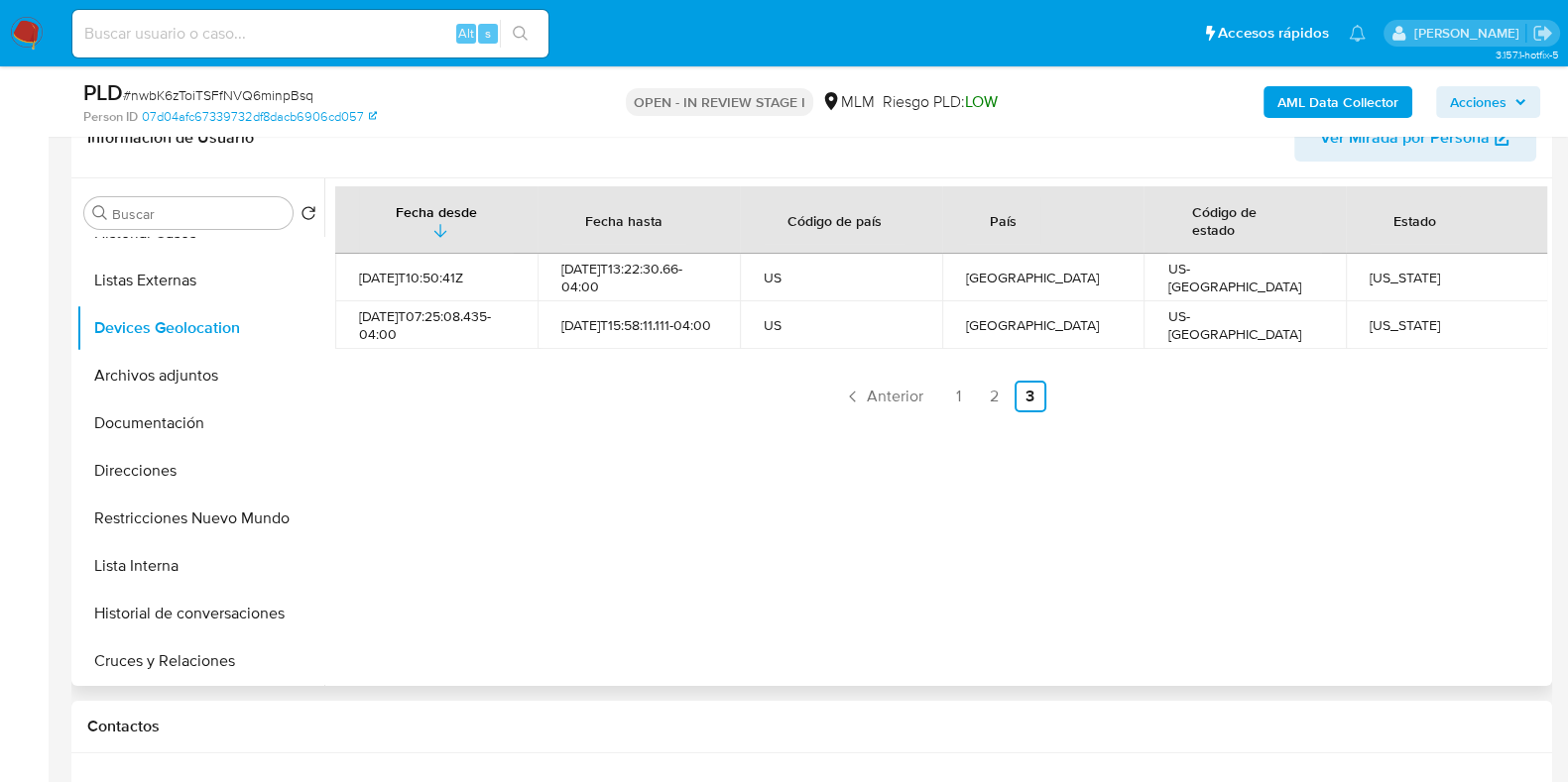
scroll to position [262, 0]
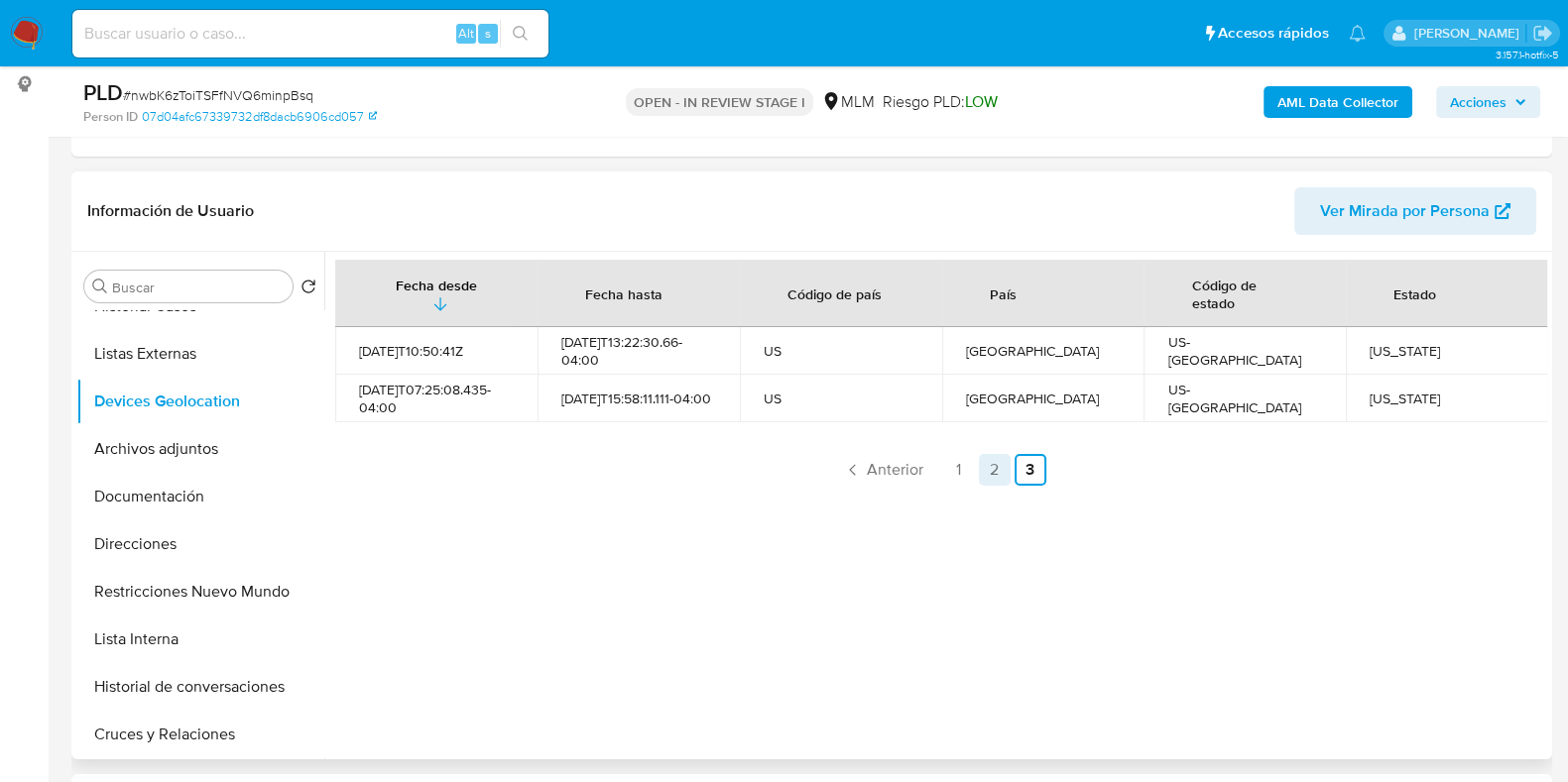
click at [993, 470] on link "2" at bounding box center [994, 470] width 32 height 32
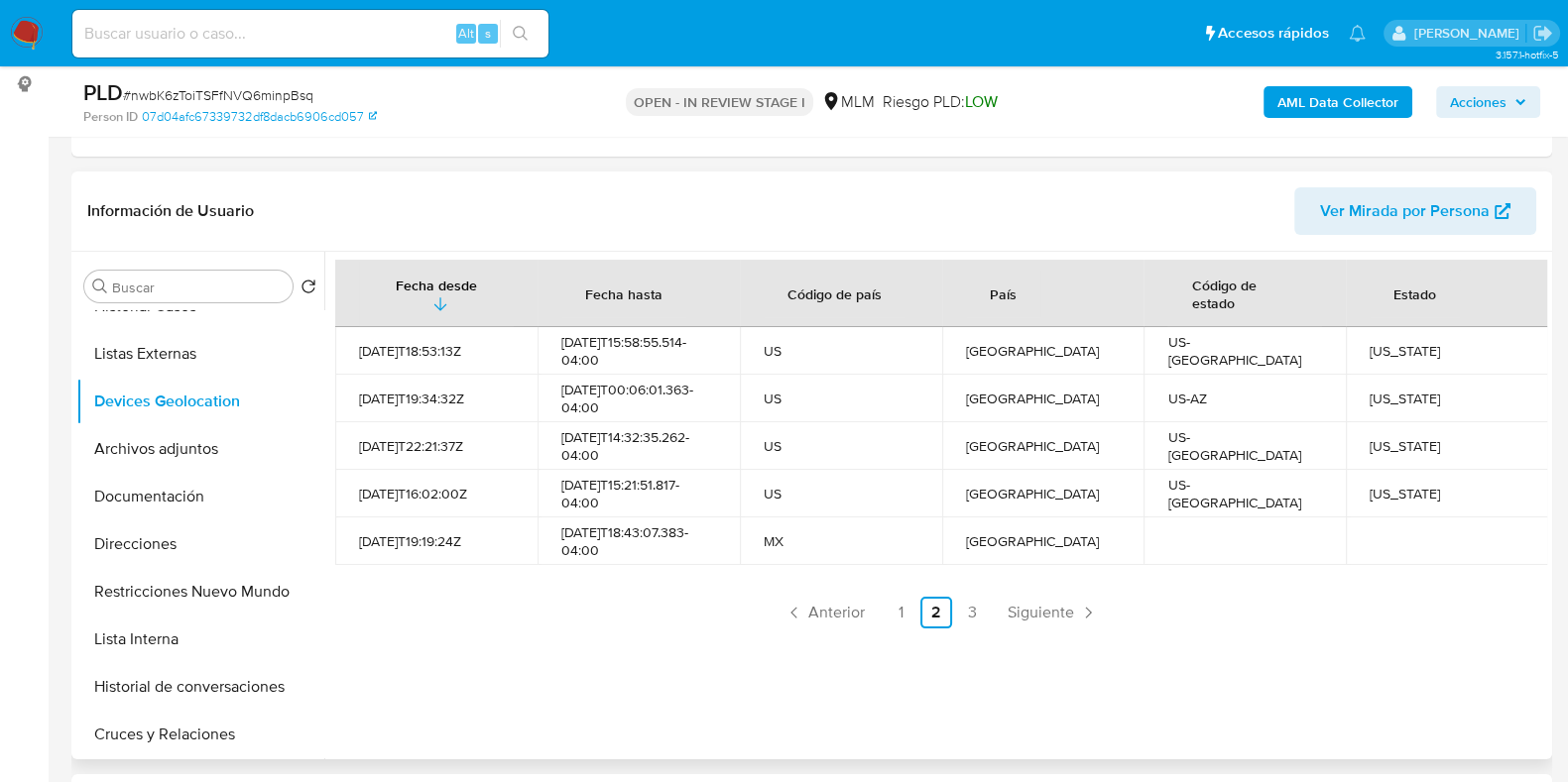
click at [955, 485] on td "Estados Unidos" at bounding box center [1043, 494] width 202 height 48
click at [893, 621] on link "1" at bounding box center [901, 613] width 32 height 32
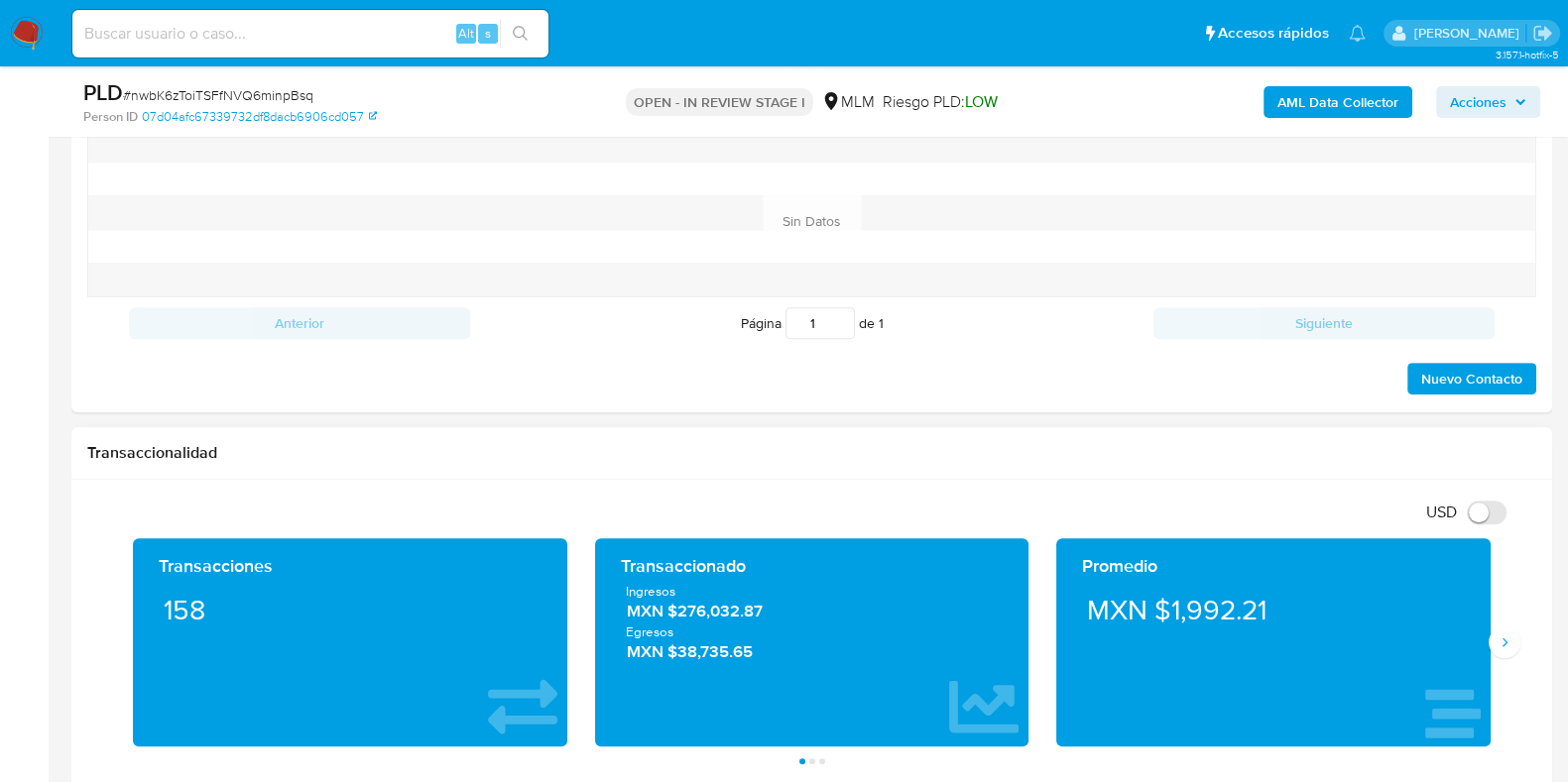
scroll to position [1255, 0]
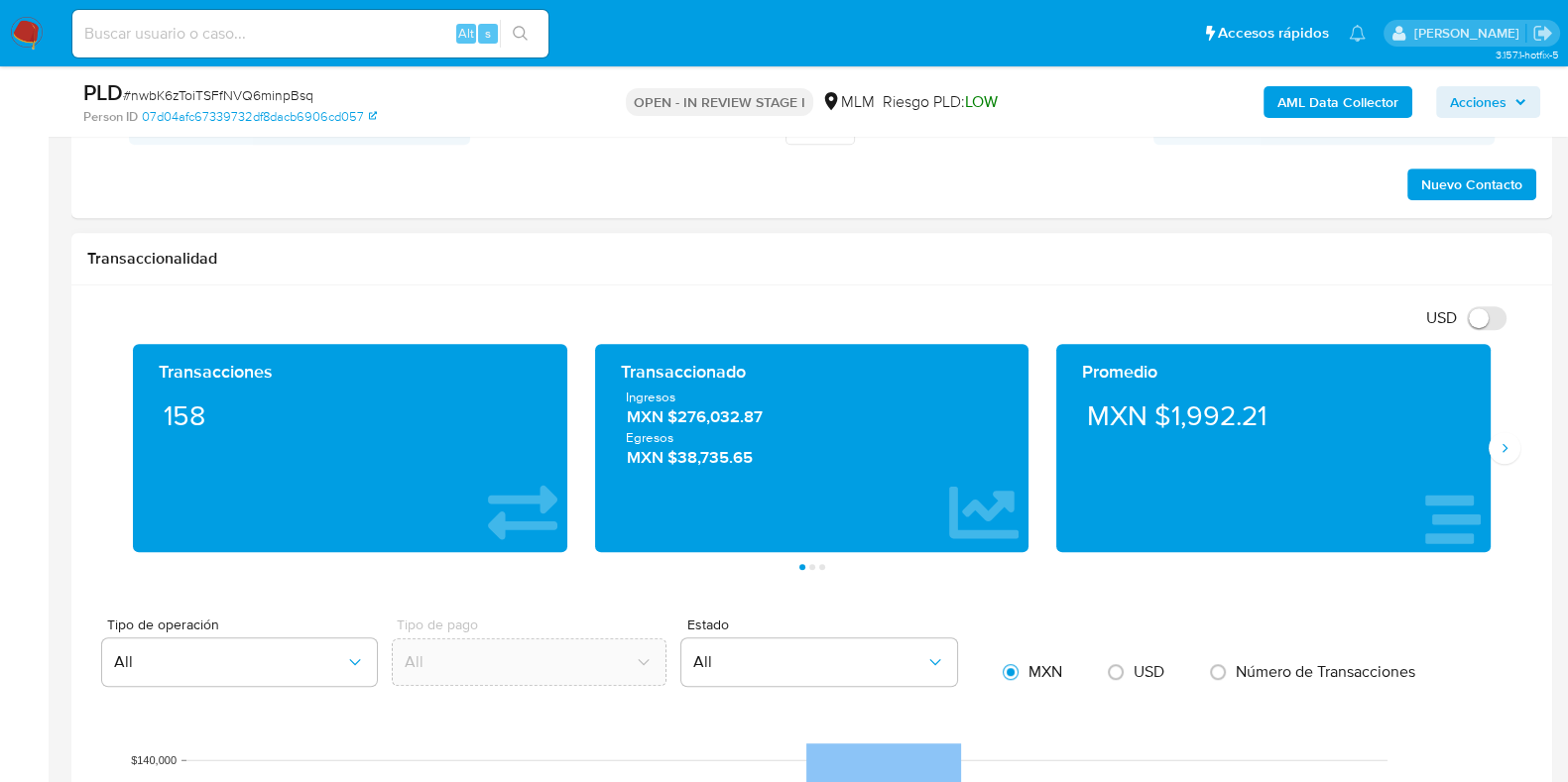
click at [1496, 464] on div "Promedio MXN $1,992.21" at bounding box center [1273, 448] width 462 height 208
click at [1507, 458] on button "Siguiente" at bounding box center [1504, 448] width 32 height 32
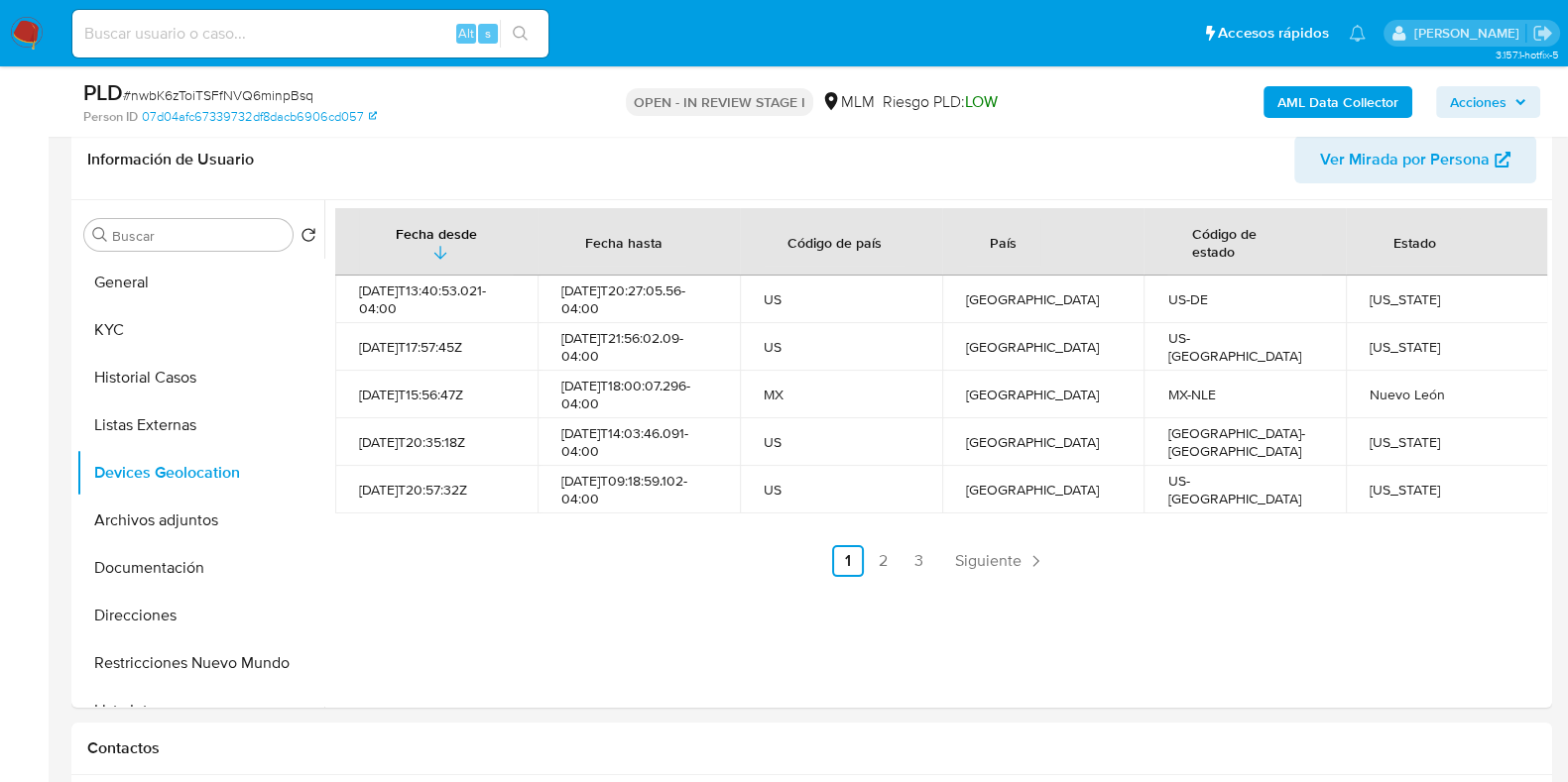
scroll to position [139, 0]
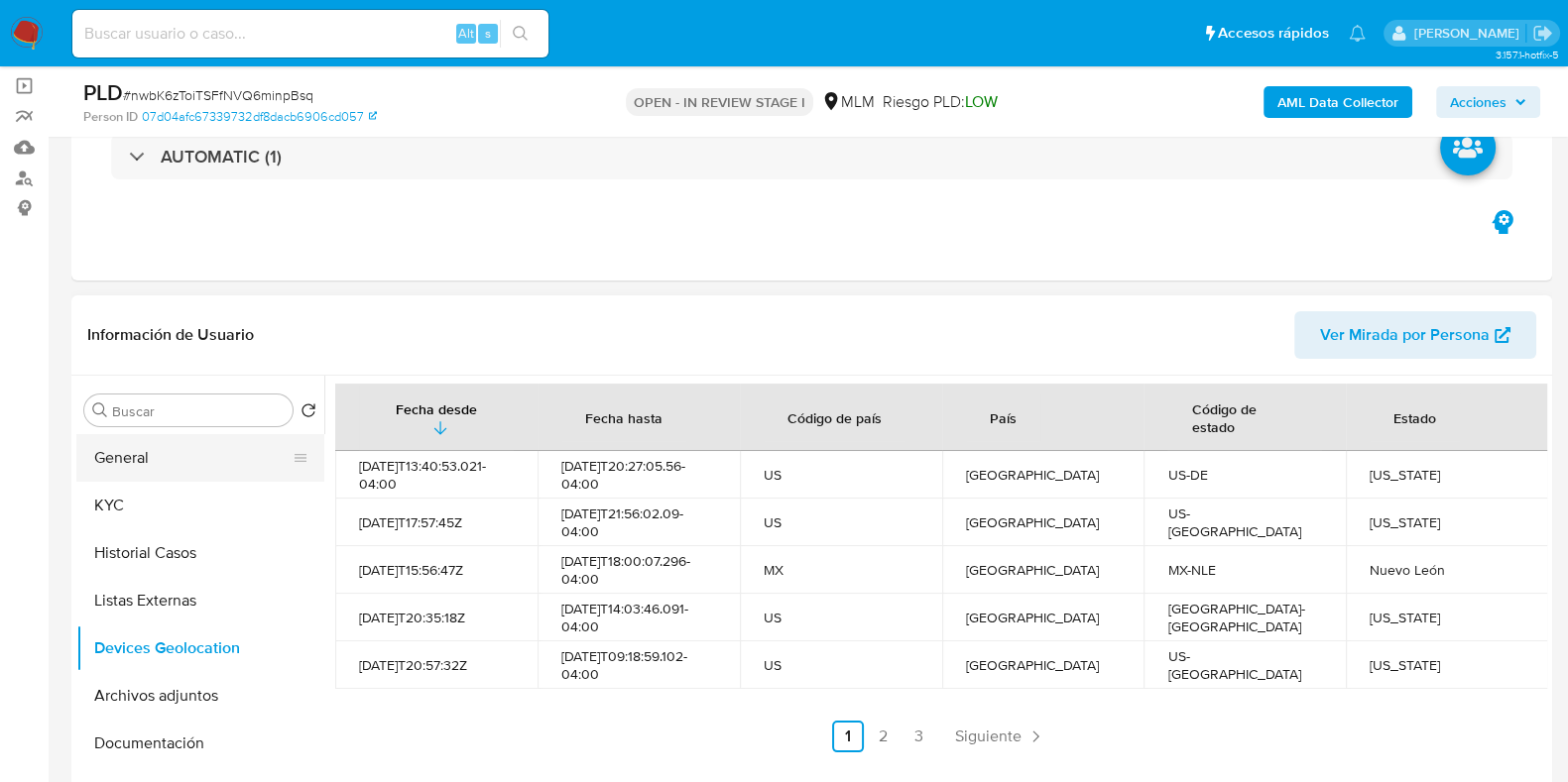
drag, startPoint x: 152, startPoint y: 463, endPoint x: 135, endPoint y: 472, distance: 19.2
click at [152, 463] on button "General" at bounding box center [193, 458] width 232 height 48
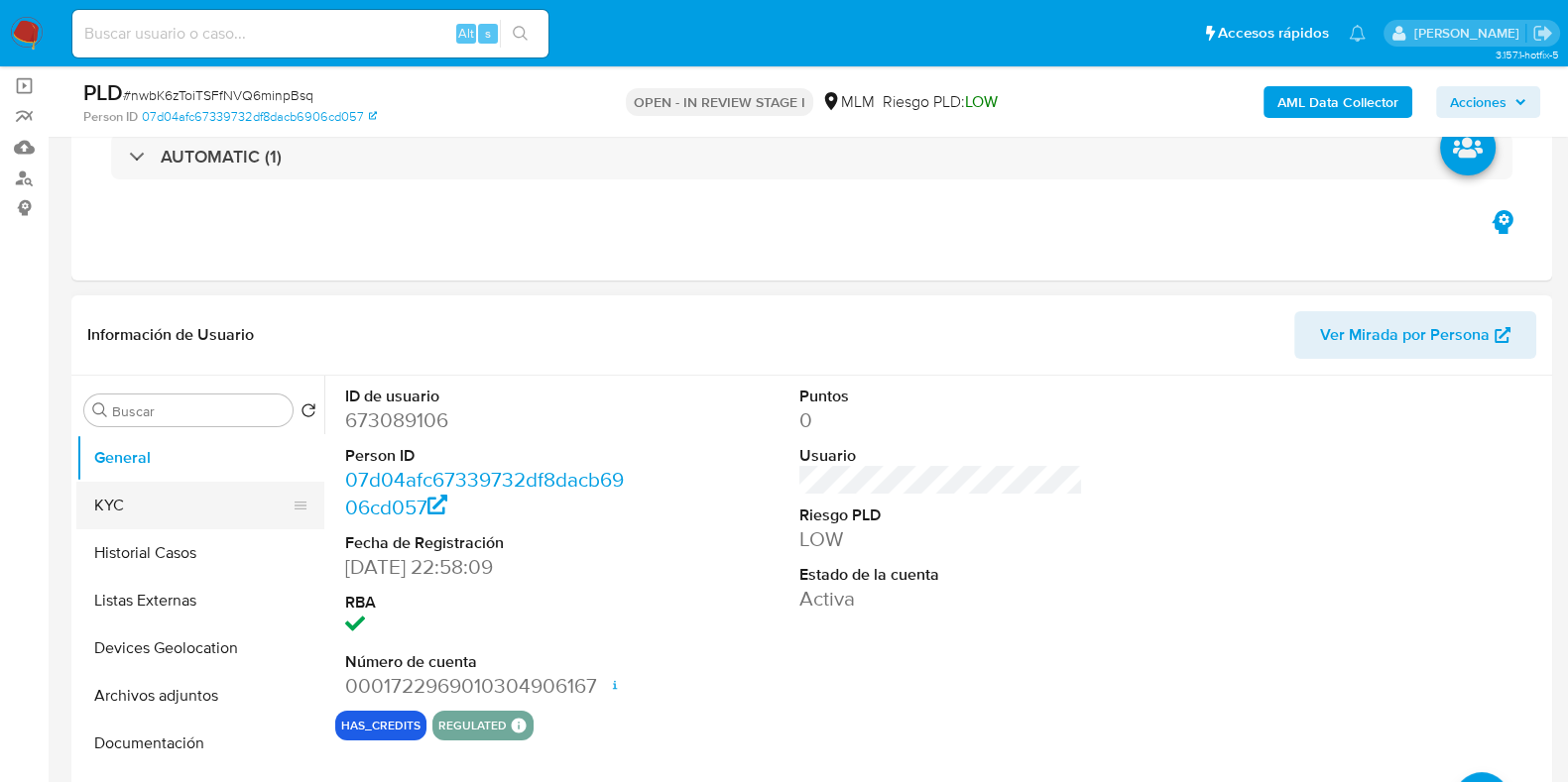
click at [99, 502] on button "KYC" at bounding box center [193, 506] width 232 height 48
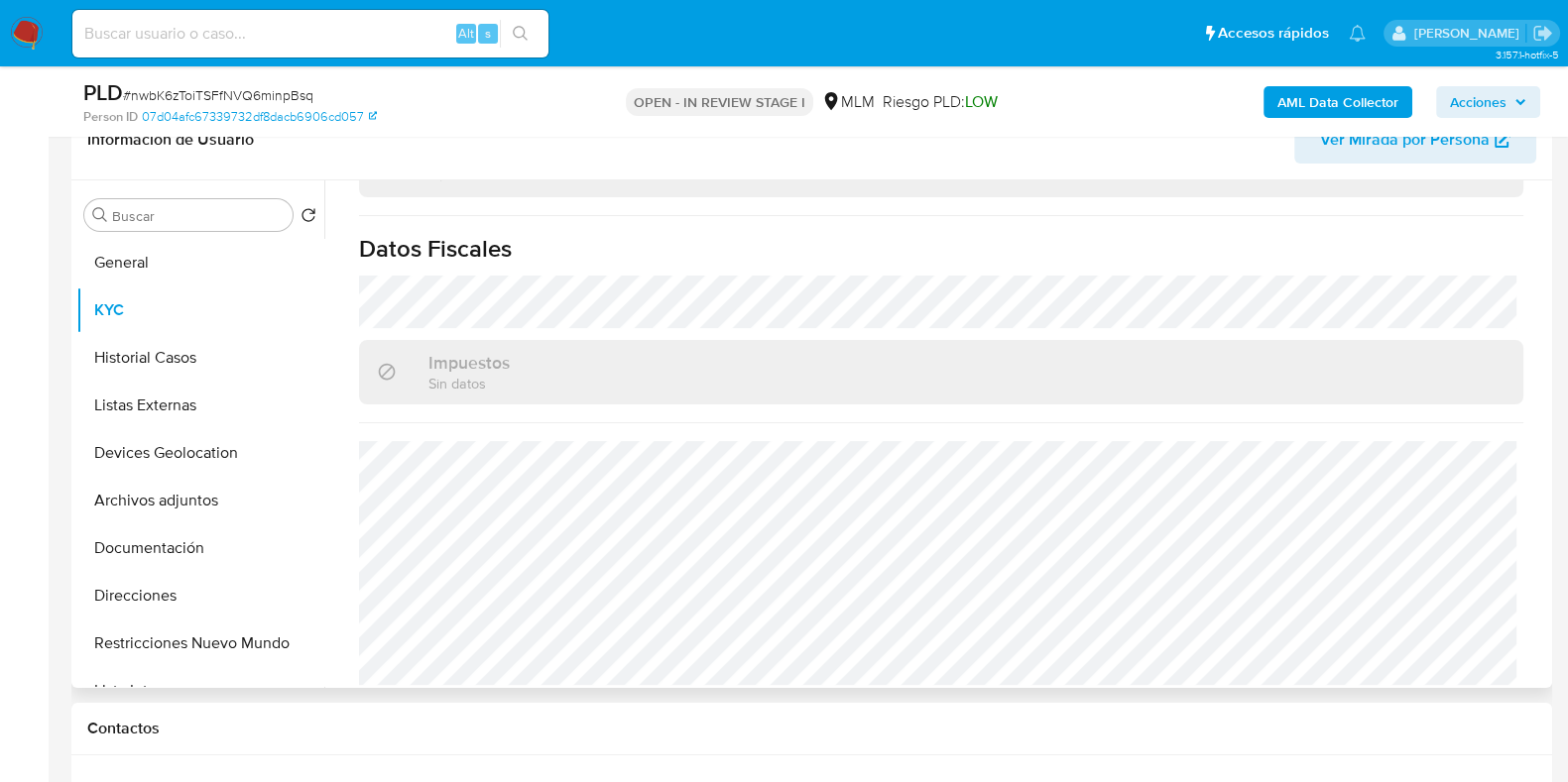
scroll to position [386, 0]
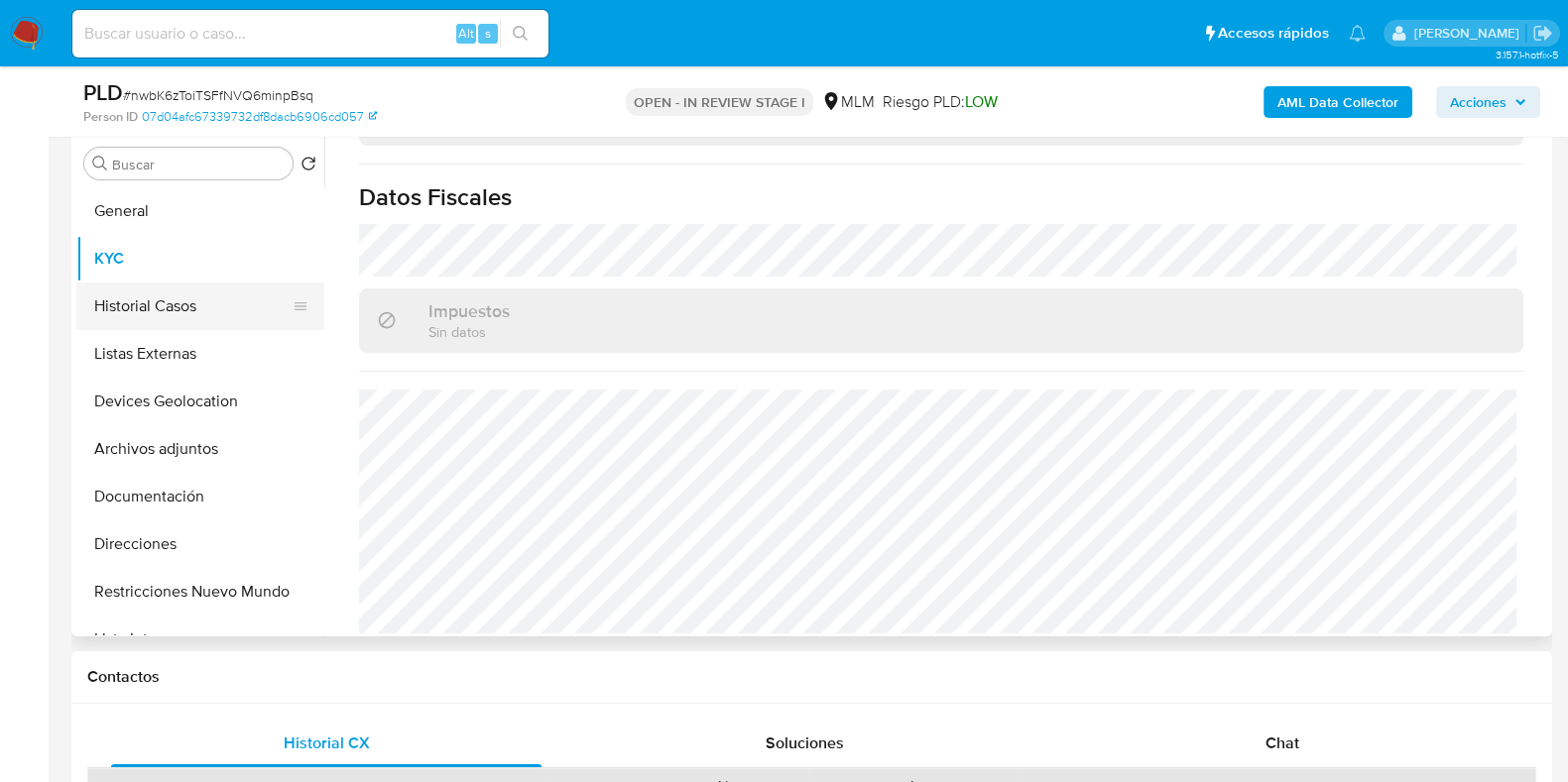
click at [144, 316] on button "Historial Casos" at bounding box center [193, 306] width 232 height 48
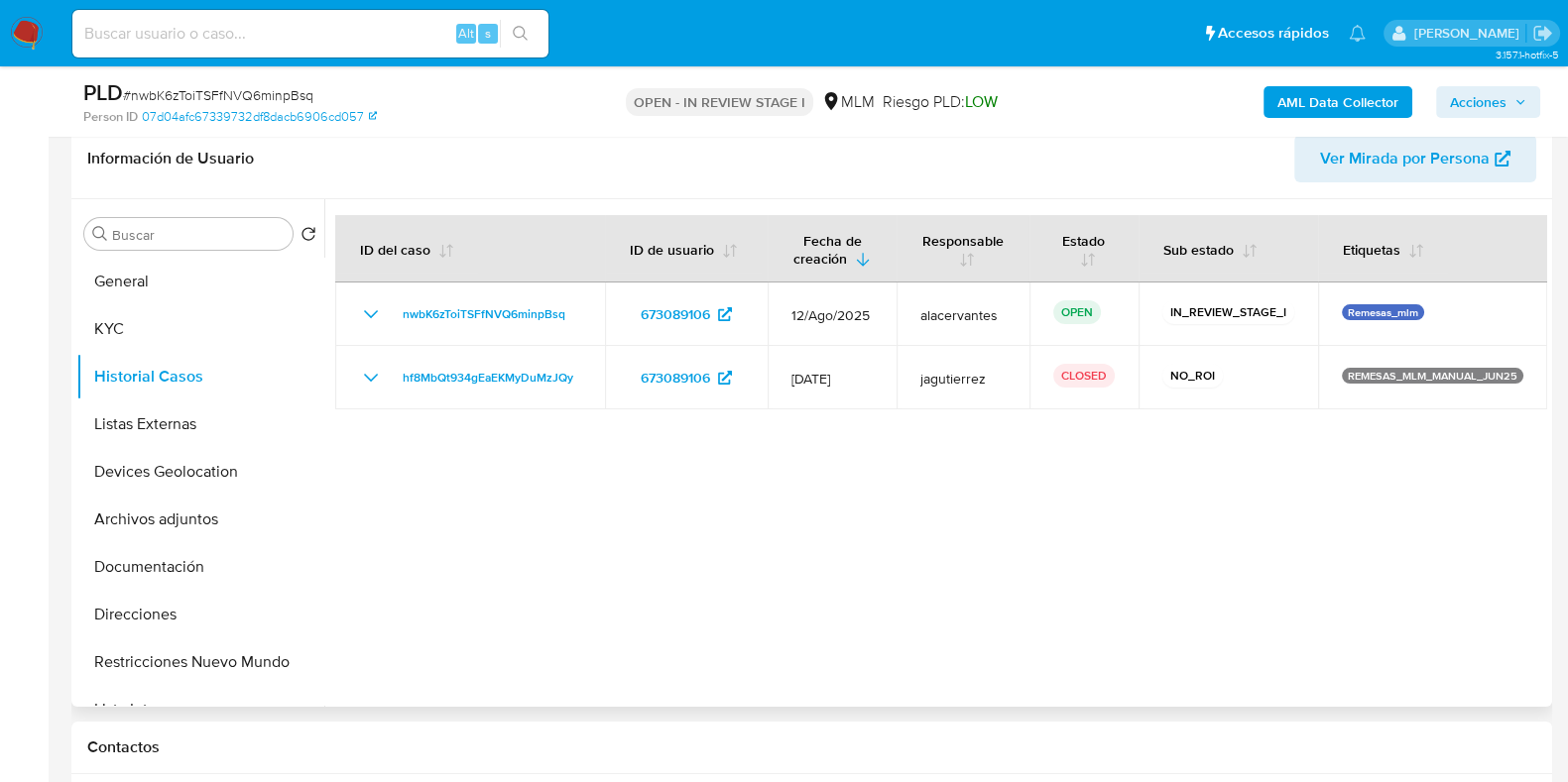
scroll to position [262, 0]
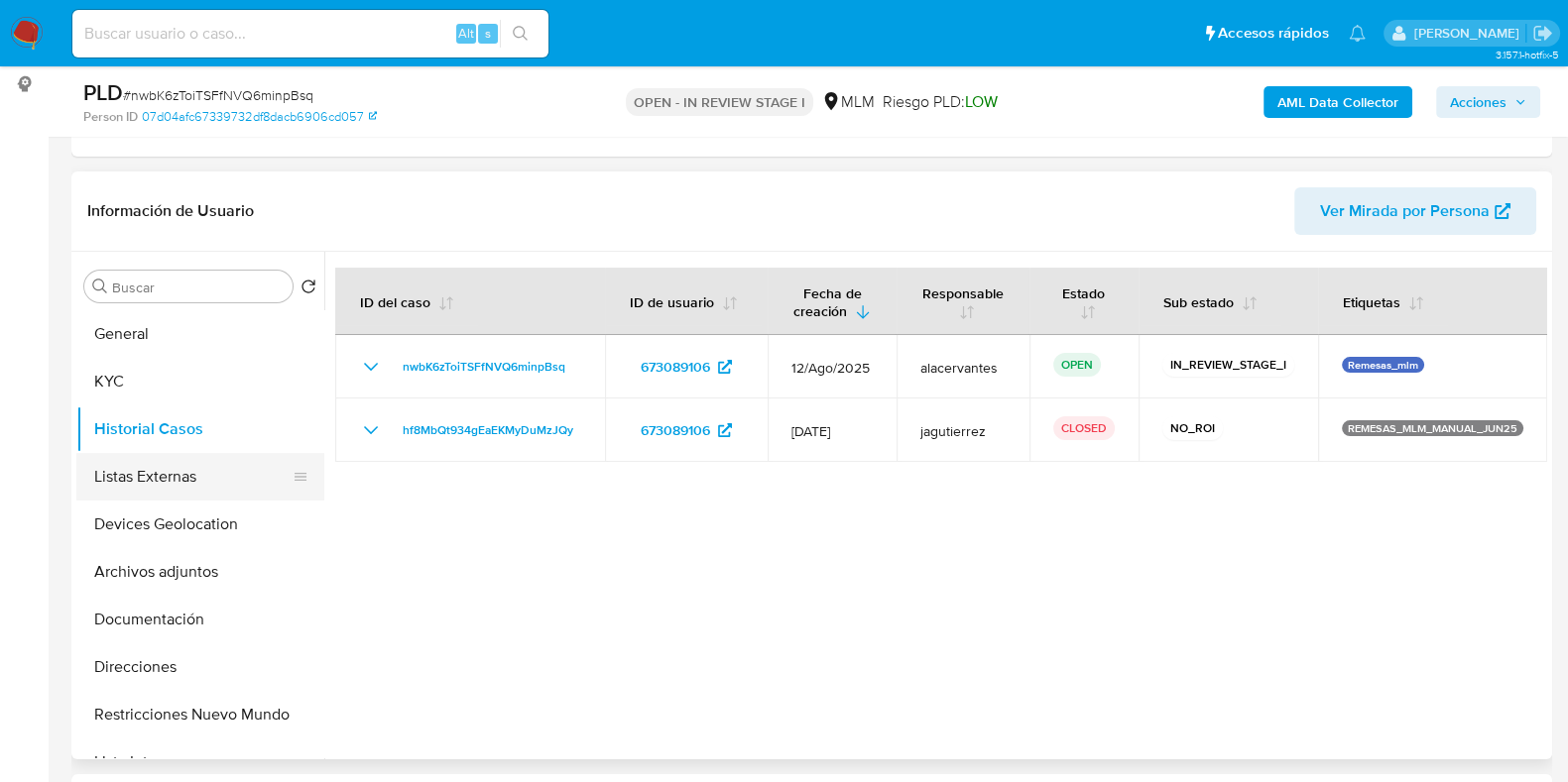
click at [169, 484] on button "Listas Externas" at bounding box center [193, 477] width 232 height 48
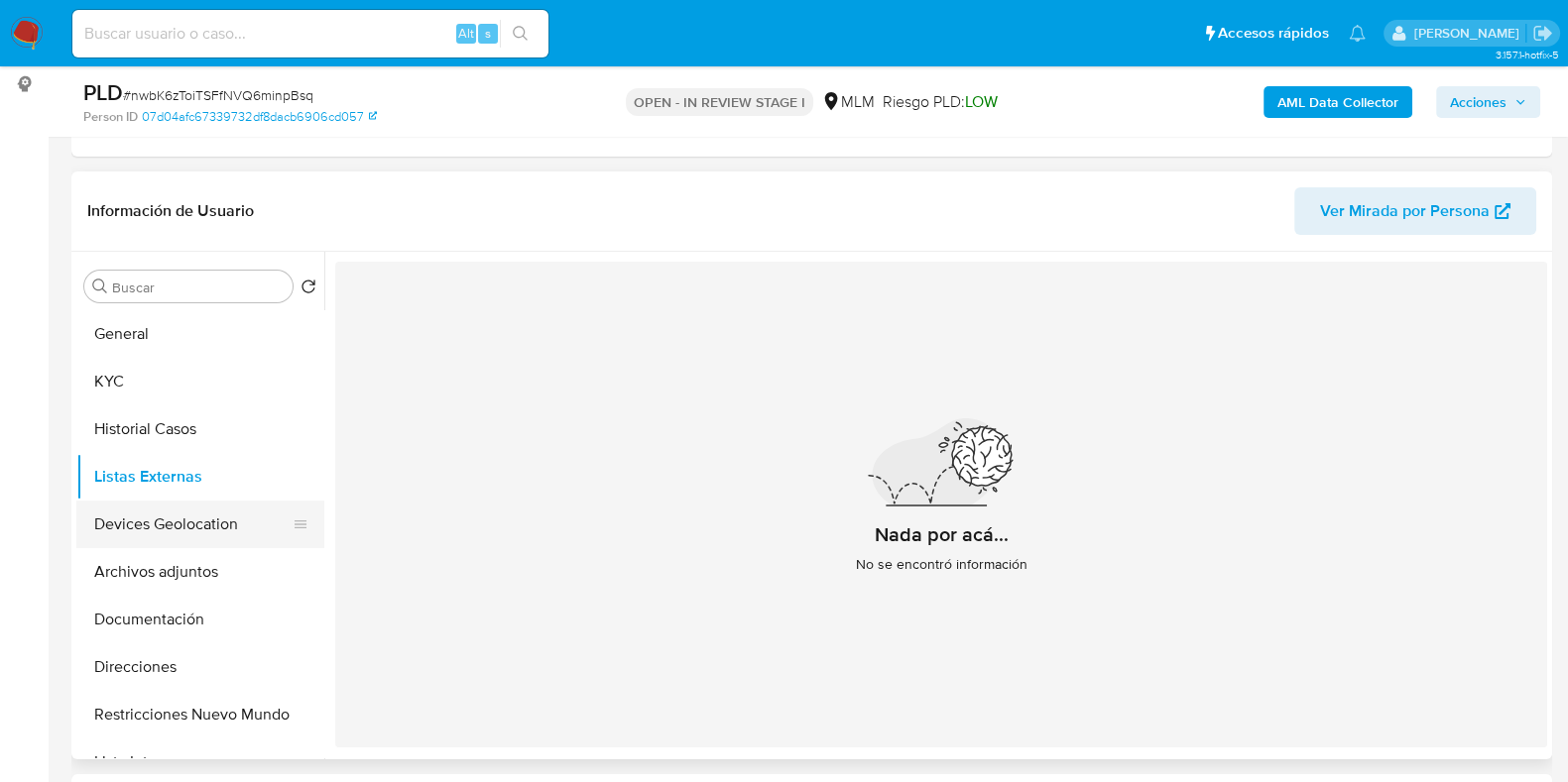
click at [209, 535] on button "Devices Geolocation" at bounding box center [193, 525] width 232 height 48
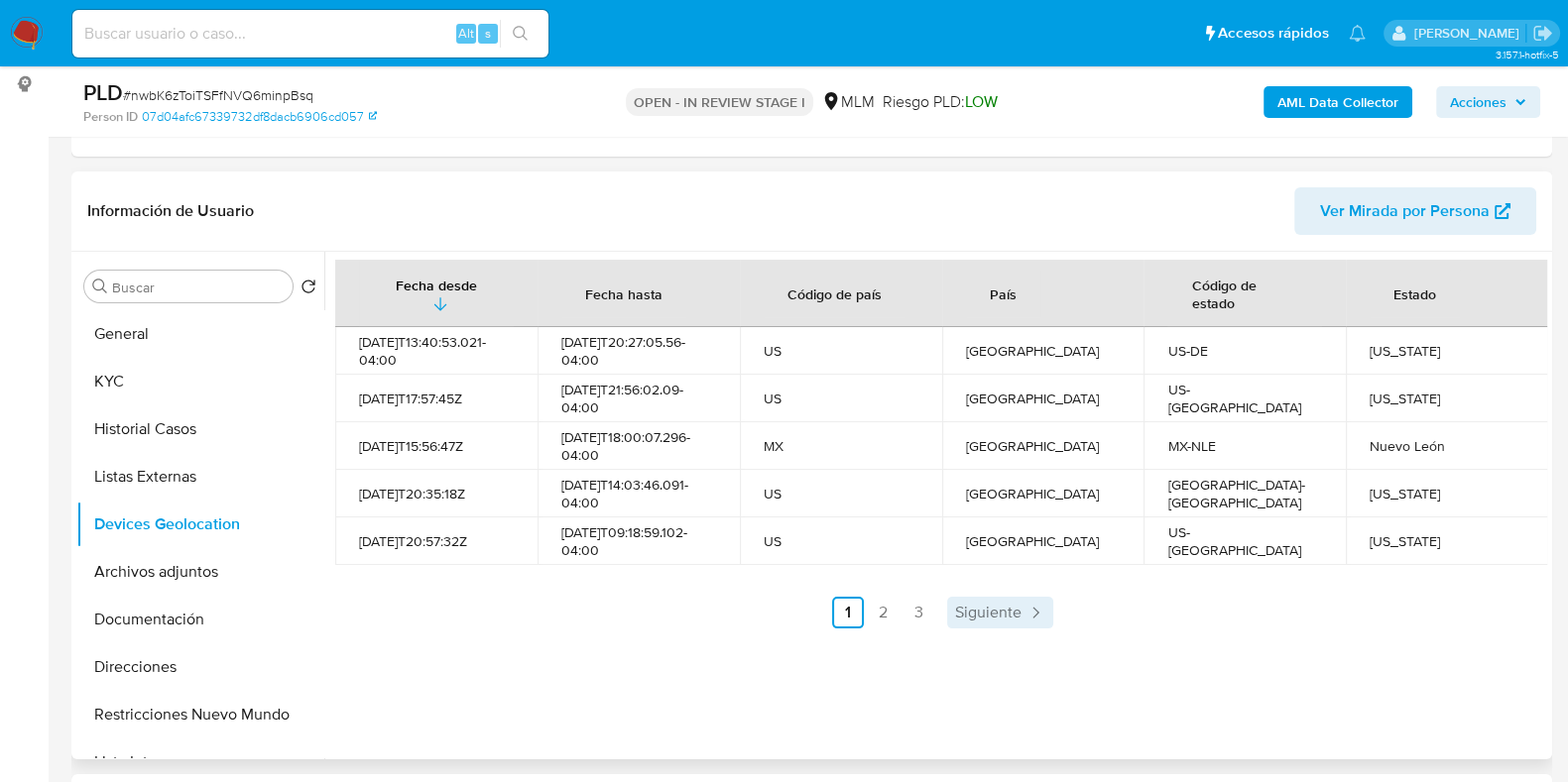
click at [970, 620] on span "Siguiente" at bounding box center [987, 612] width 67 height 16
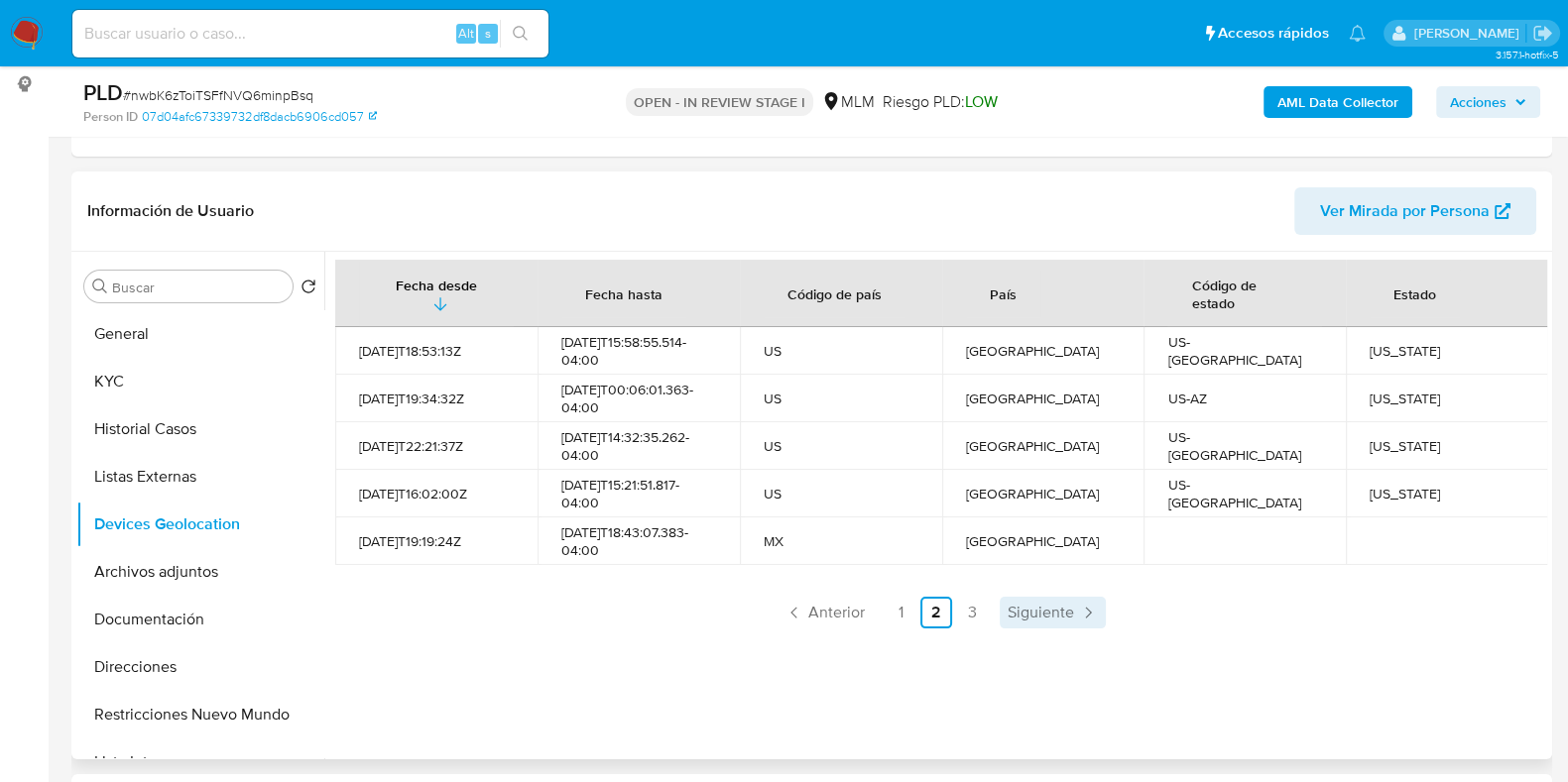
click at [1079, 622] on link "Siguiente" at bounding box center [1052, 613] width 106 height 32
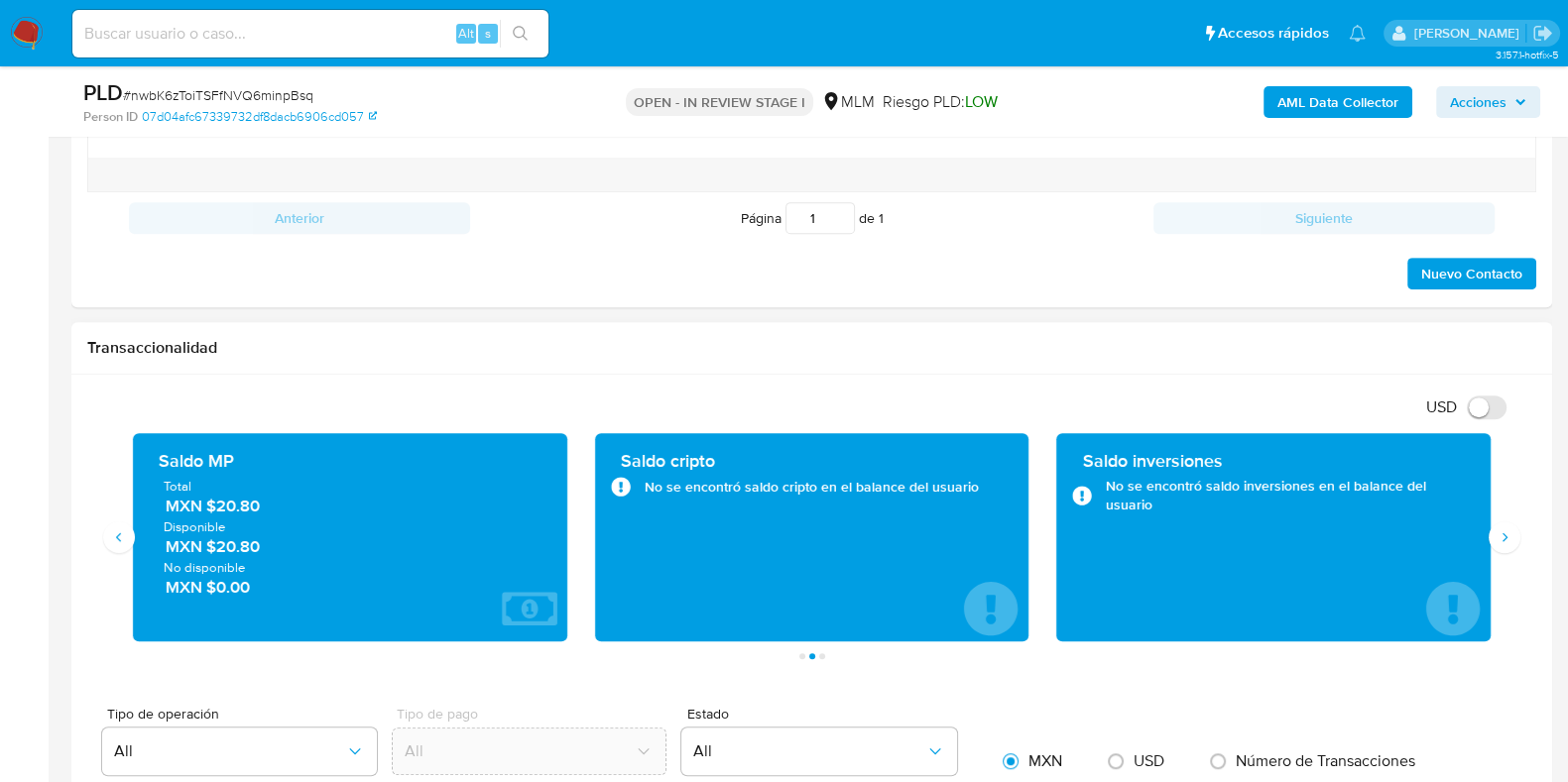
scroll to position [1255, 0]
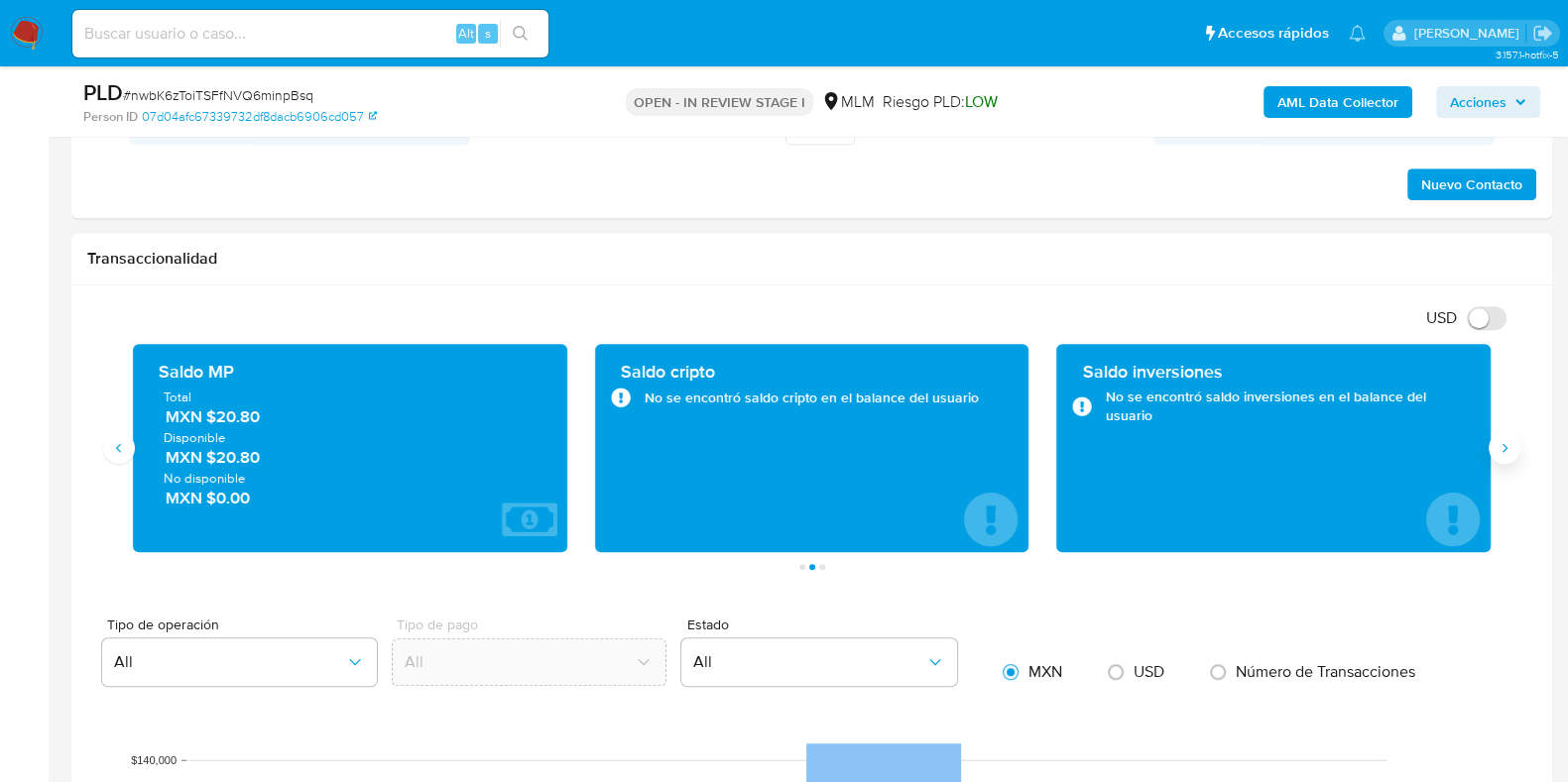
click at [1502, 453] on icon "Siguiente" at bounding box center [1504, 448] width 16 height 16
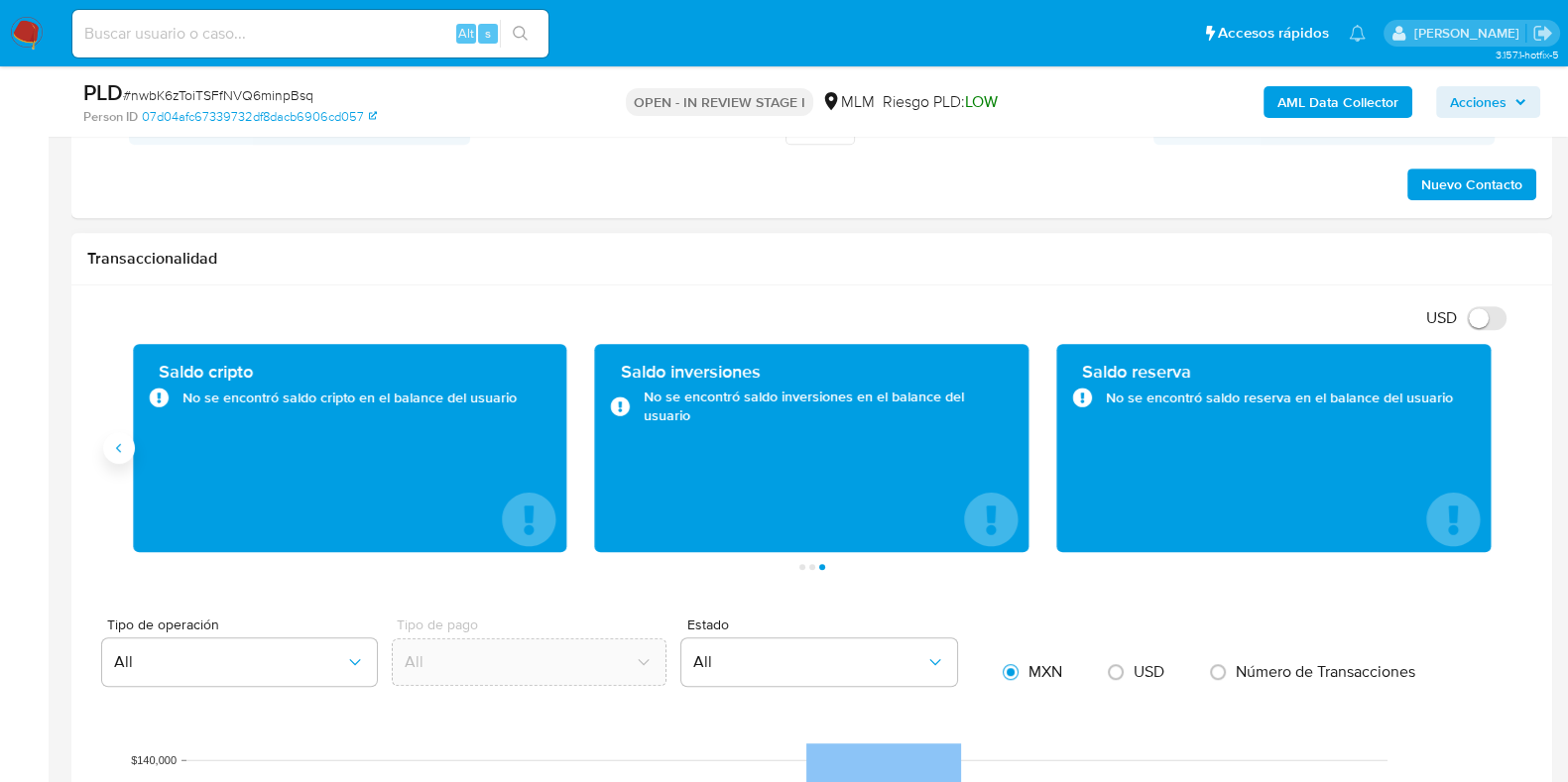
click at [116, 453] on icon "Anterior" at bounding box center [119, 448] width 16 height 16
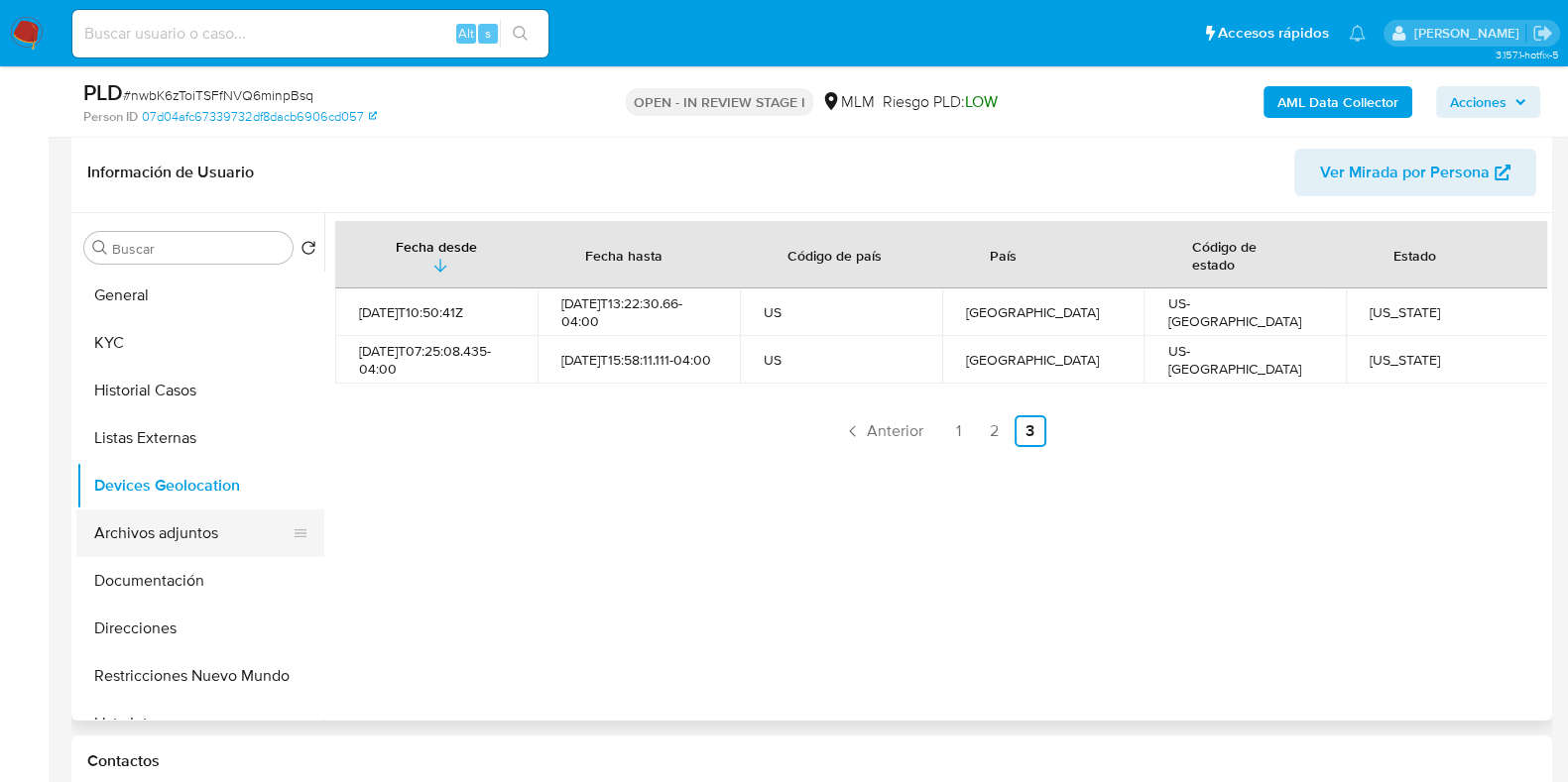
scroll to position [386, 0]
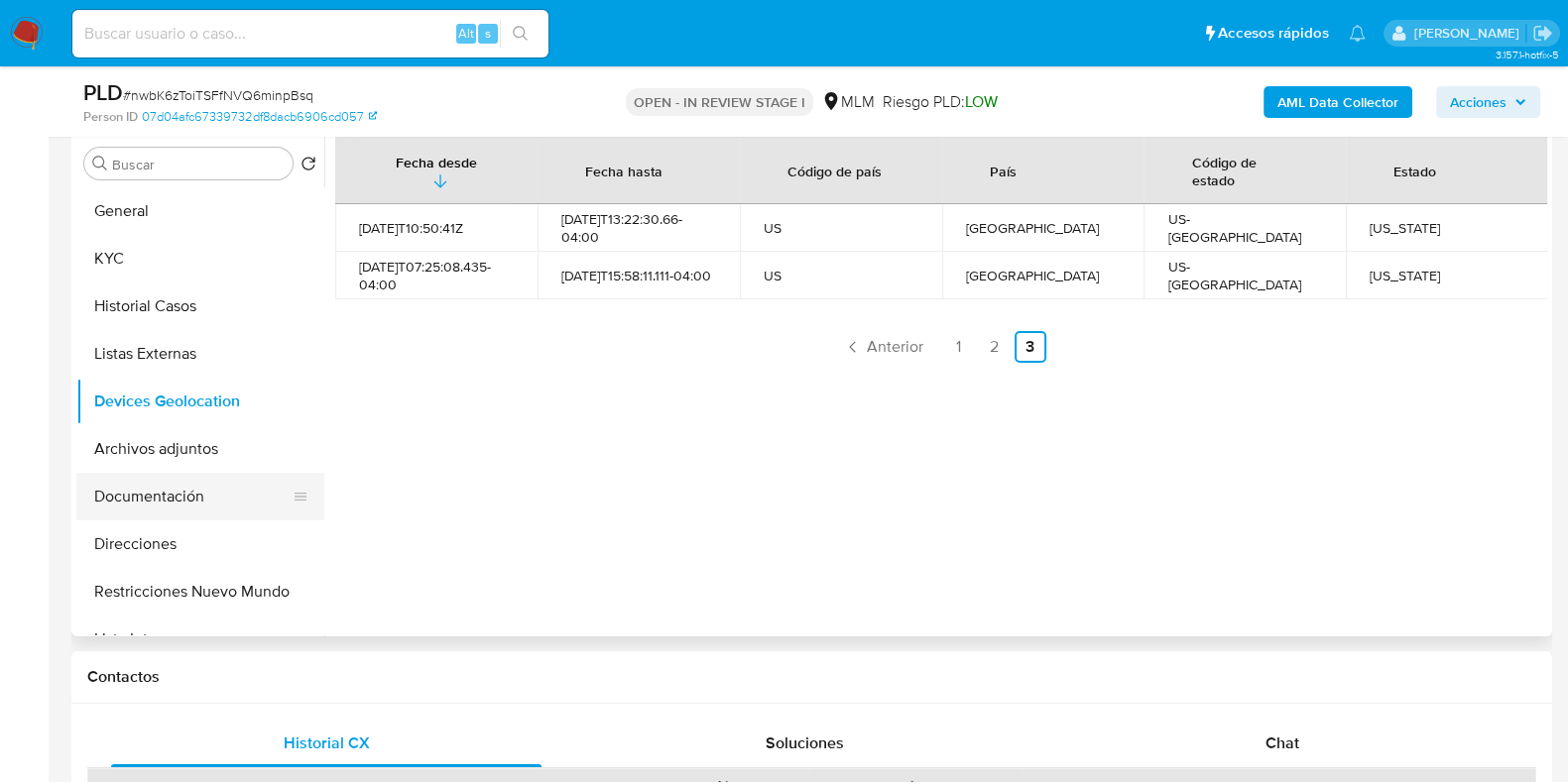
click at [189, 496] on button "Documentación" at bounding box center [193, 497] width 232 height 48
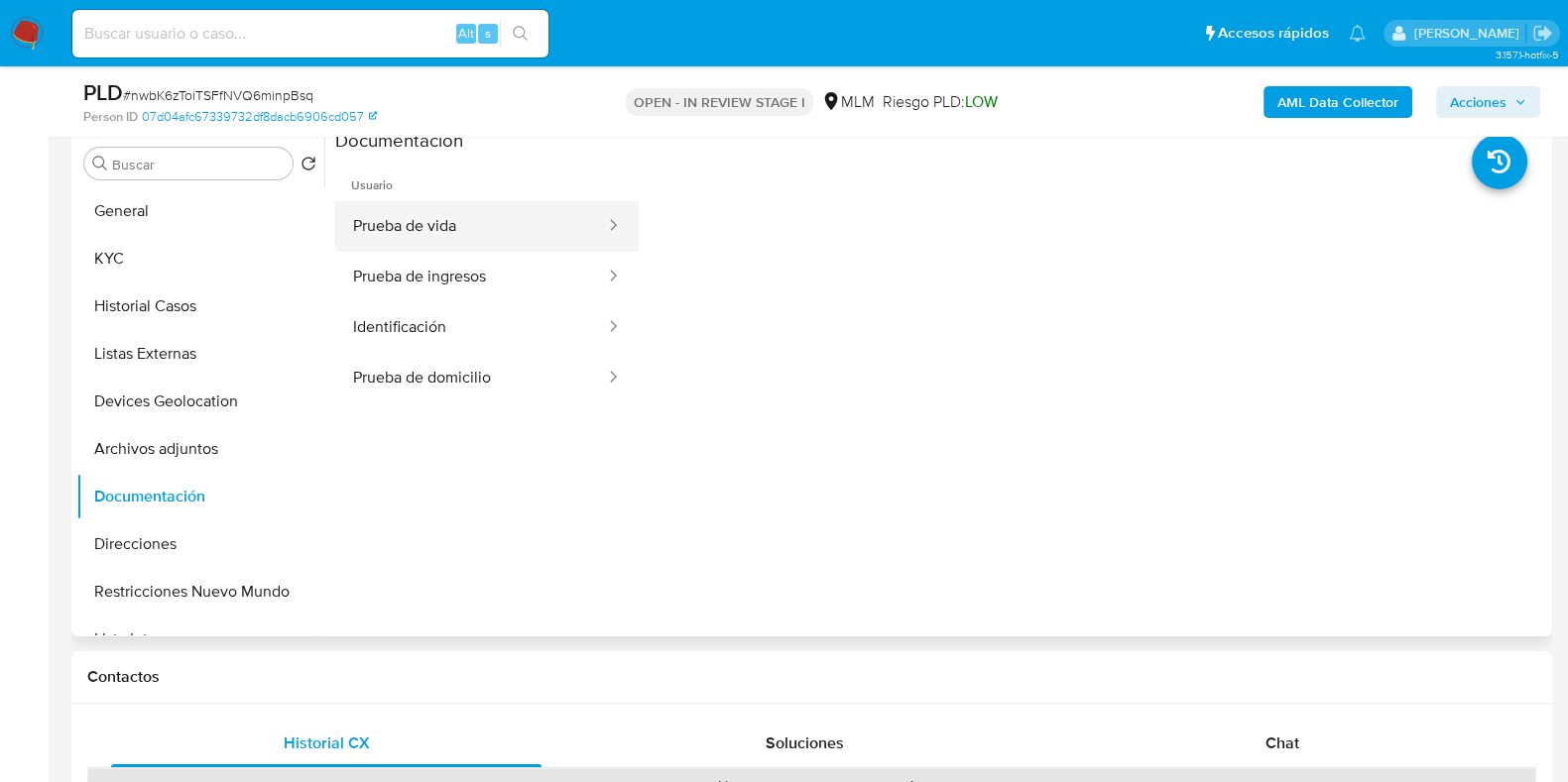
click at [454, 201] on button "Prueba de vida" at bounding box center [471, 226] width 271 height 51
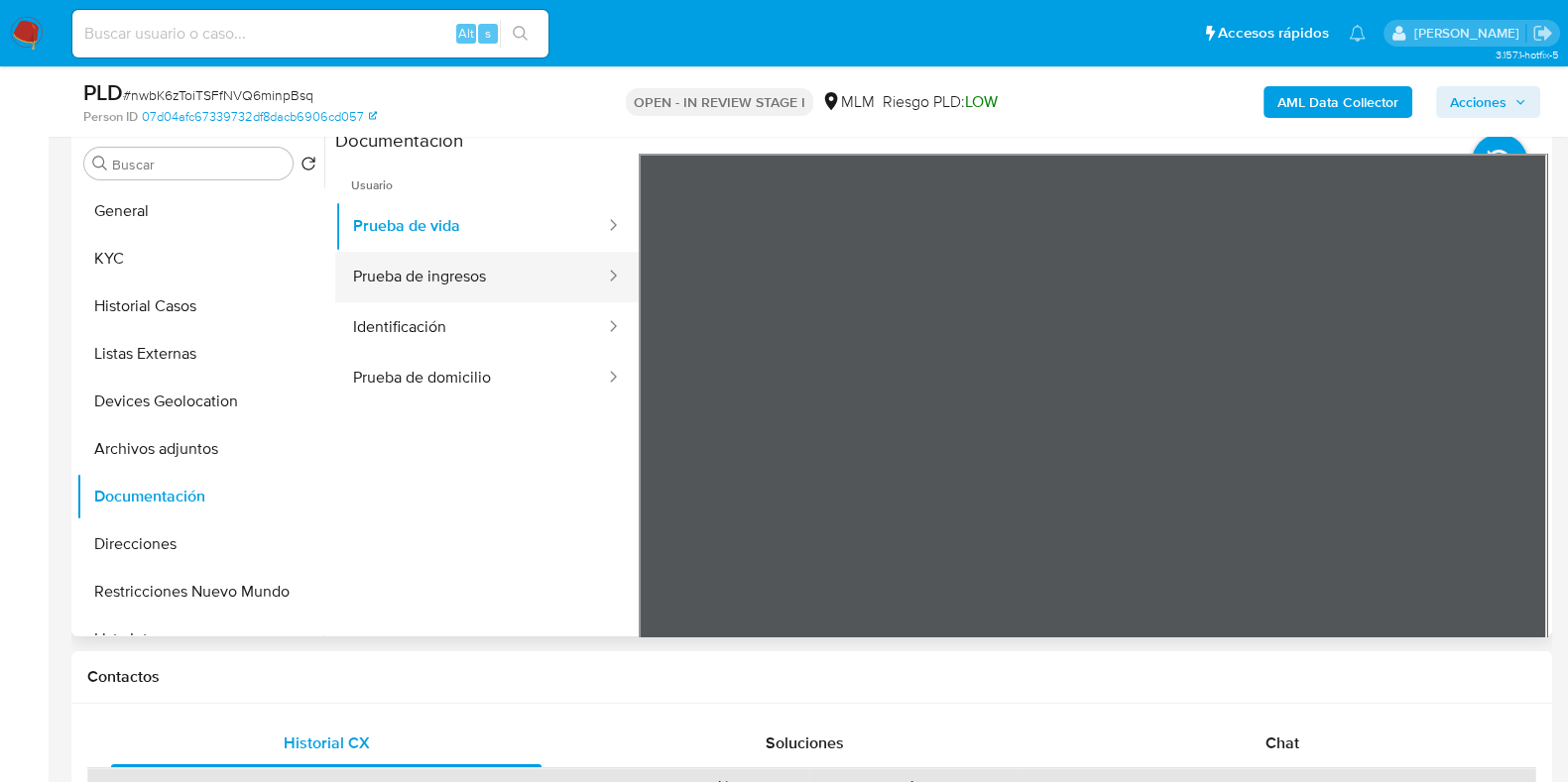
click at [474, 283] on button "Prueba de ingresos" at bounding box center [471, 277] width 271 height 51
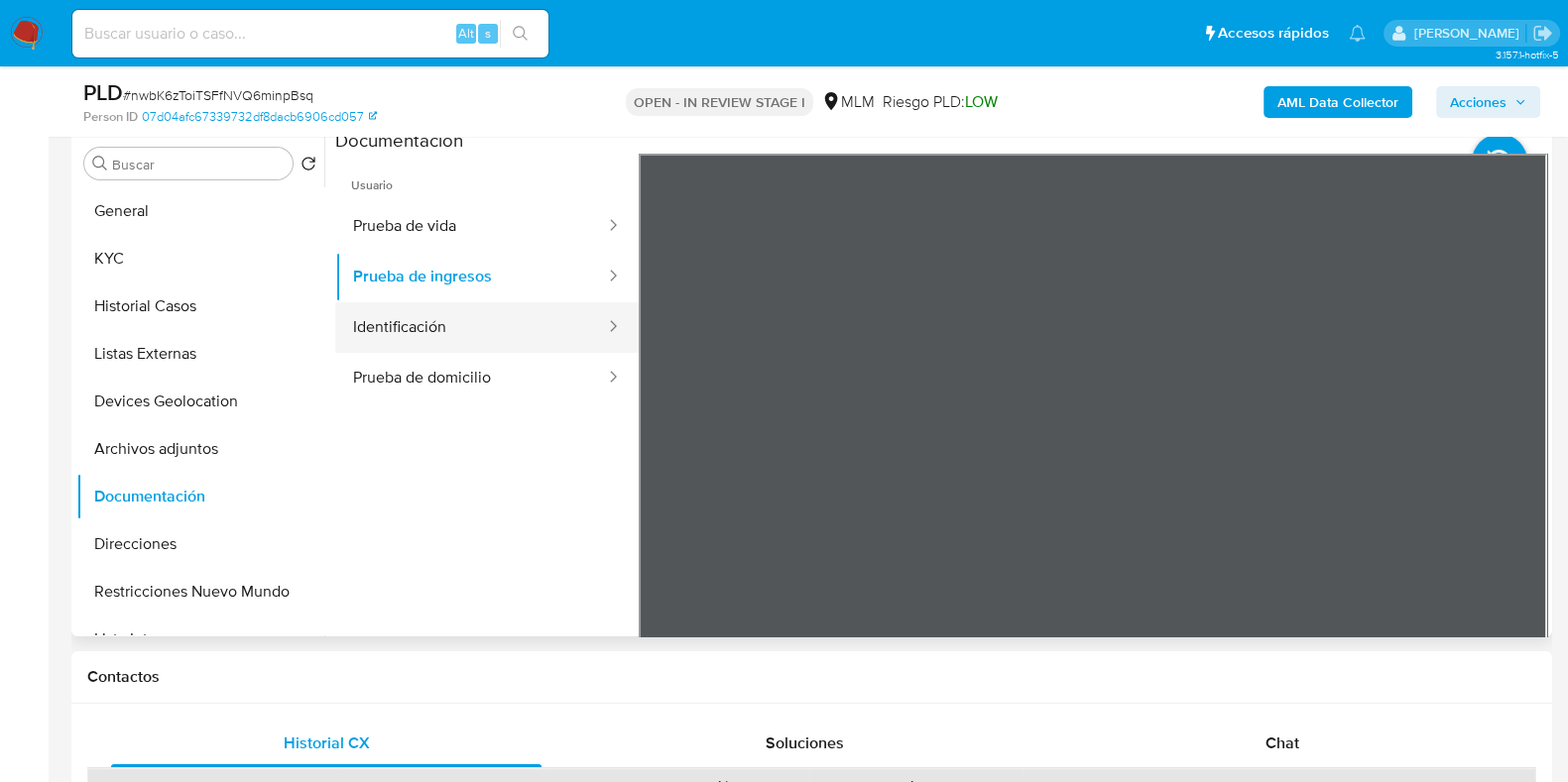
click at [515, 327] on button "Identificación" at bounding box center [471, 327] width 271 height 51
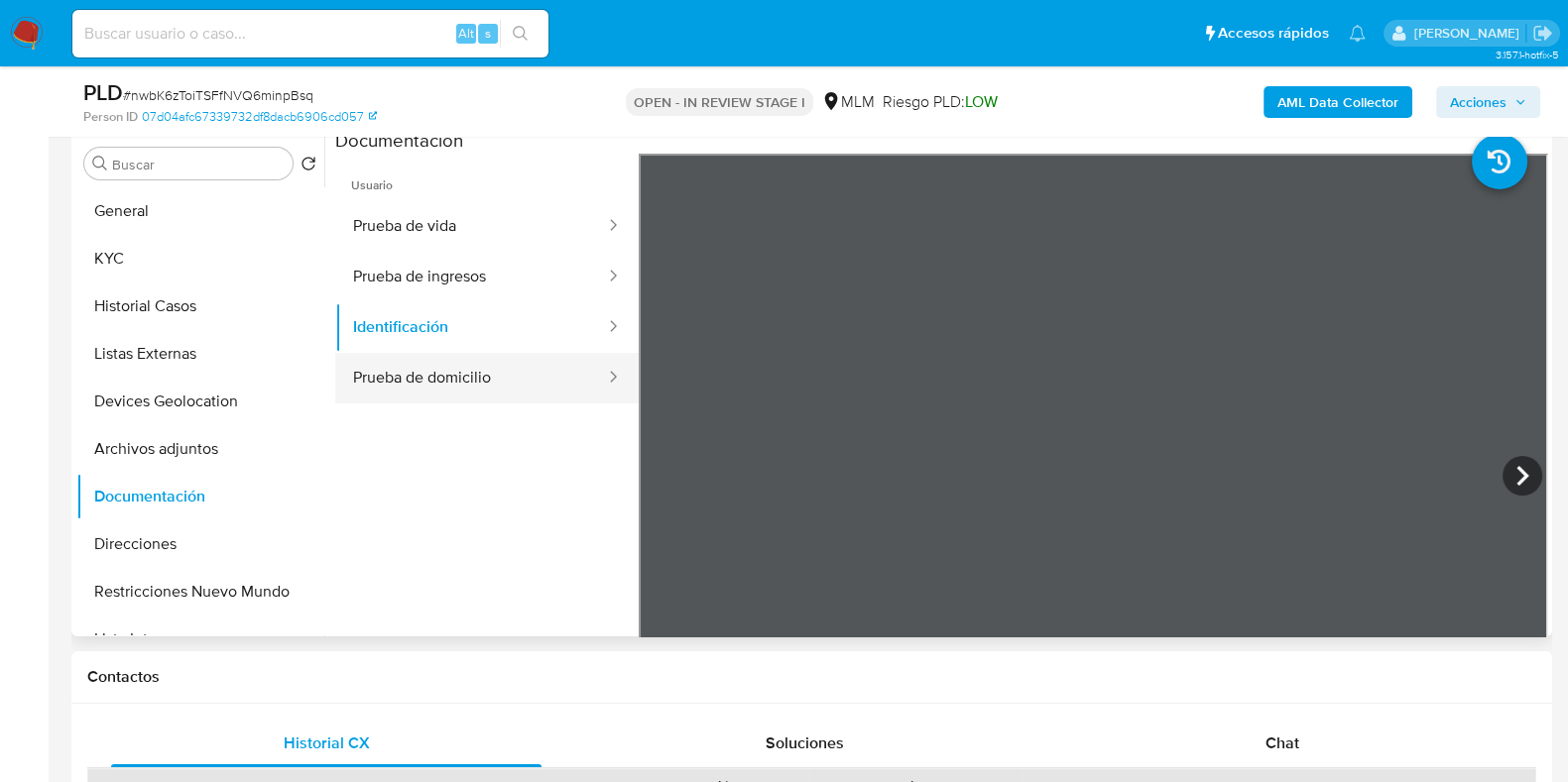
click at [509, 367] on button "Prueba de domicilio" at bounding box center [471, 378] width 271 height 51
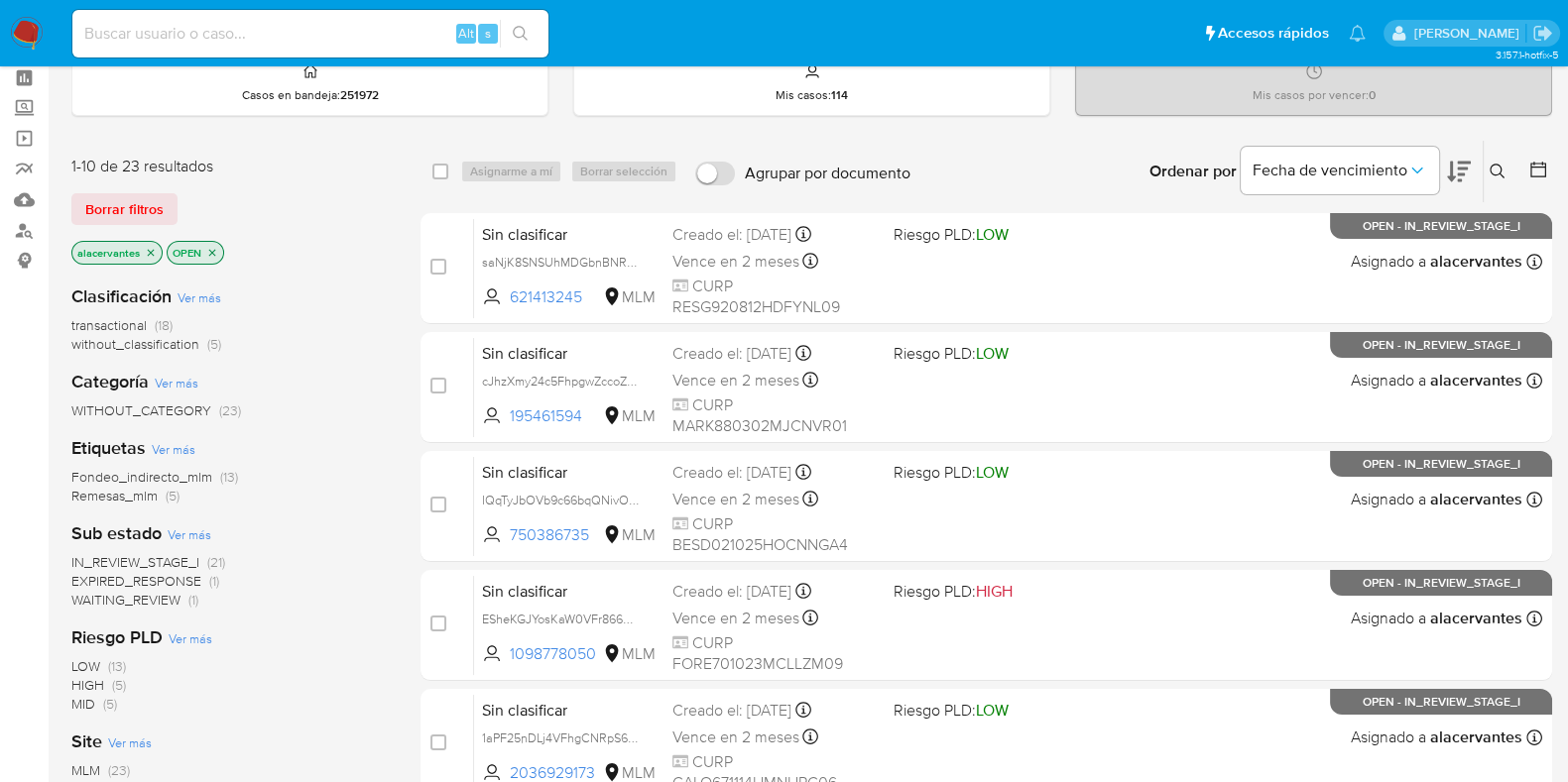
scroll to position [123, 0]
